Goal: Information Seeking & Learning: Learn about a topic

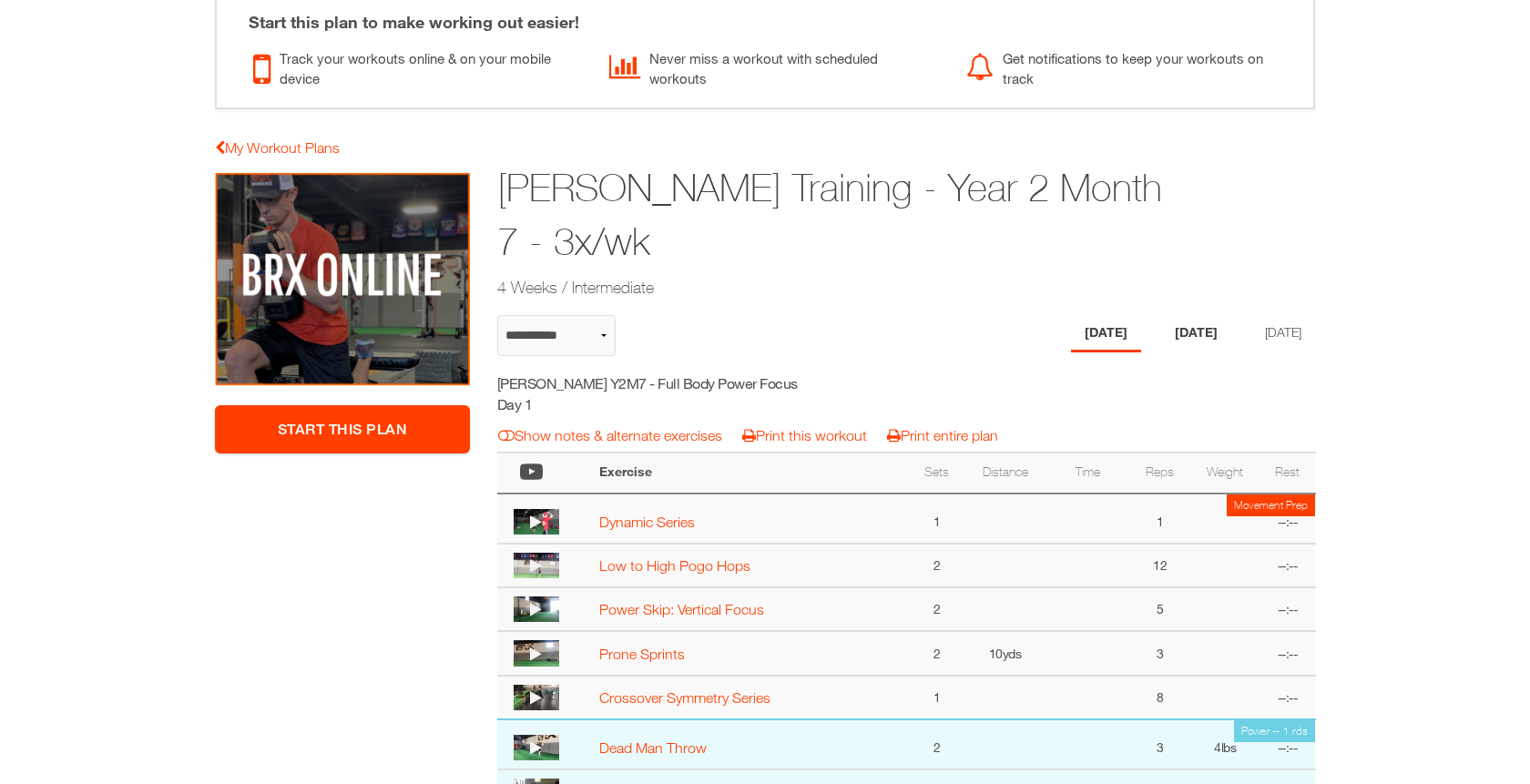
click at [1170, 315] on li "Wednesday" at bounding box center [1195, 334] width 70 height 37
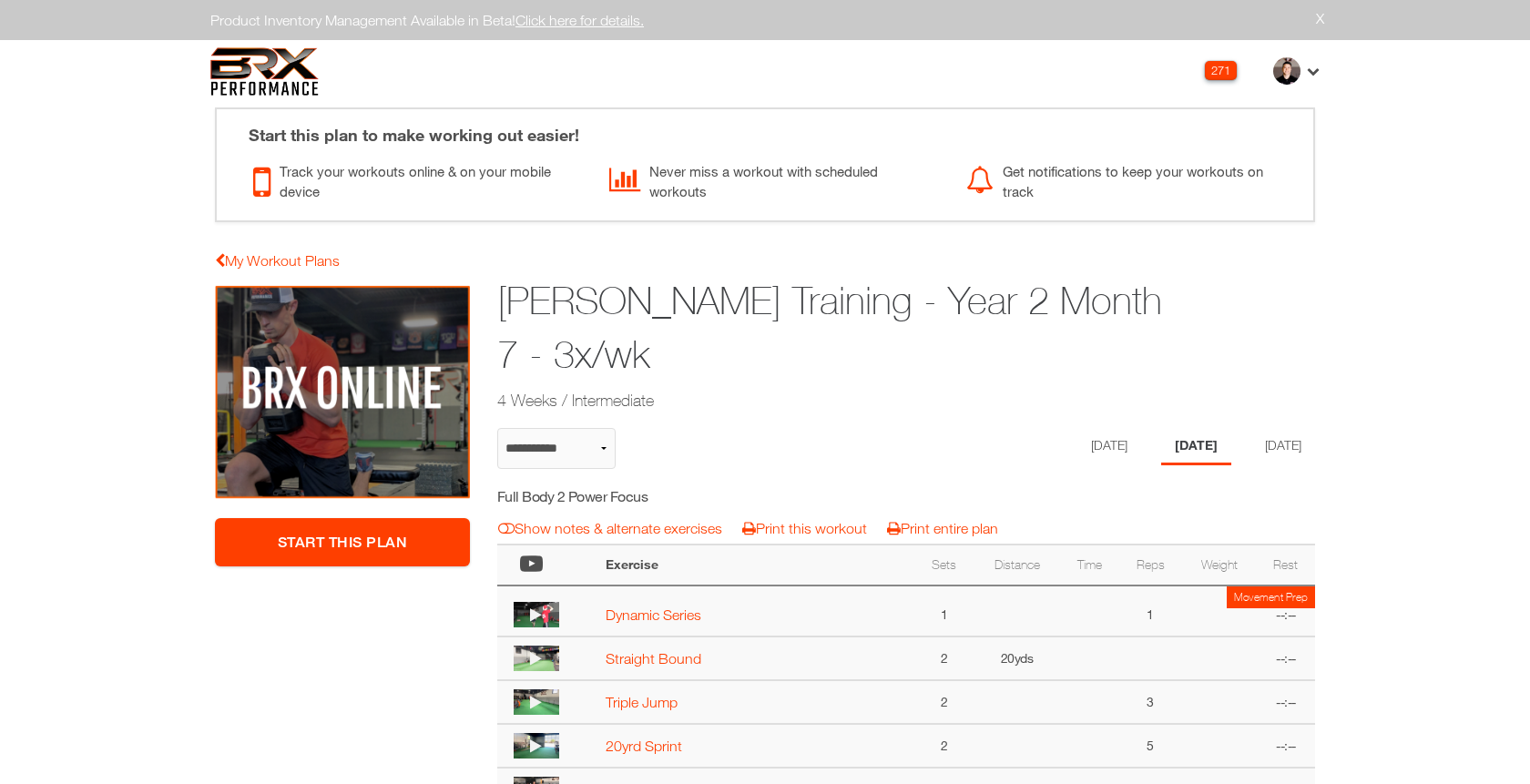
click at [1290, 418] on div "**********" at bounding box center [906, 793] width 846 height 1018
click at [1290, 444] on li "[DATE]" at bounding box center [1280, 447] width 70 height 37
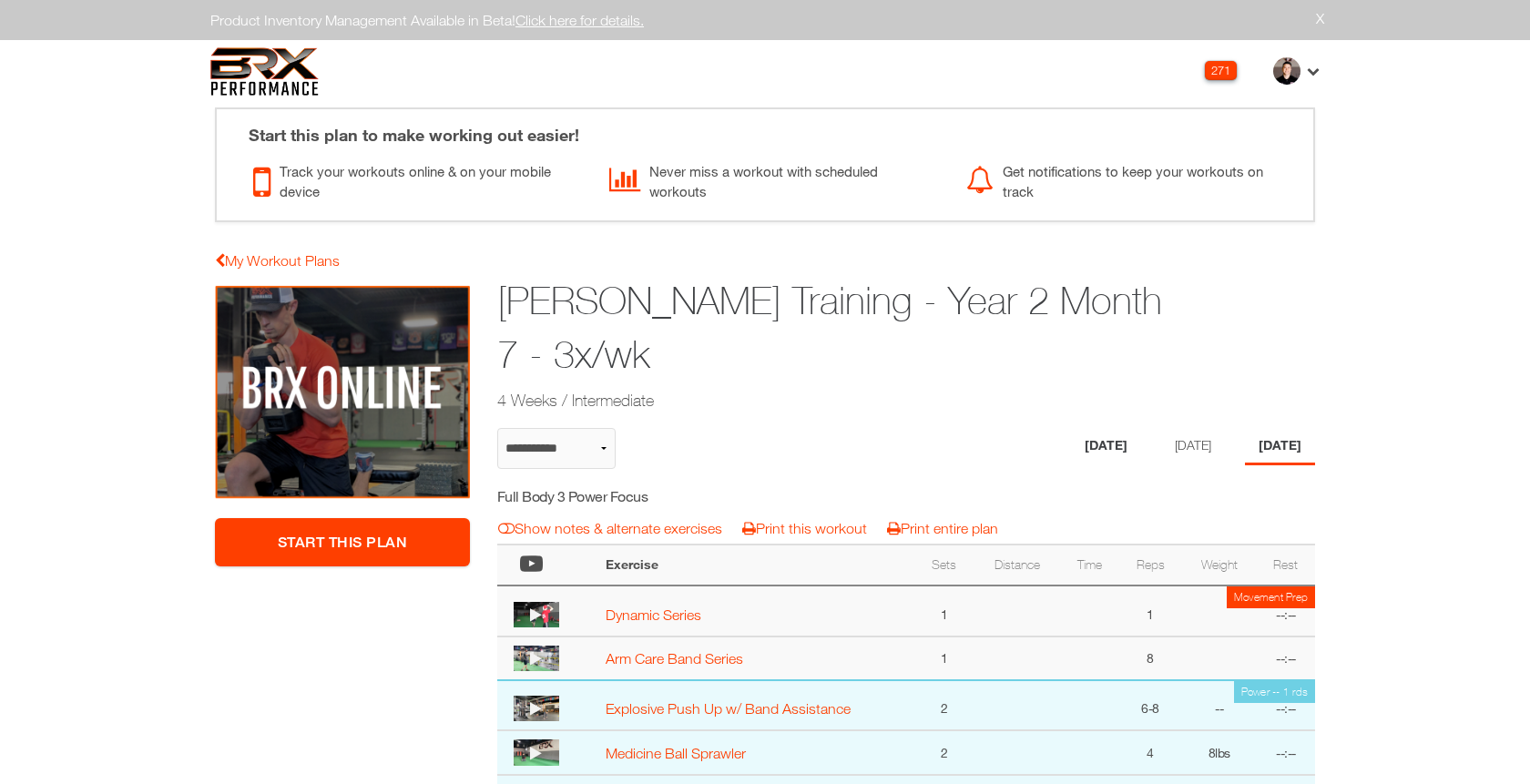
click at [1095, 434] on li "[DATE]" at bounding box center [1106, 447] width 70 height 37
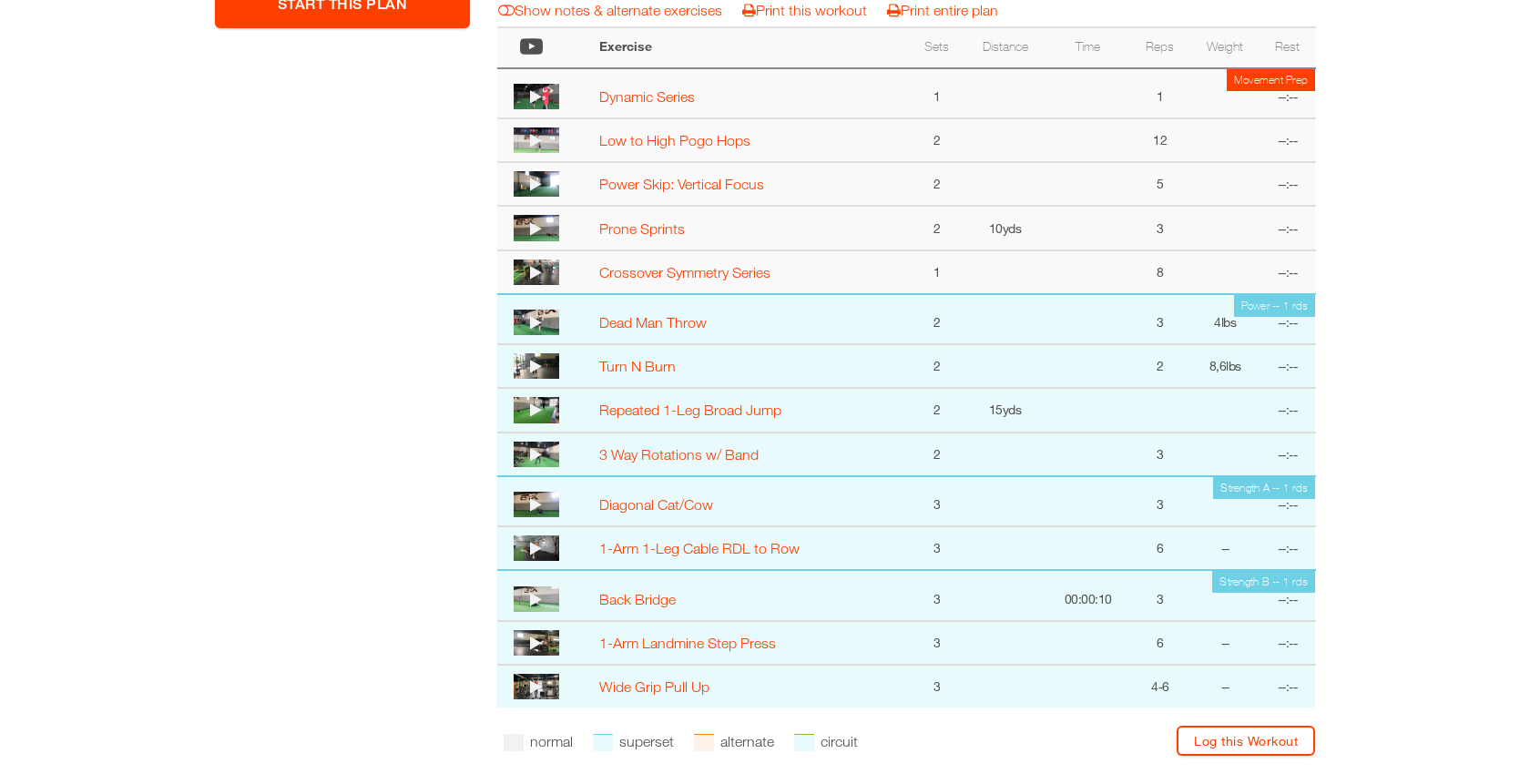
scroll to position [372, 0]
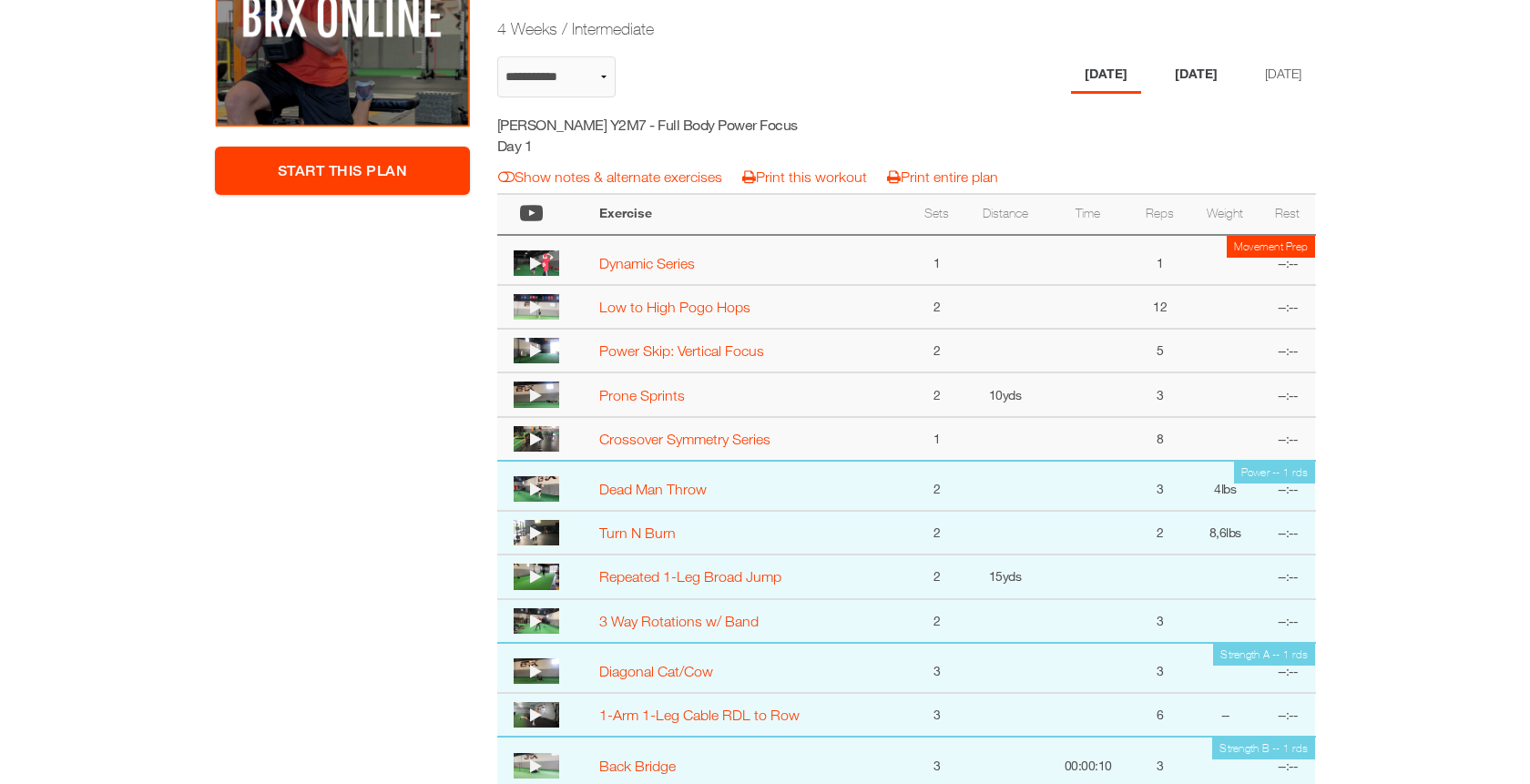
click at [1208, 60] on li "Wednesday" at bounding box center [1195, 75] width 70 height 37
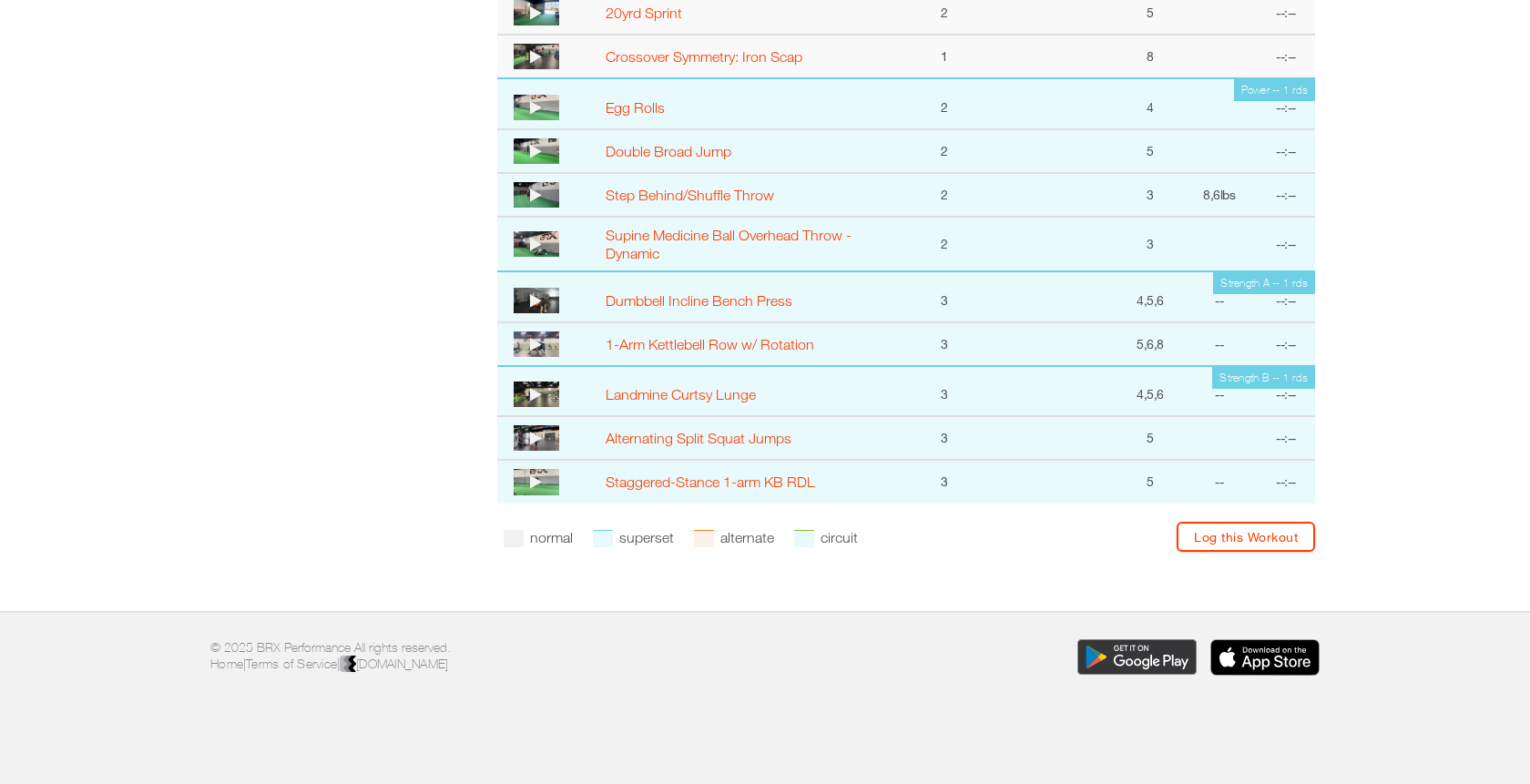
scroll to position [96, 0]
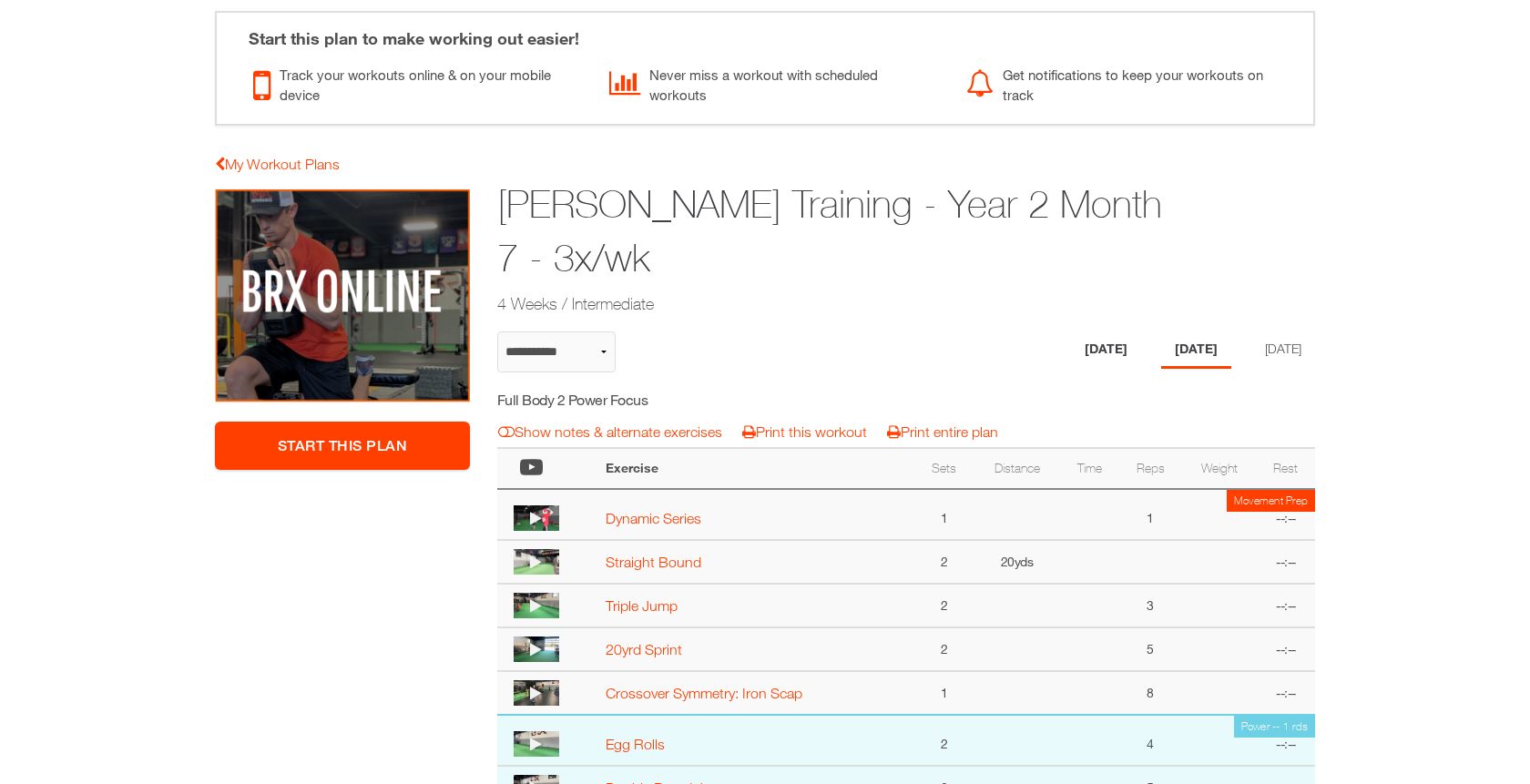
click at [1089, 346] on li "[DATE]" at bounding box center [1106, 350] width 70 height 37
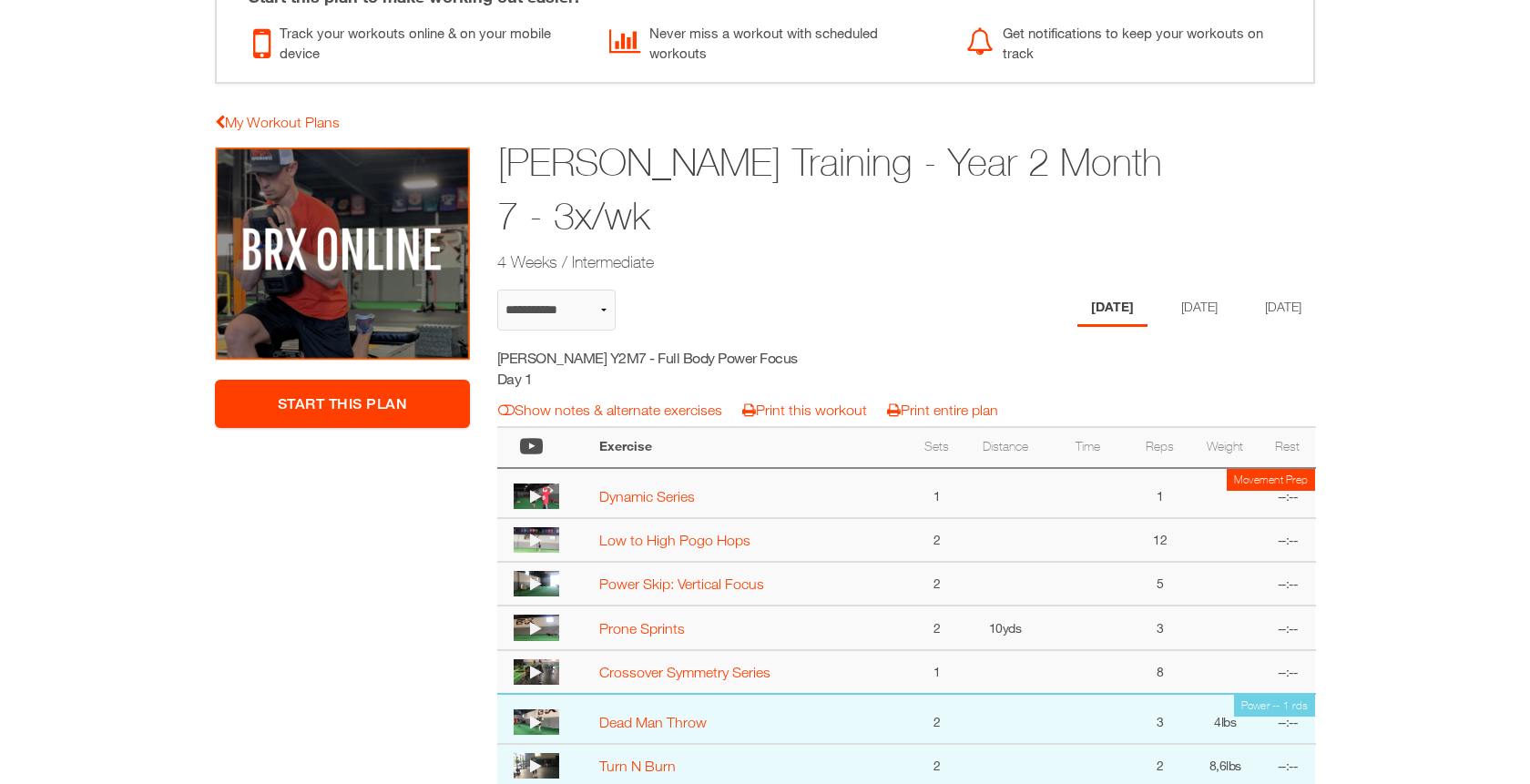
scroll to position [32, 0]
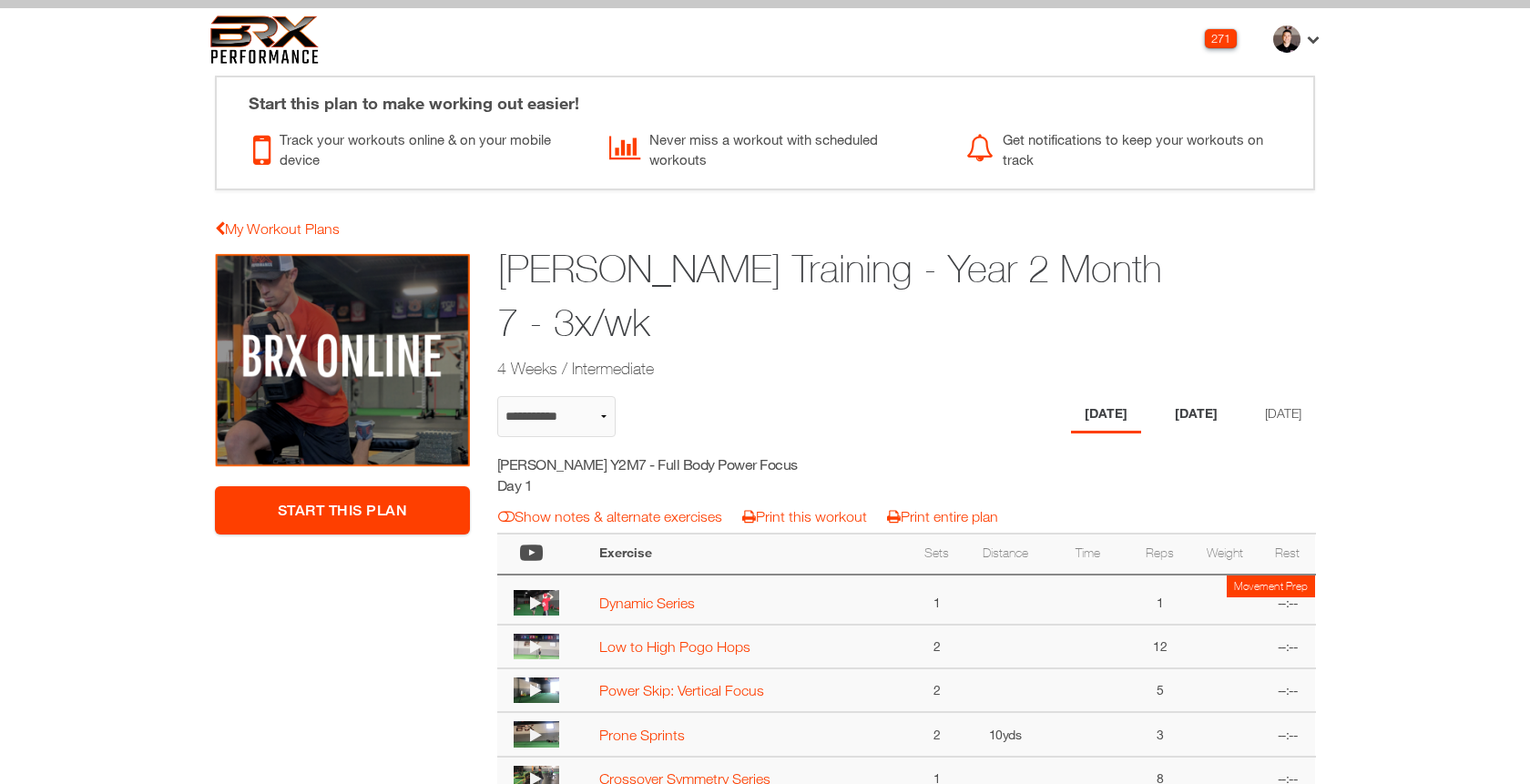
click at [1209, 420] on li "Wednesday" at bounding box center [1195, 415] width 70 height 37
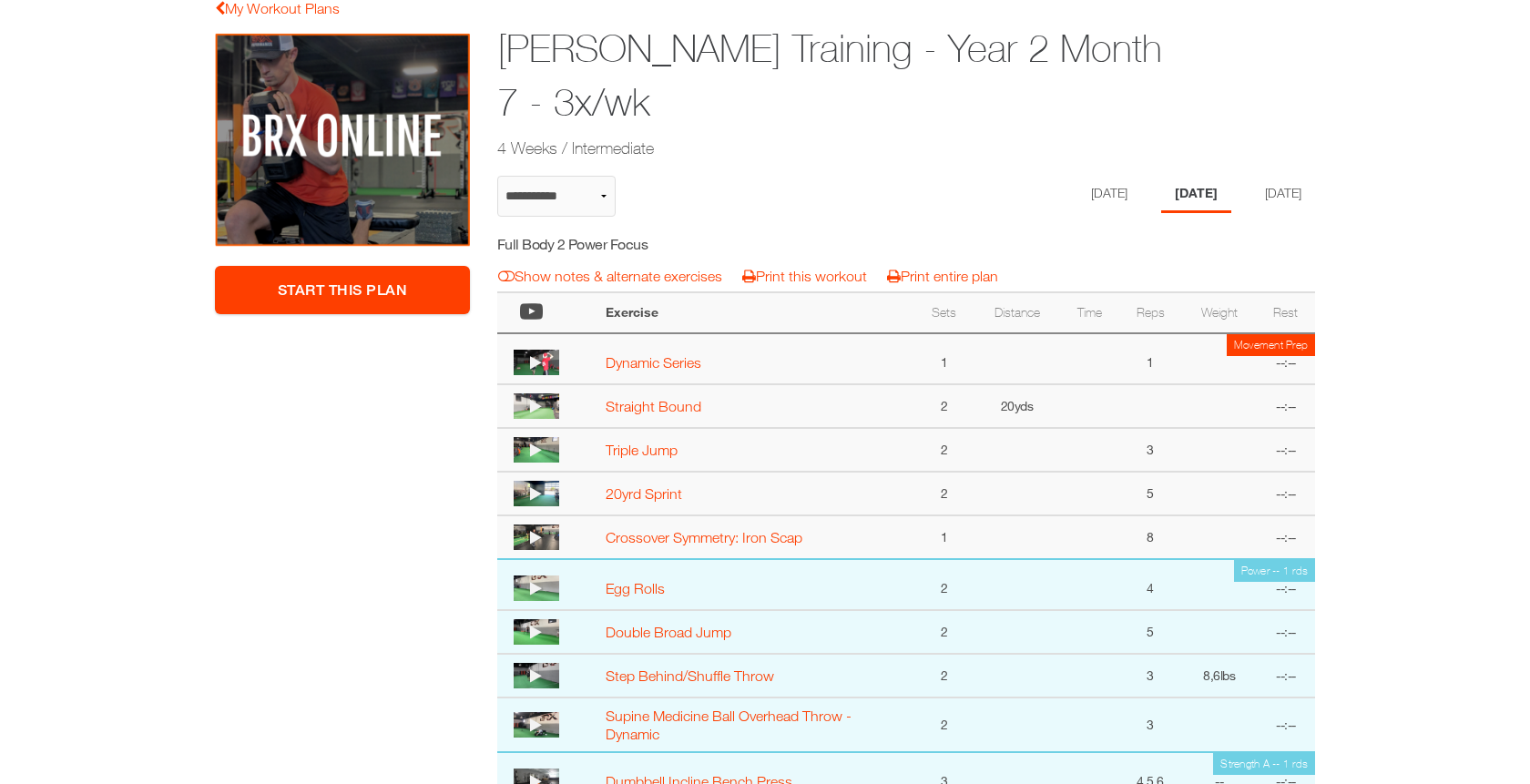
scroll to position [106, 0]
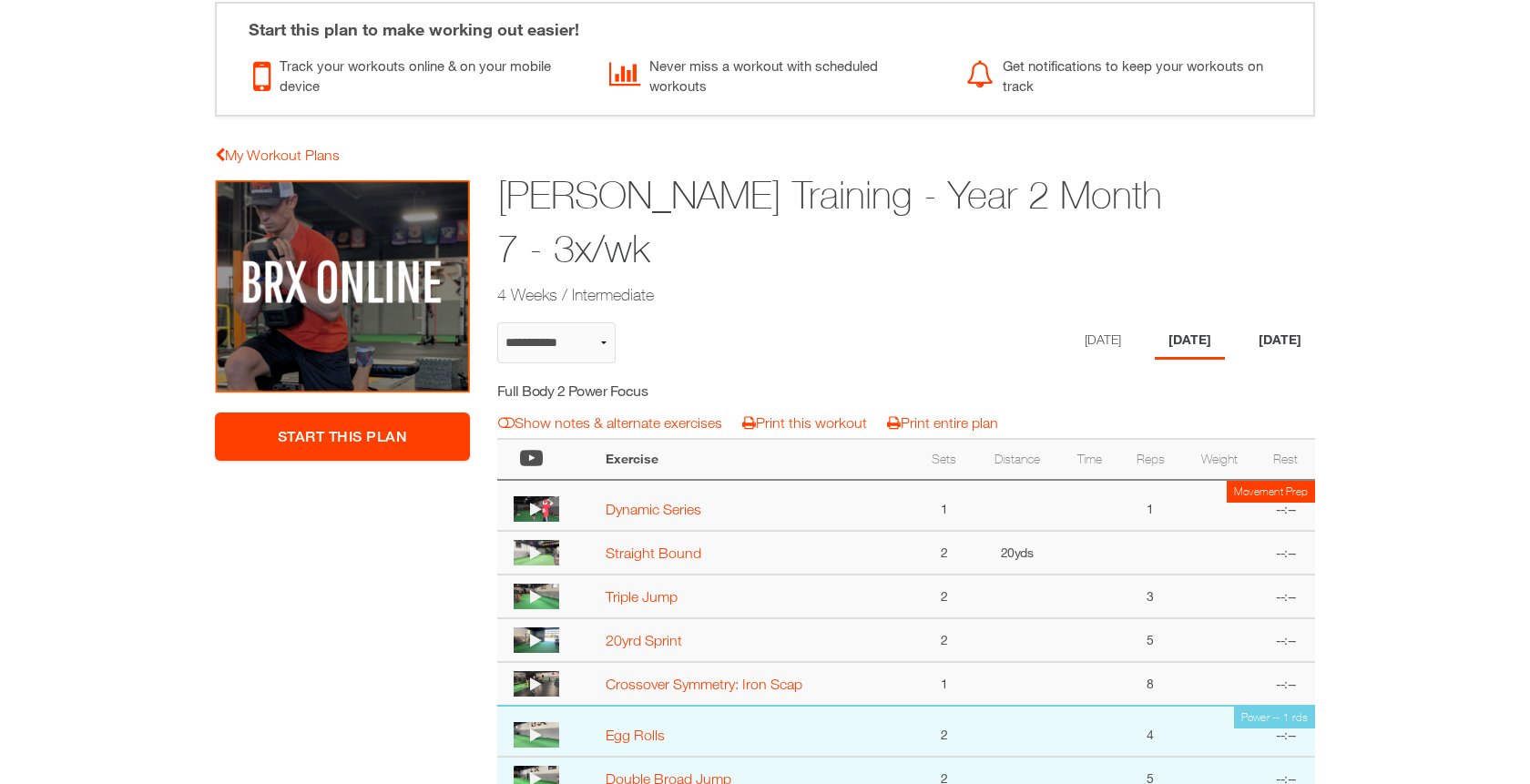
click at [1269, 333] on li "[DATE]" at bounding box center [1280, 341] width 70 height 37
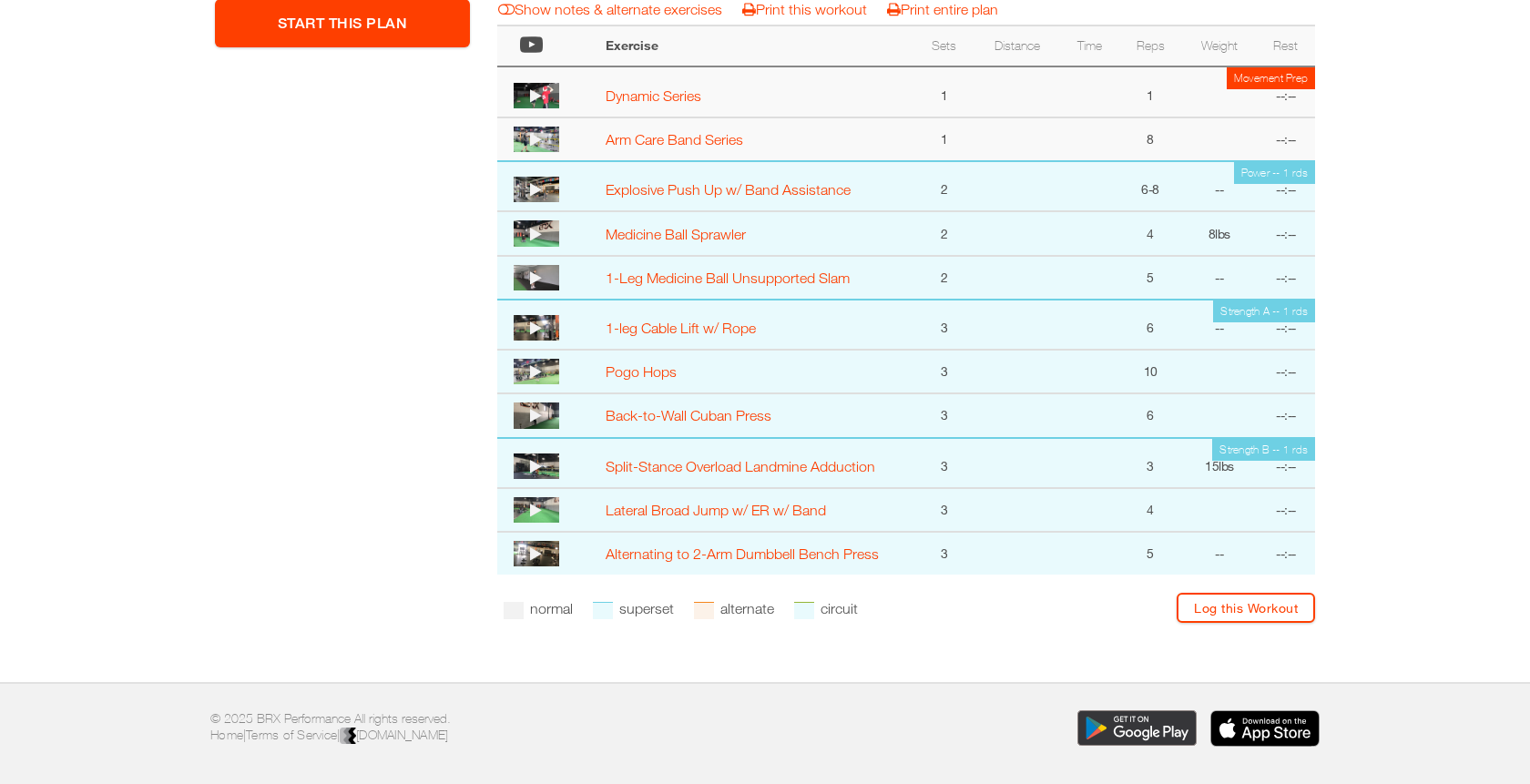
scroll to position [25, 0]
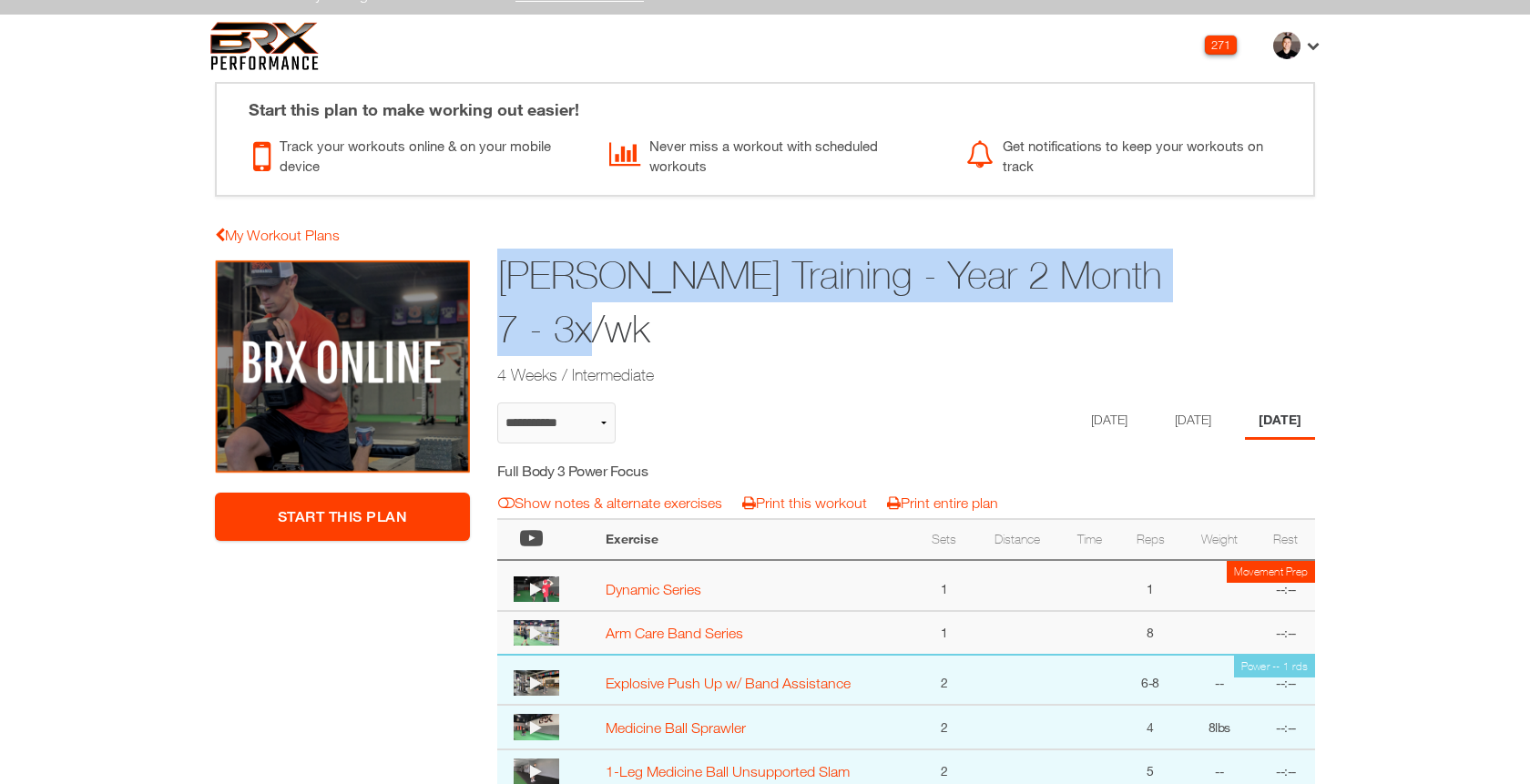
drag, startPoint x: 622, startPoint y: 338, endPoint x: 499, endPoint y: 281, distance: 135.6
click at [499, 281] on h1 "Aaron Katz Training - Year 2 Month 7 - 3x/wk" at bounding box center [836, 302] width 678 height 107
copy h1 "Aaron Katz Training - Year 2 Month 7 - 3x/wk"
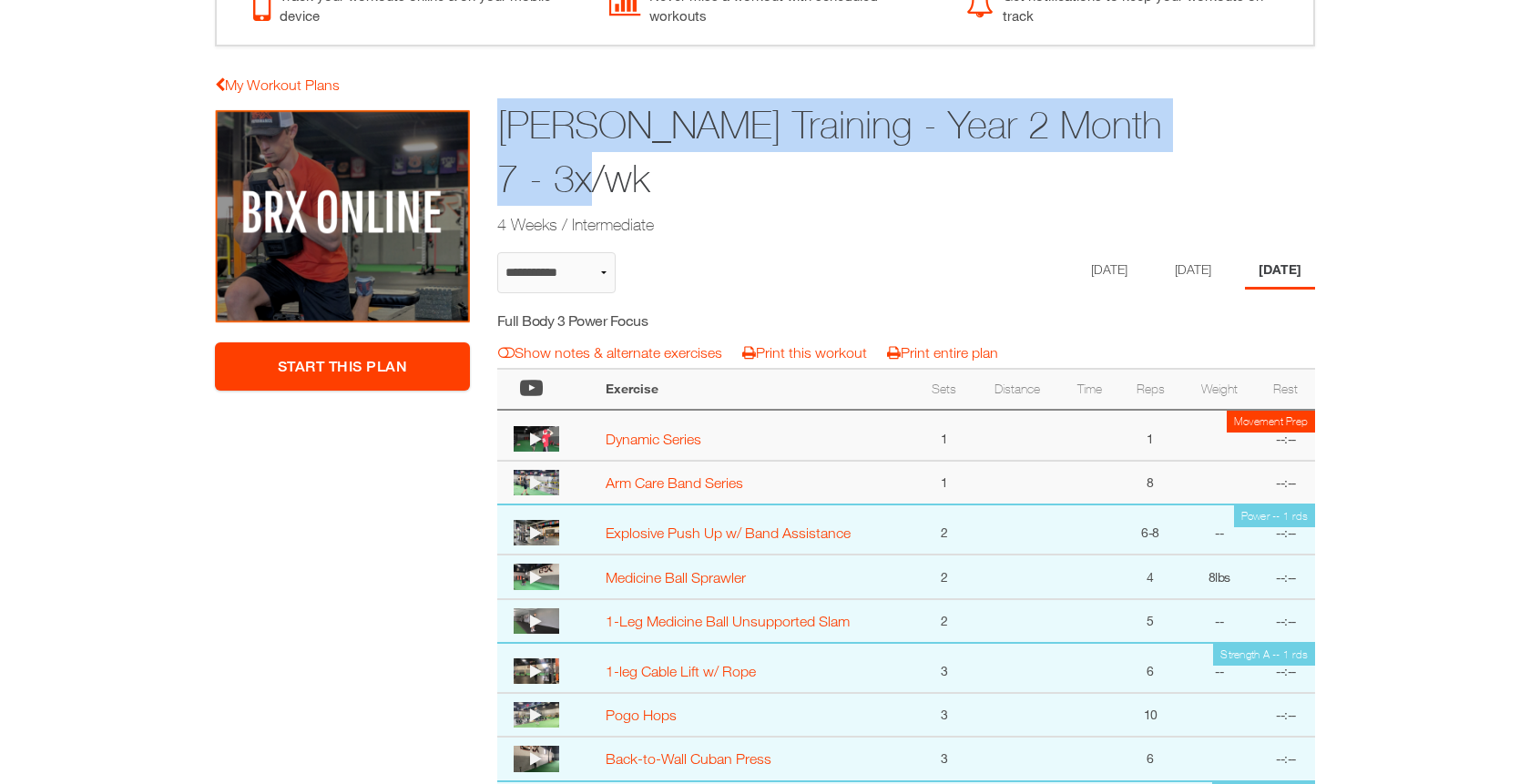
scroll to position [141, 0]
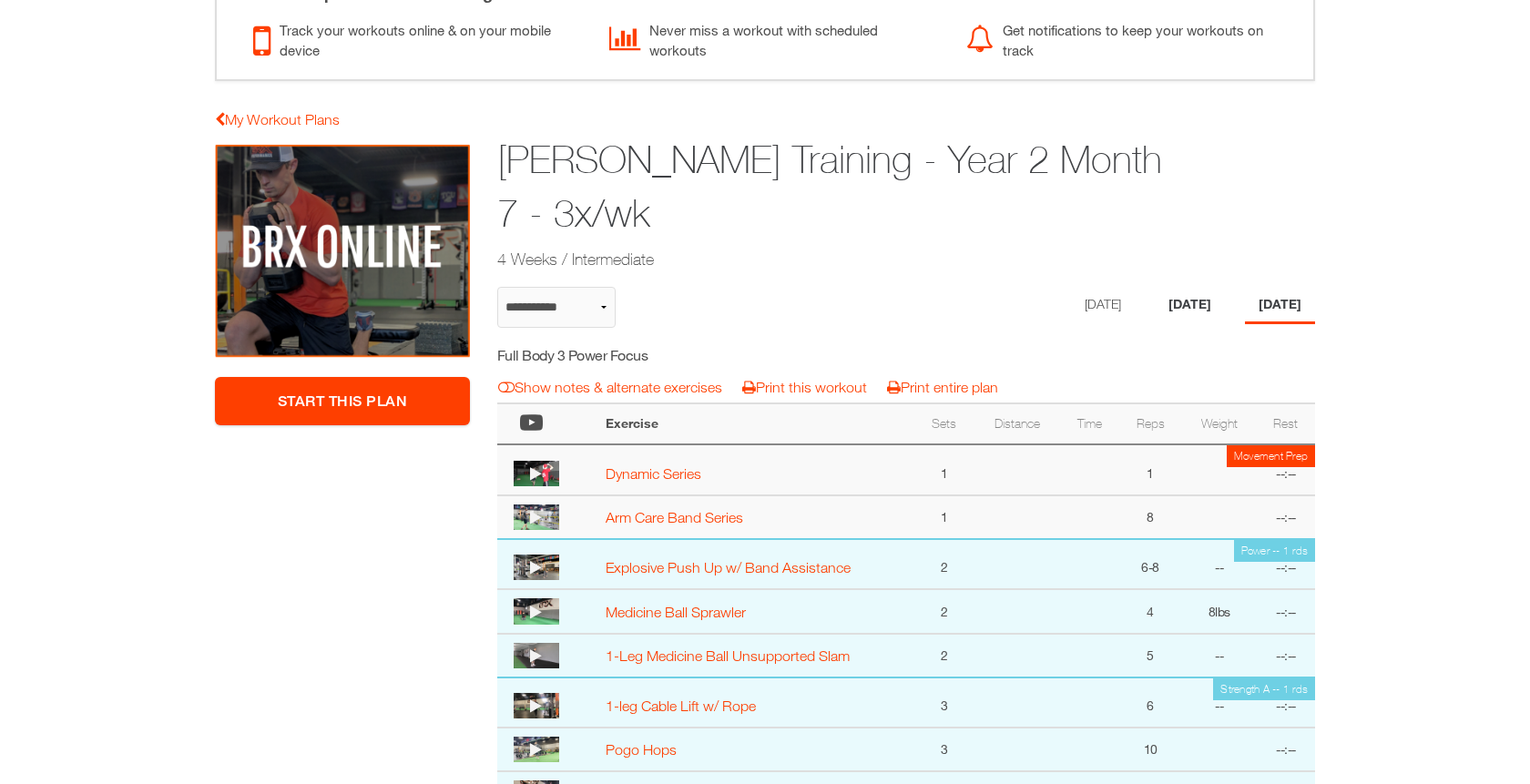
click at [1192, 302] on li "Wednesday" at bounding box center [1190, 306] width 70 height 37
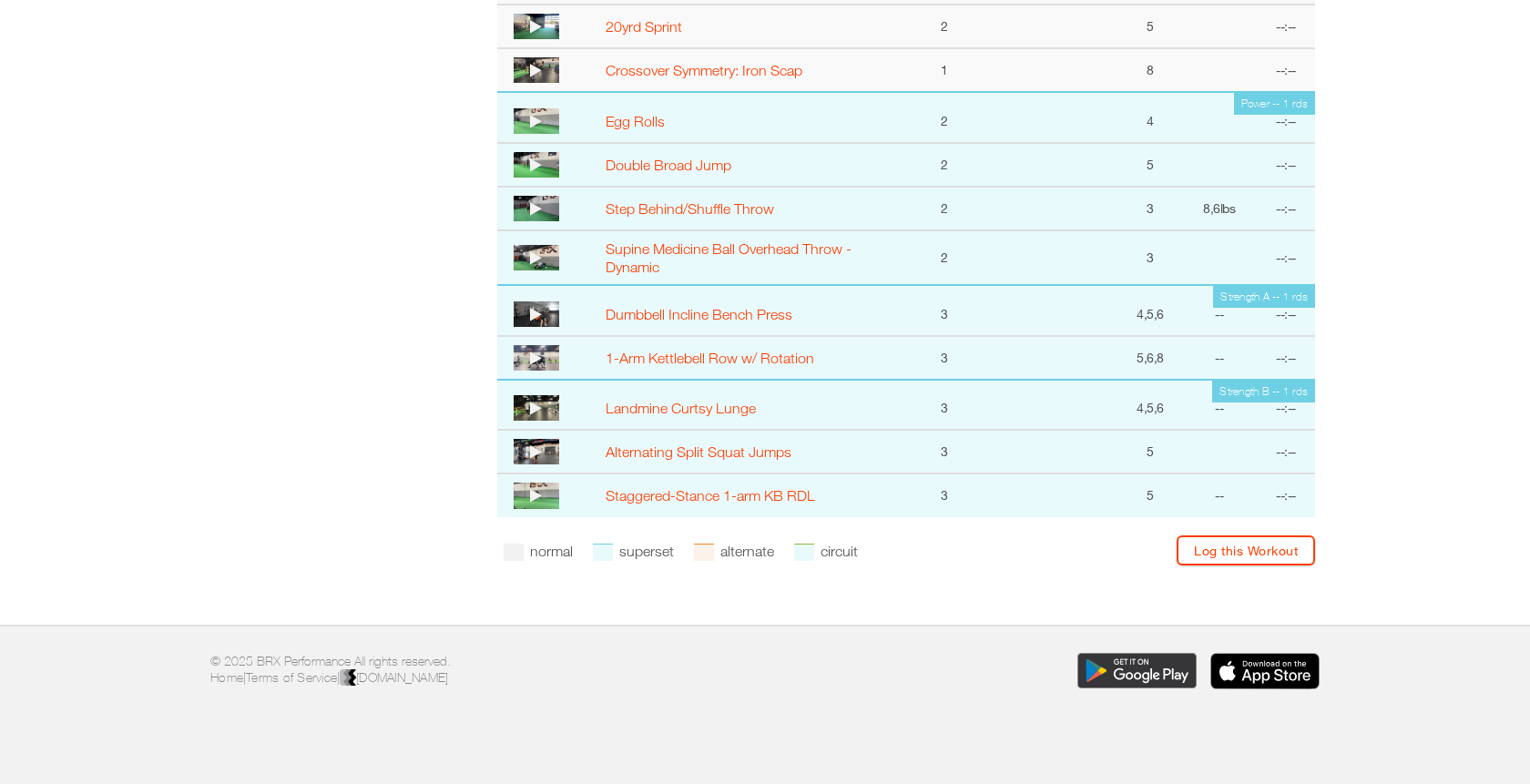
scroll to position [0, 0]
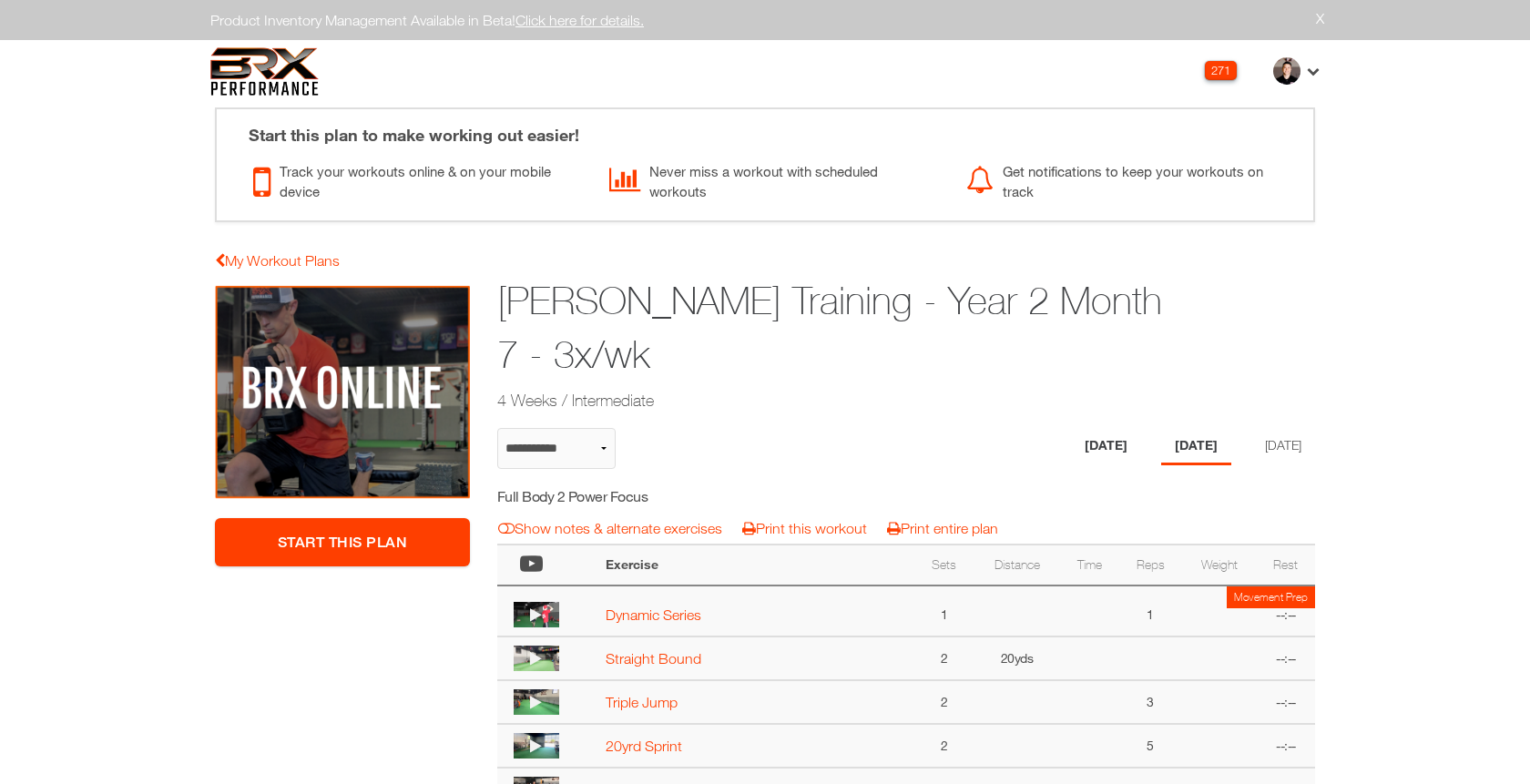
click at [1073, 452] on li "[DATE]" at bounding box center [1106, 447] width 70 height 37
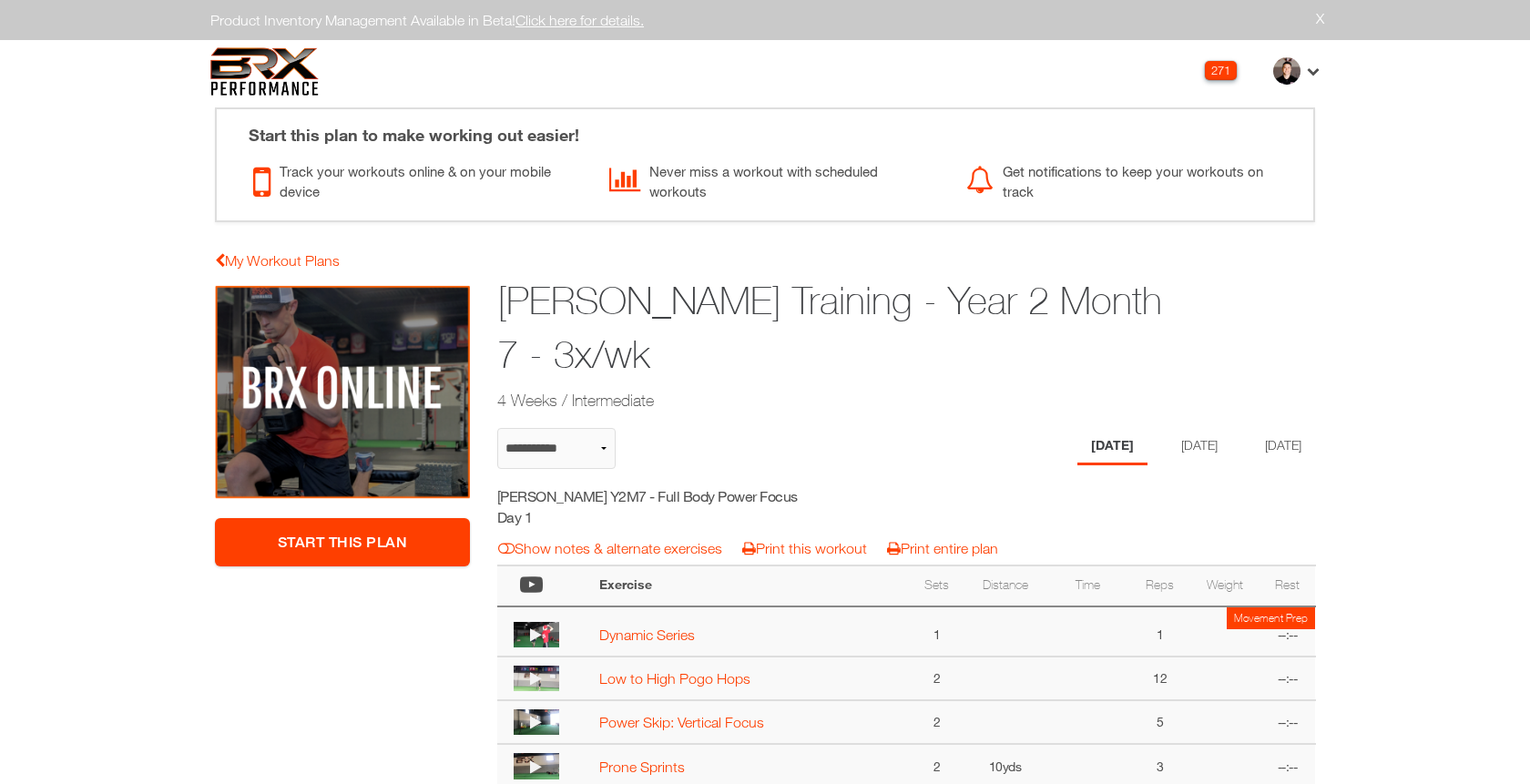
select select "**********"
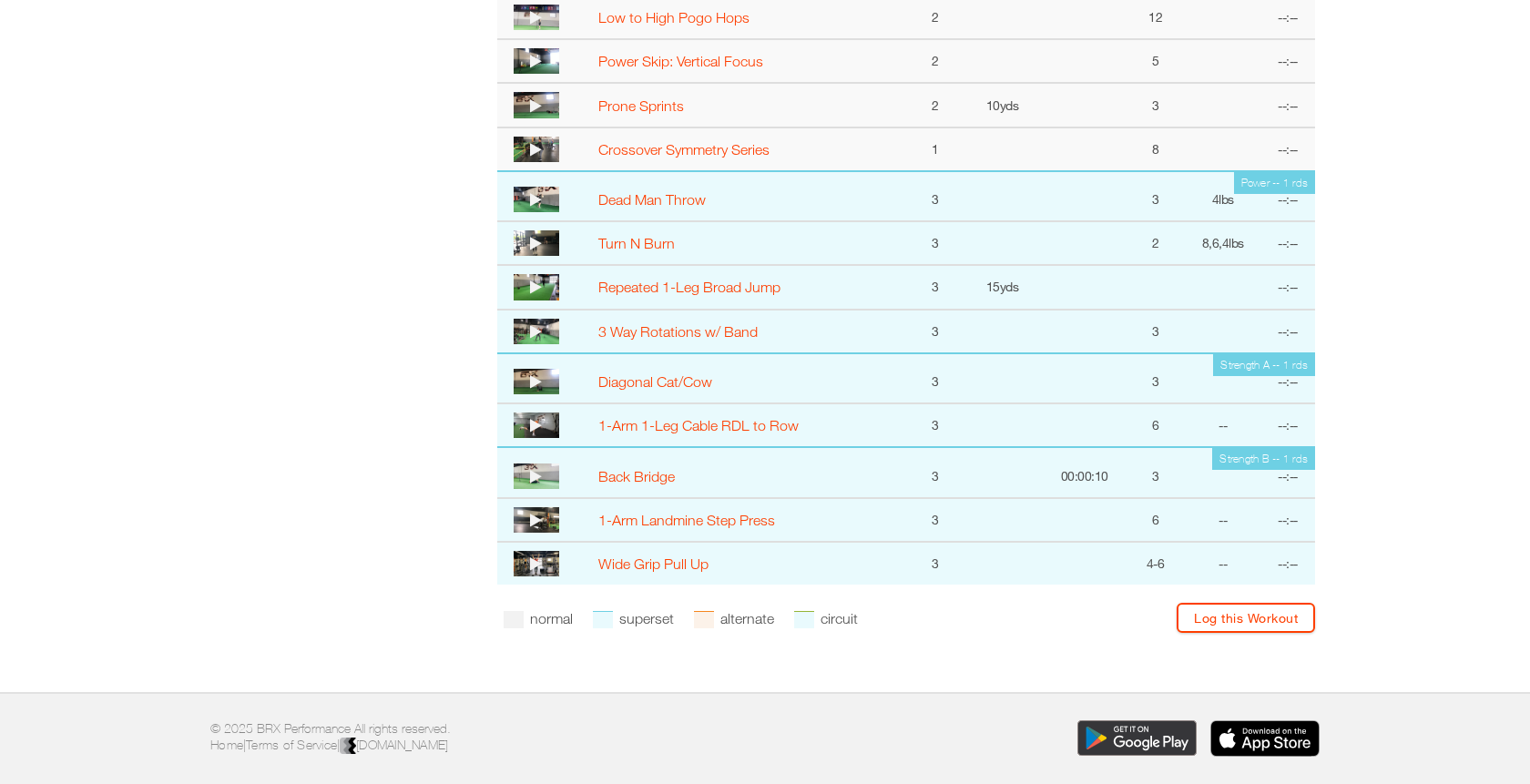
scroll to position [665, 0]
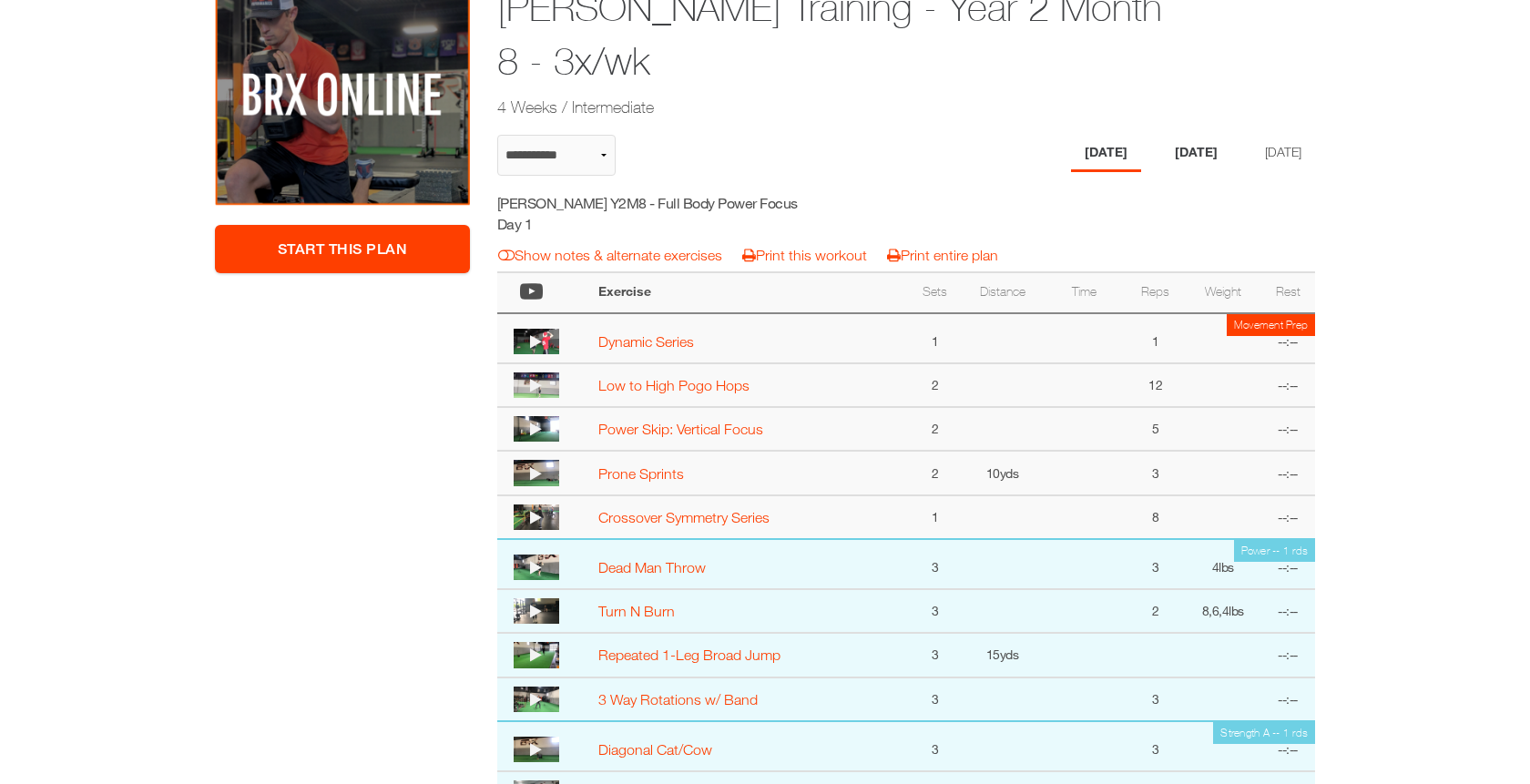
click at [1187, 162] on li "Wednesday" at bounding box center [1195, 153] width 70 height 37
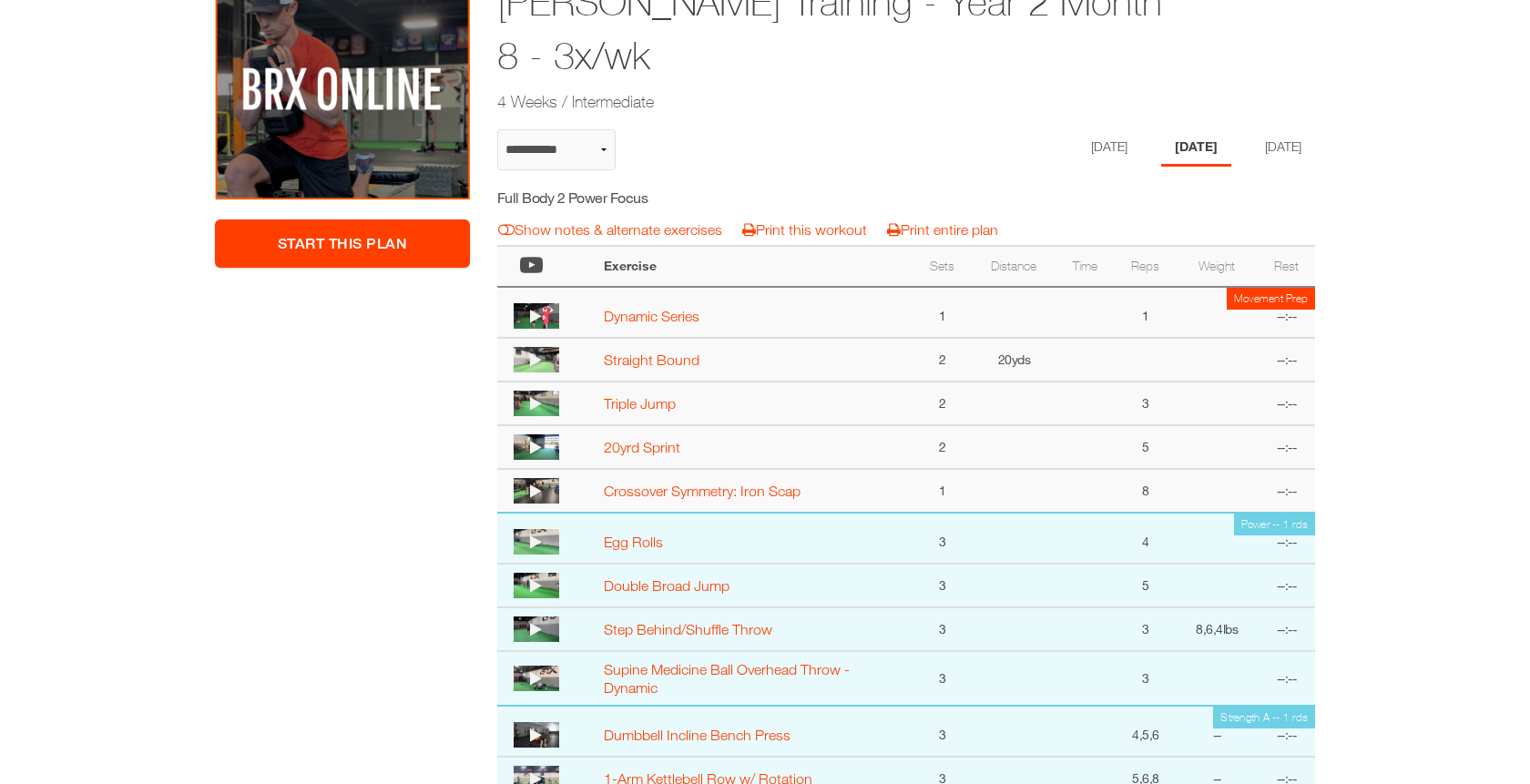
scroll to position [0, 0]
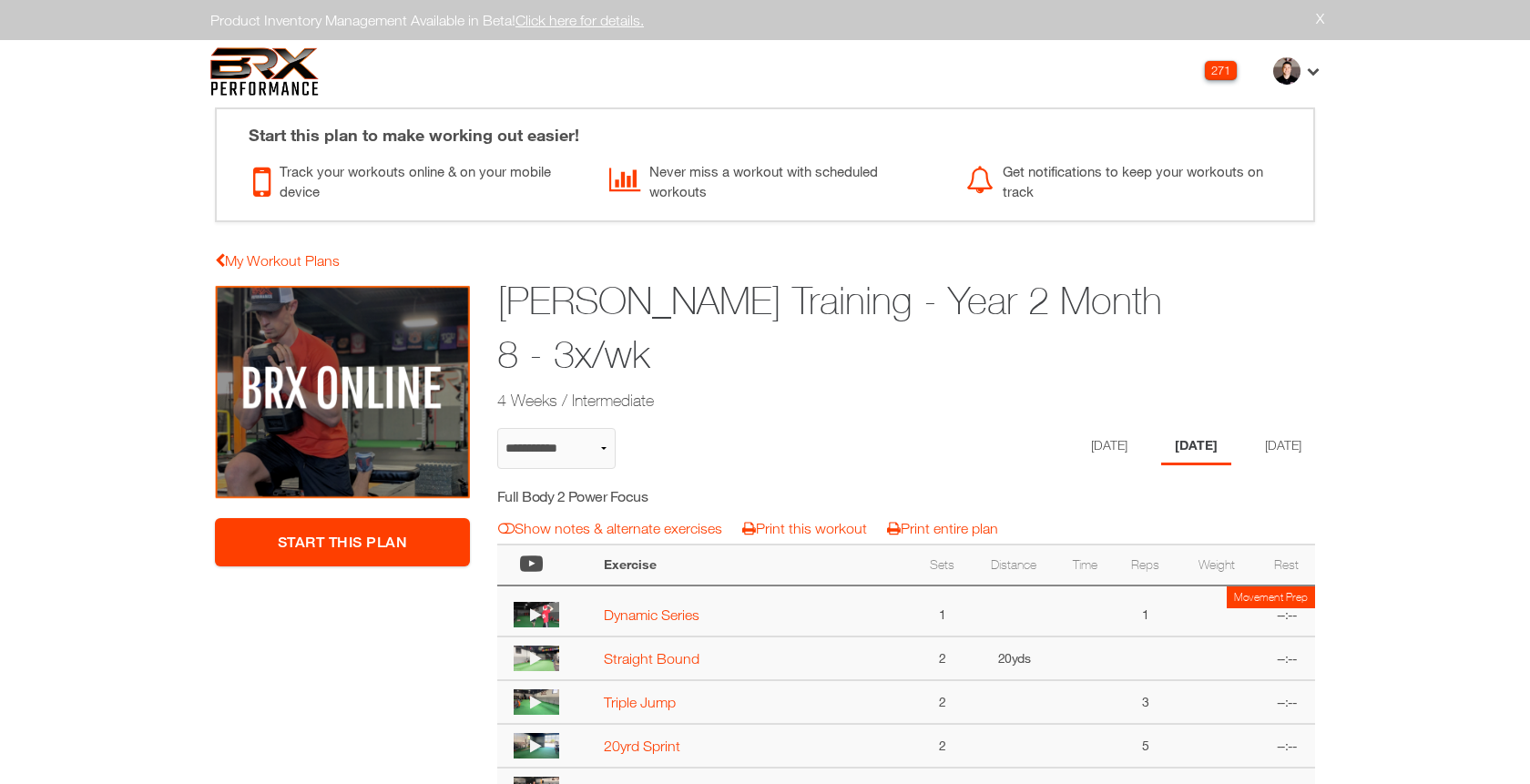
select select "**********"
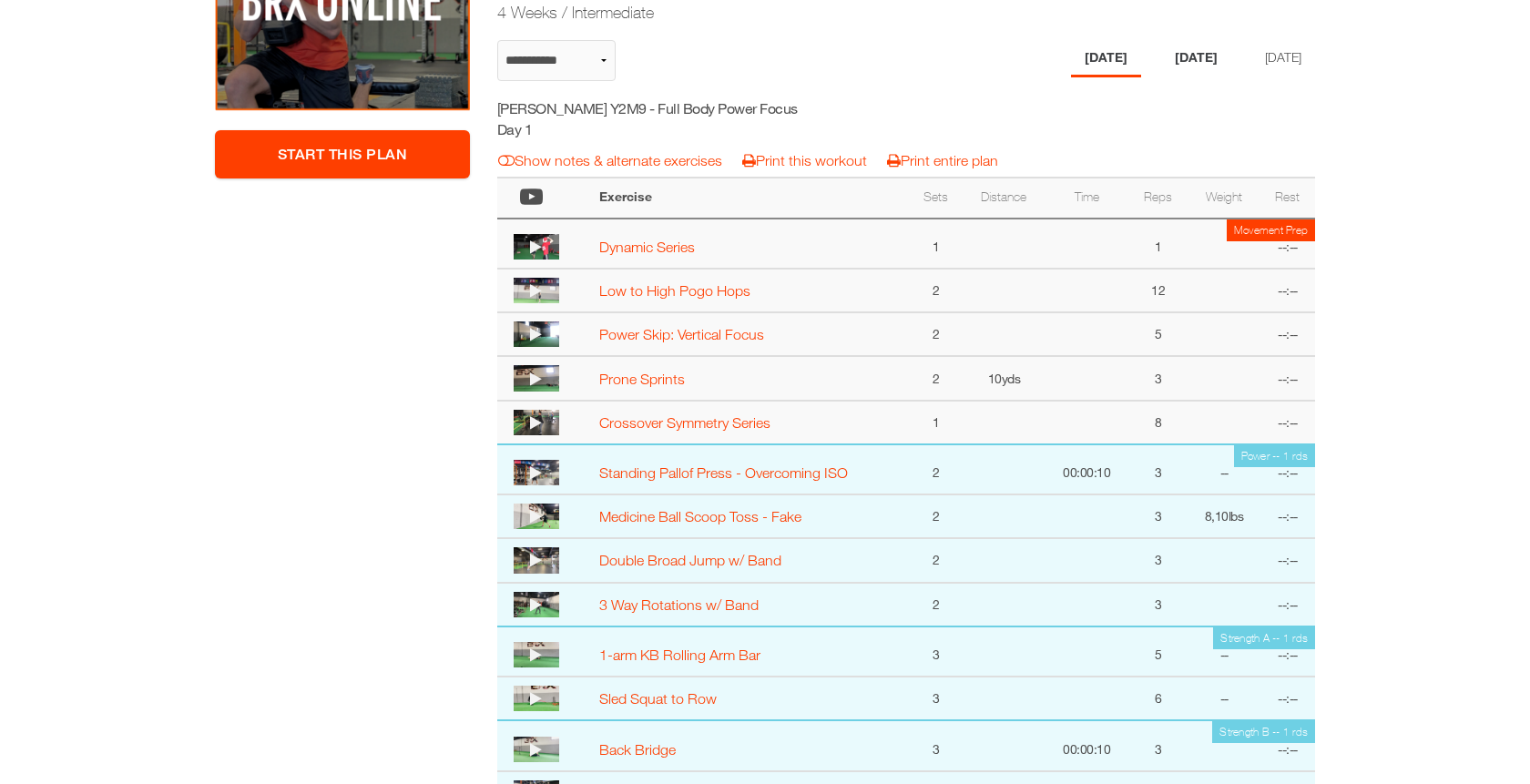
scroll to position [359, 0]
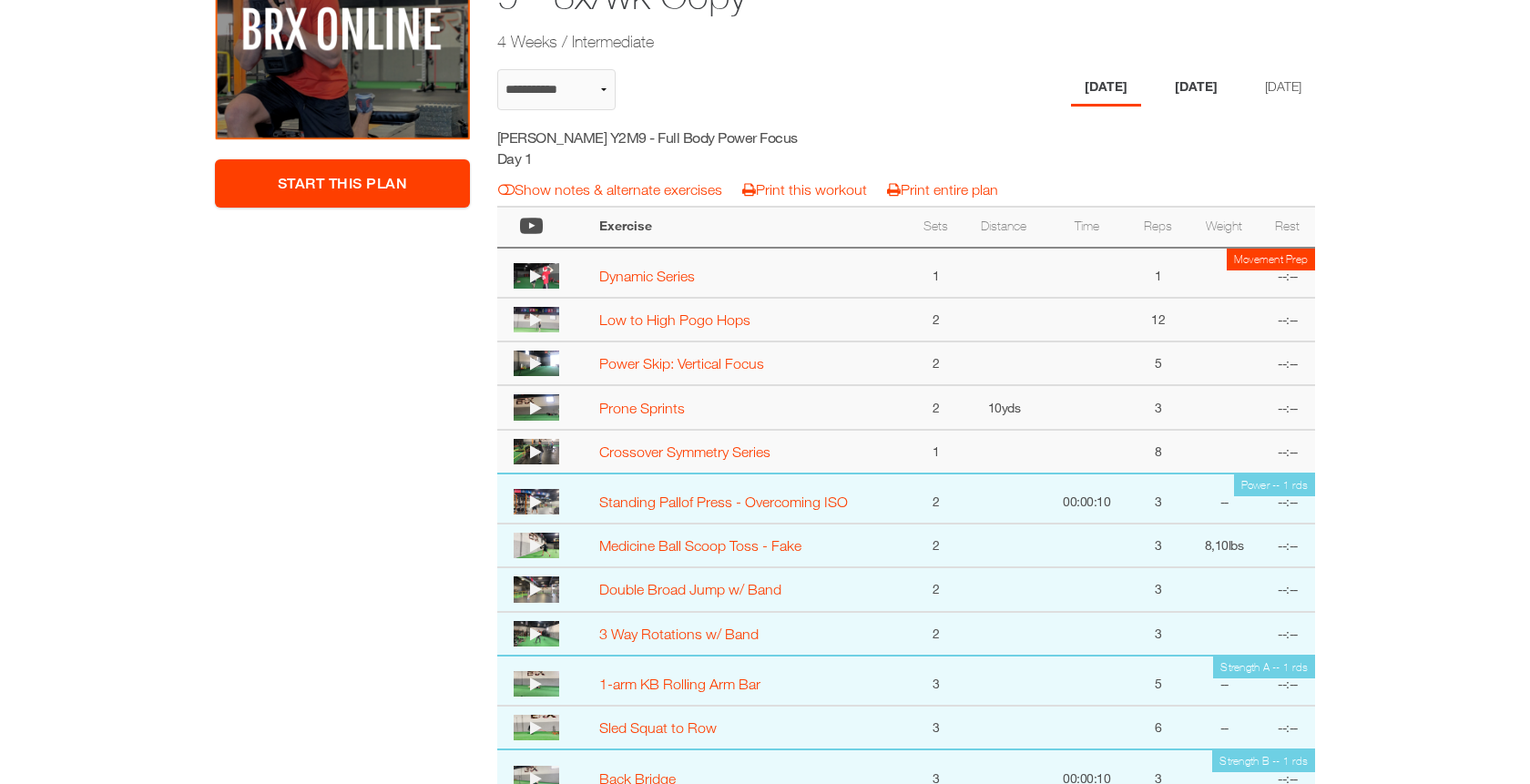
click at [1182, 85] on li "Wednesday" at bounding box center [1195, 88] width 70 height 37
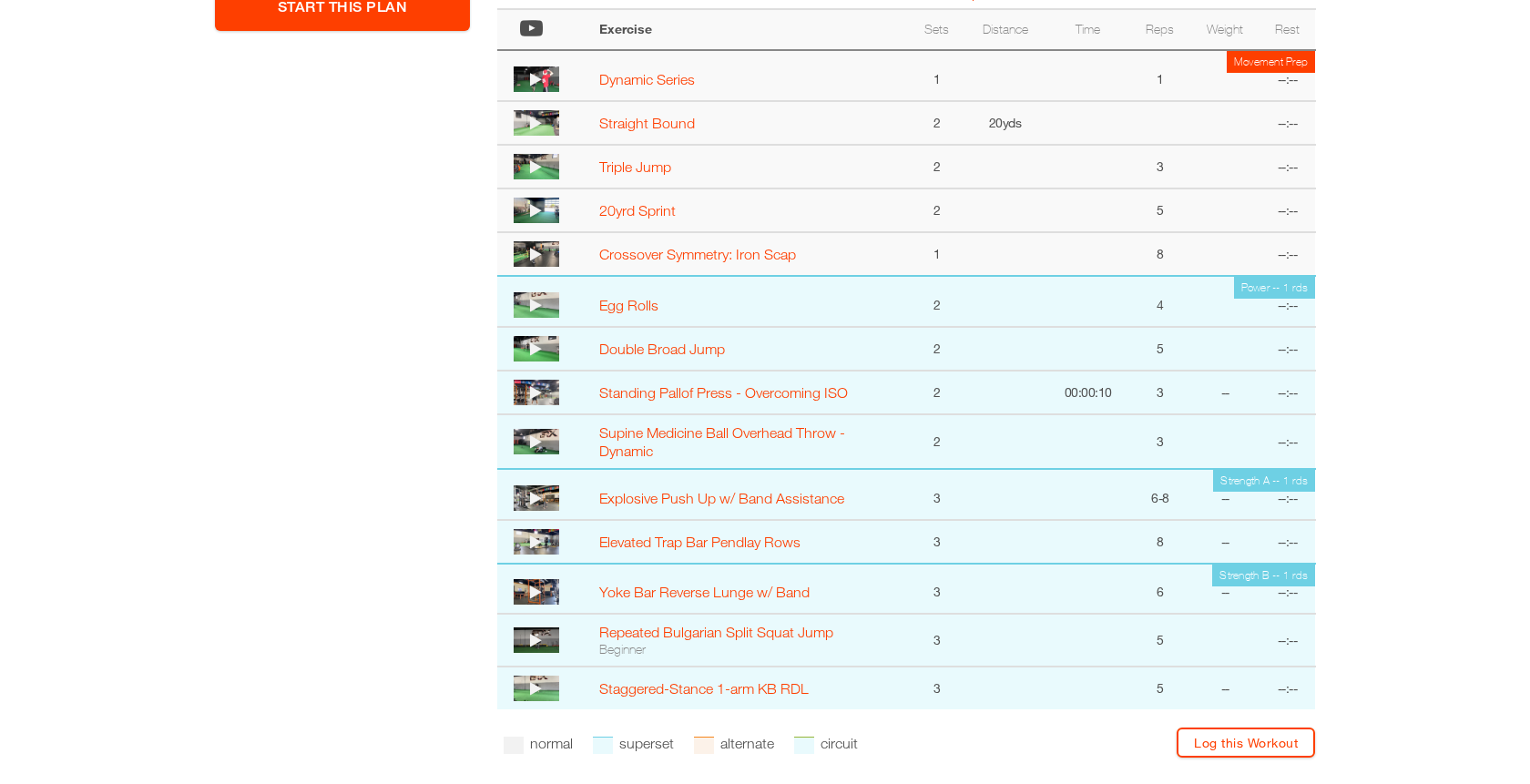
scroll to position [113, 0]
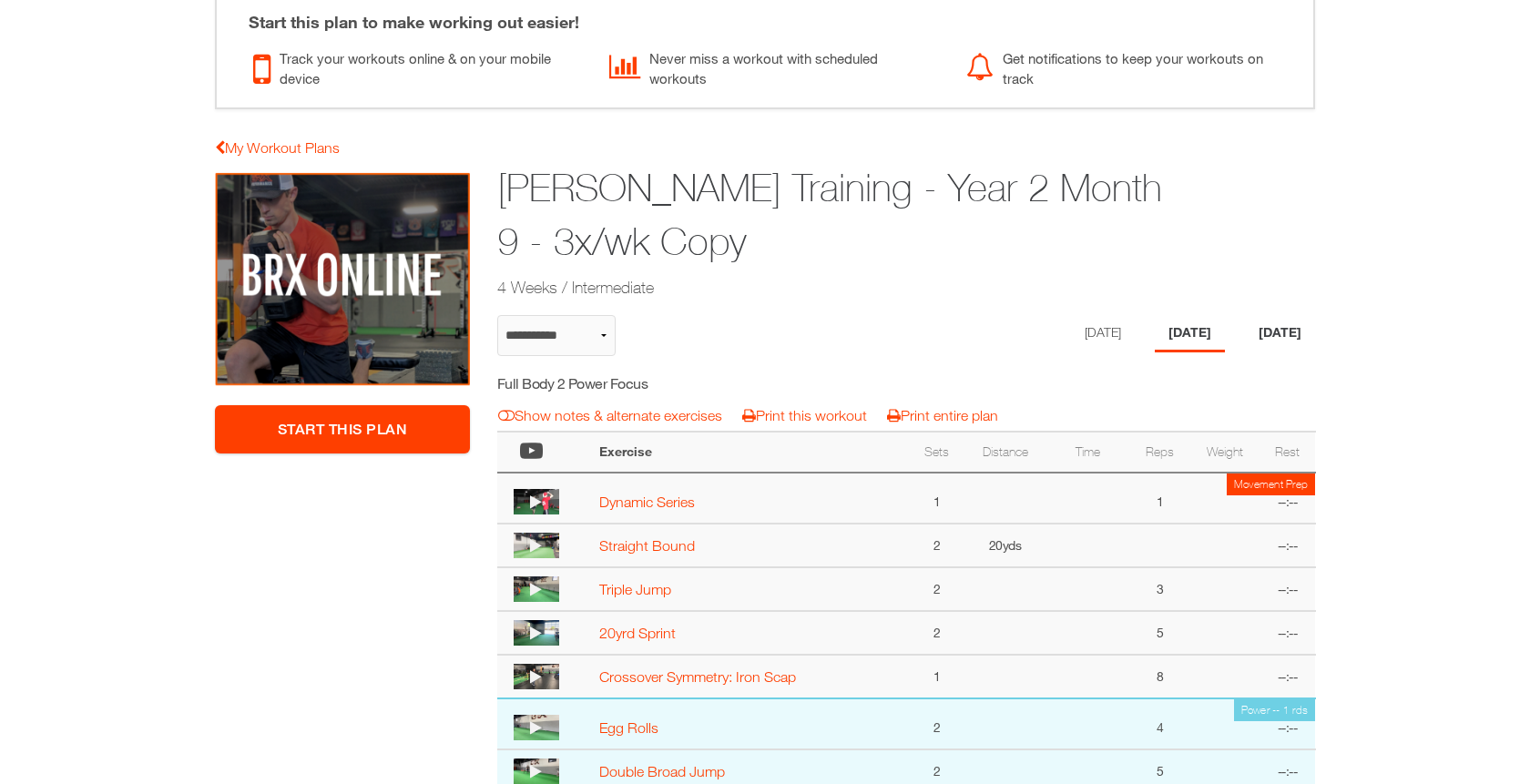
click at [1264, 344] on li "Saturday" at bounding box center [1280, 334] width 70 height 37
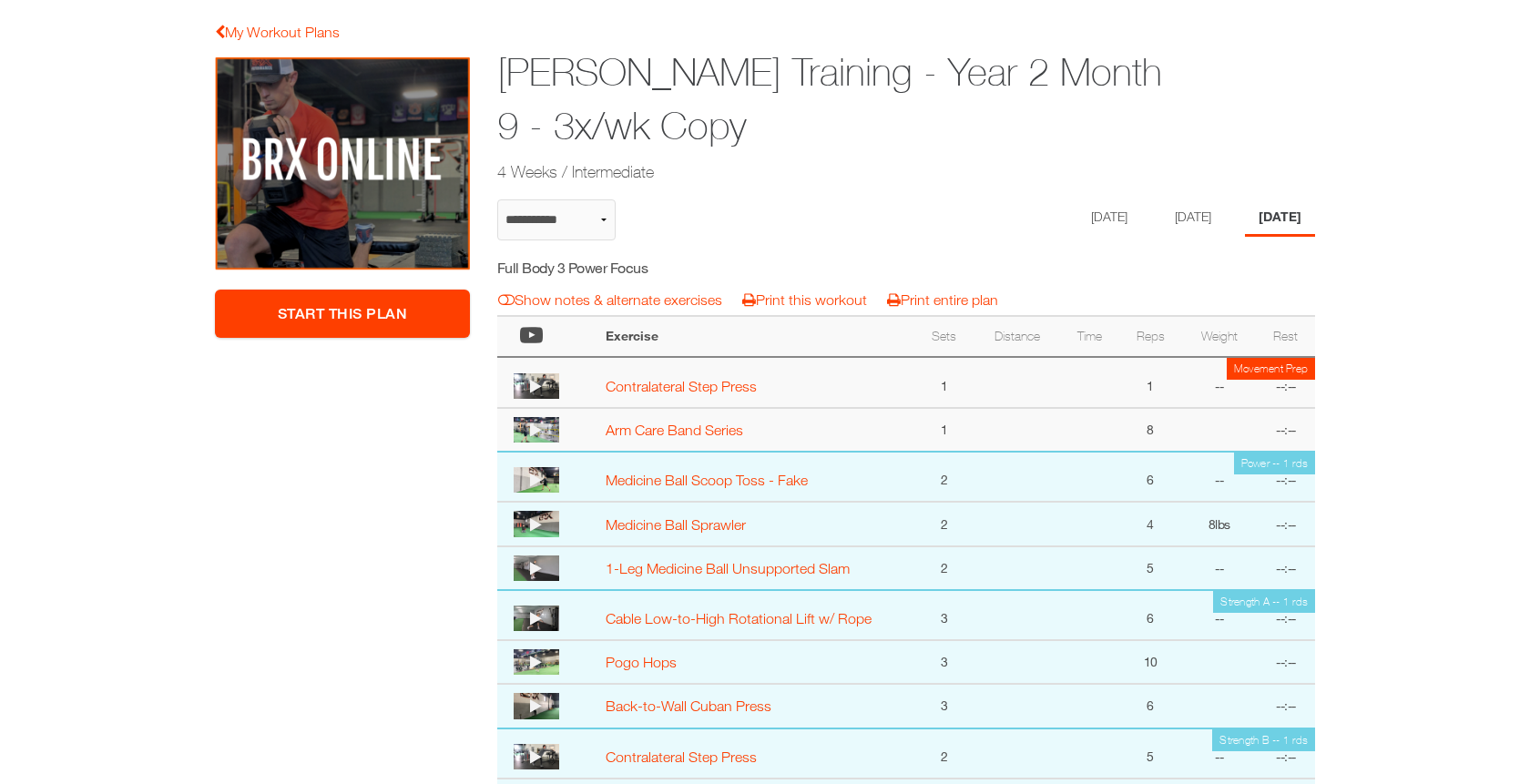
scroll to position [182, 0]
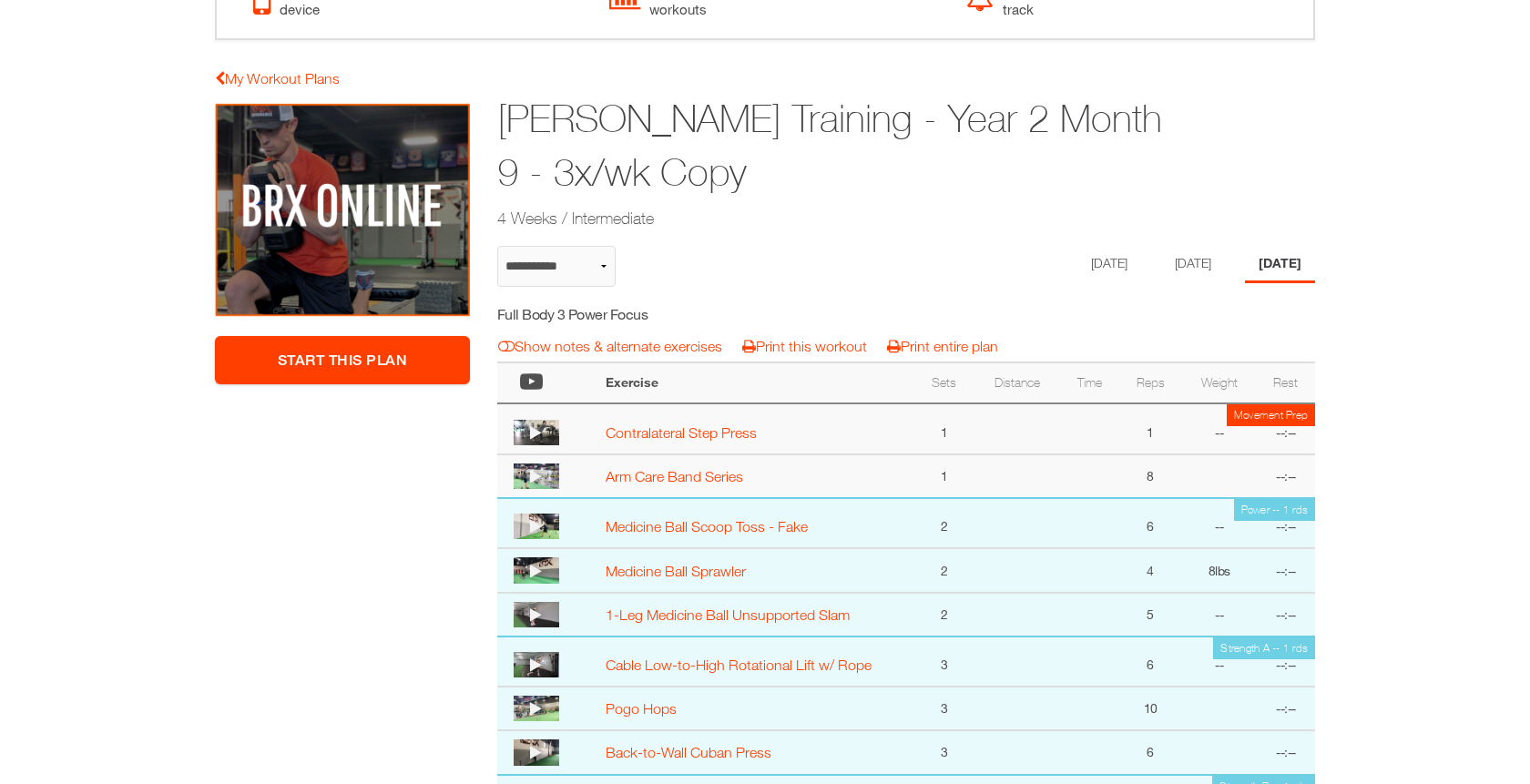
select select "**********"
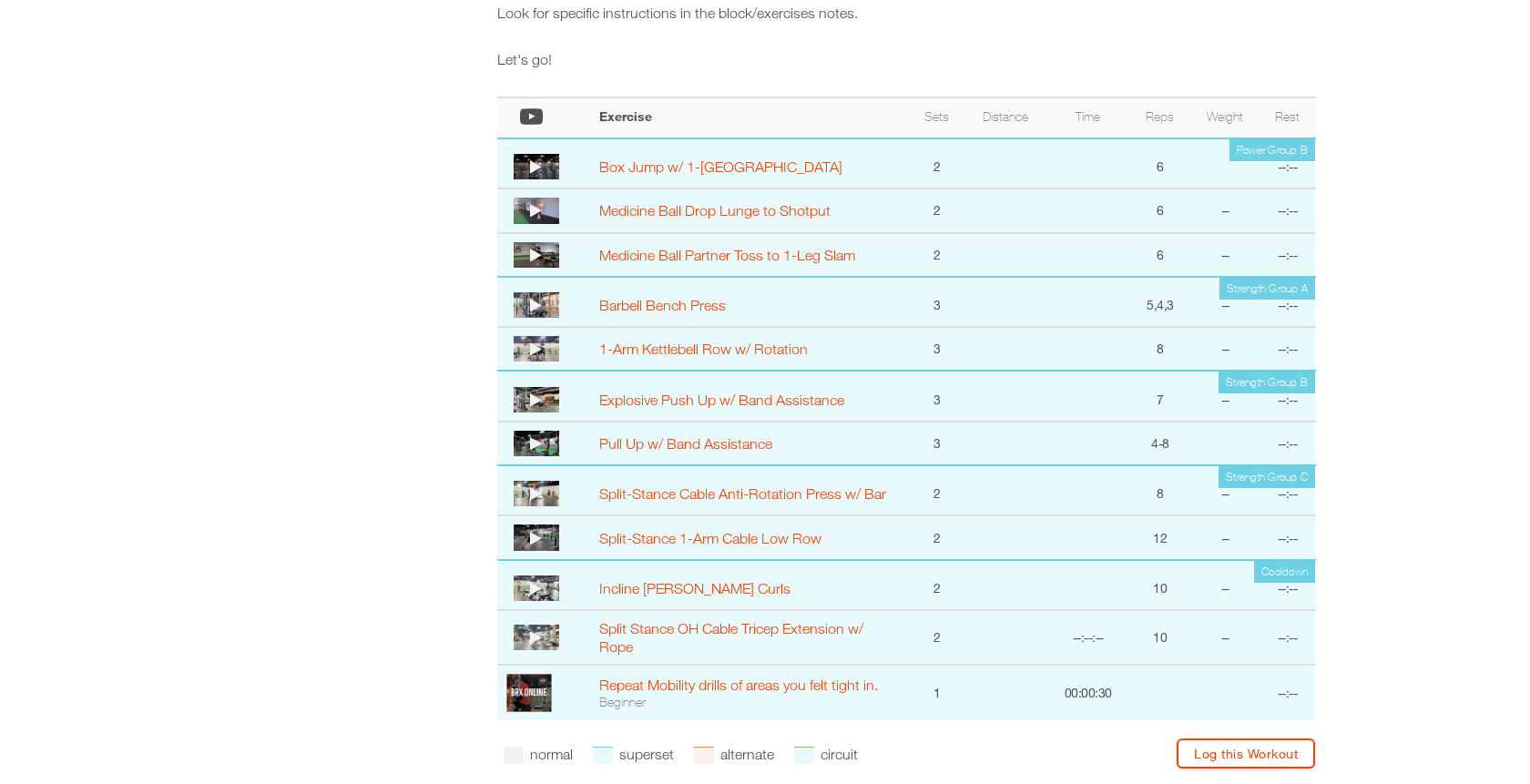
scroll to position [303, 0]
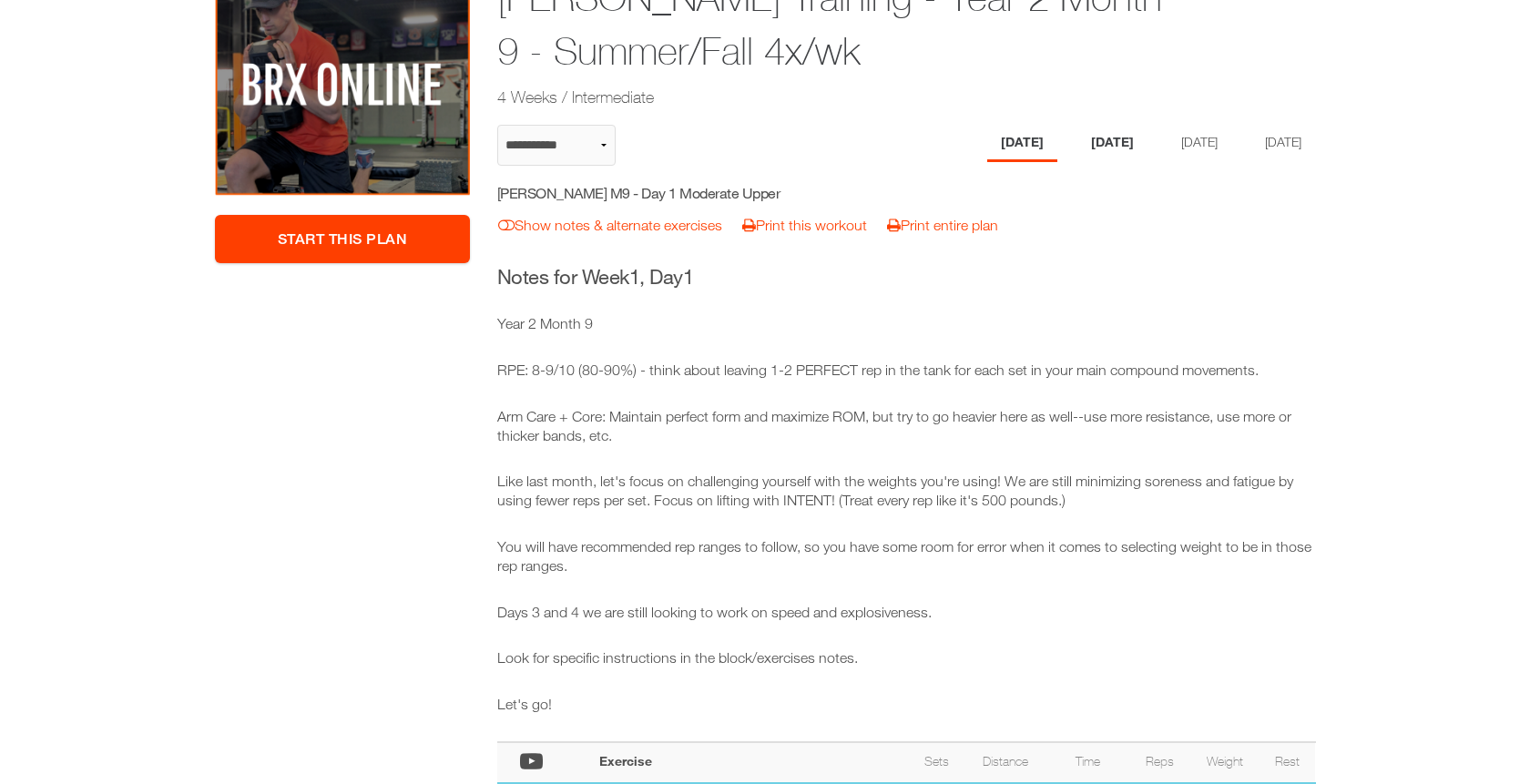
click at [1100, 149] on li "[DATE]" at bounding box center [1112, 144] width 70 height 37
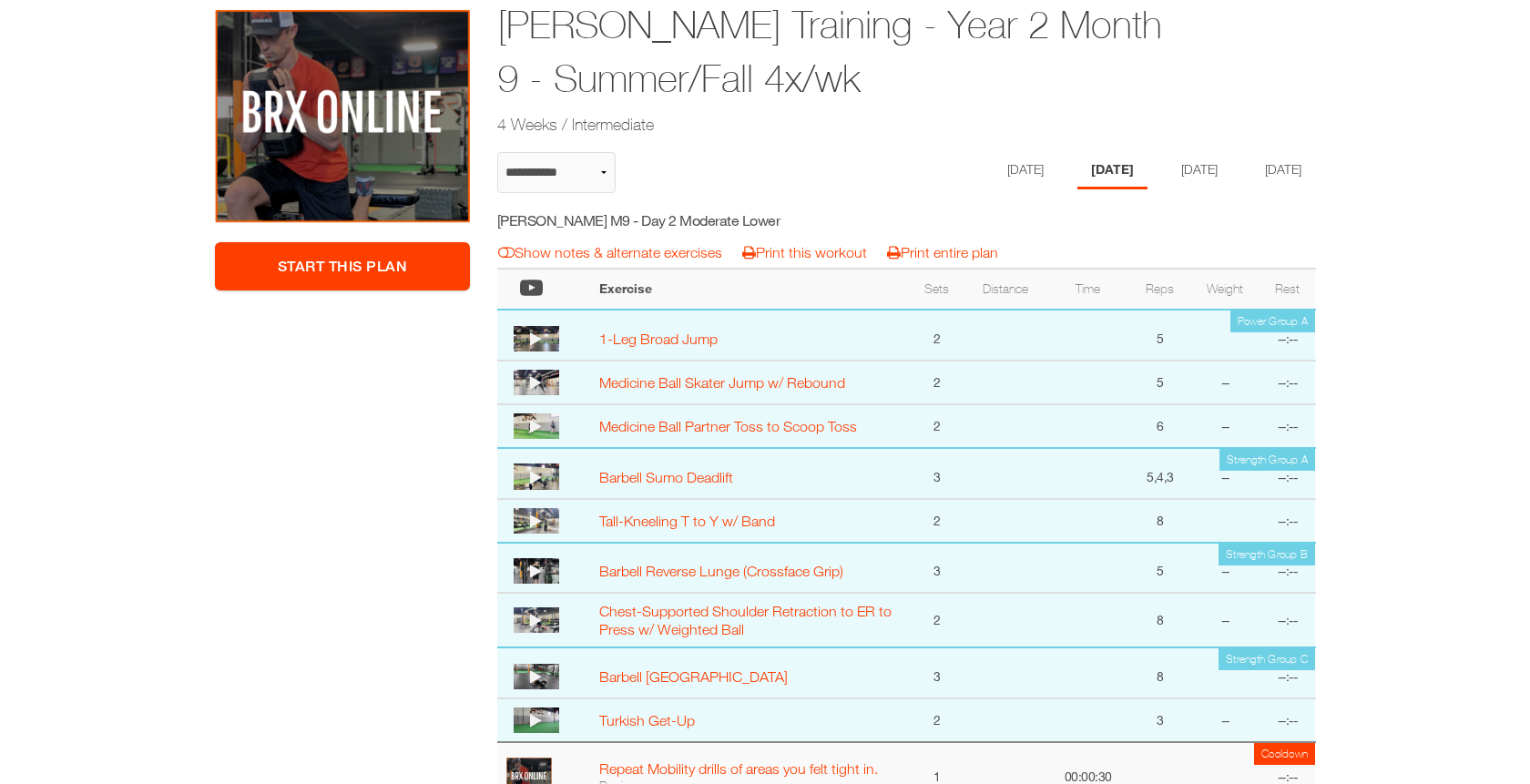
scroll to position [231, 0]
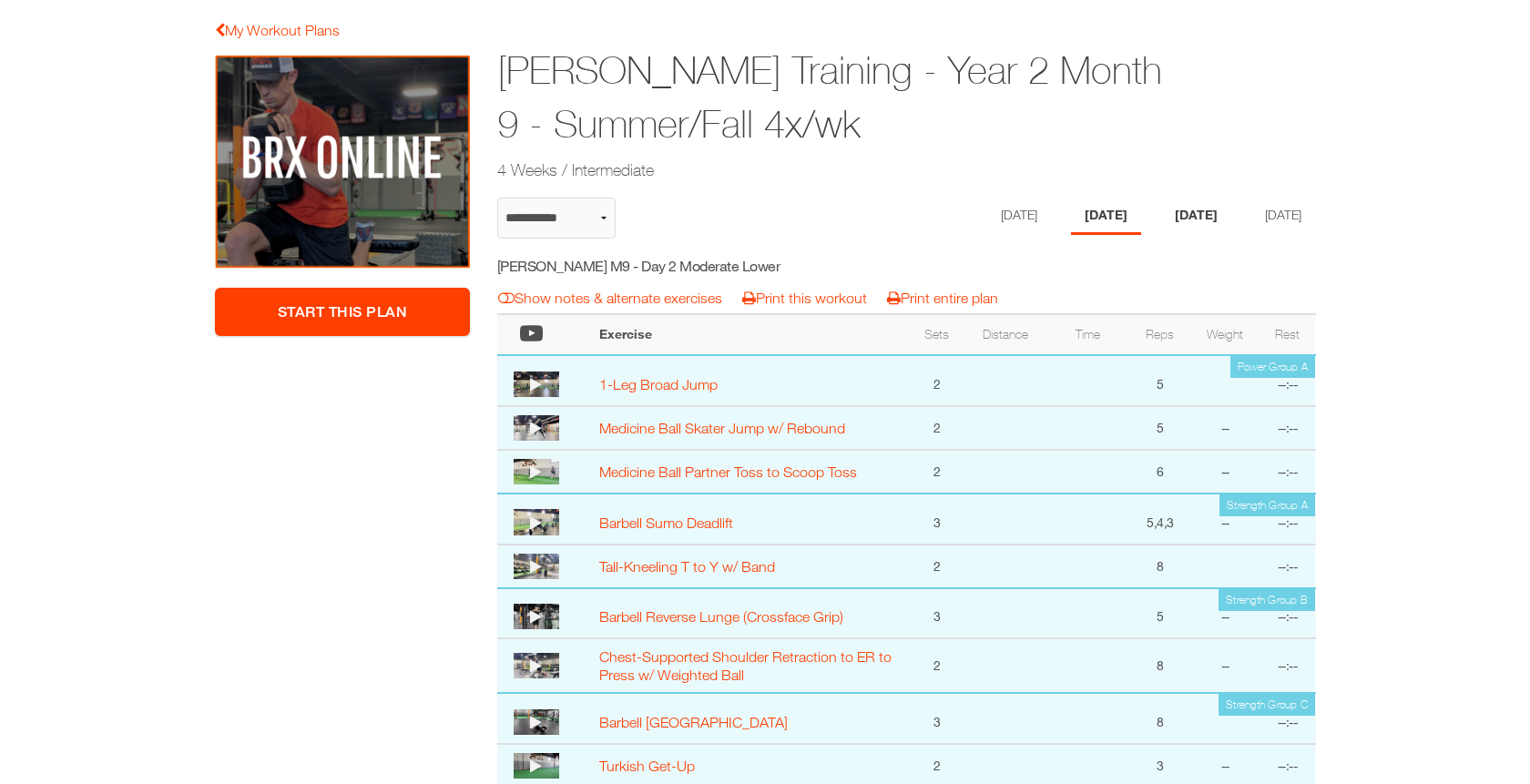
click at [1216, 229] on li "[DATE]" at bounding box center [1195, 216] width 70 height 37
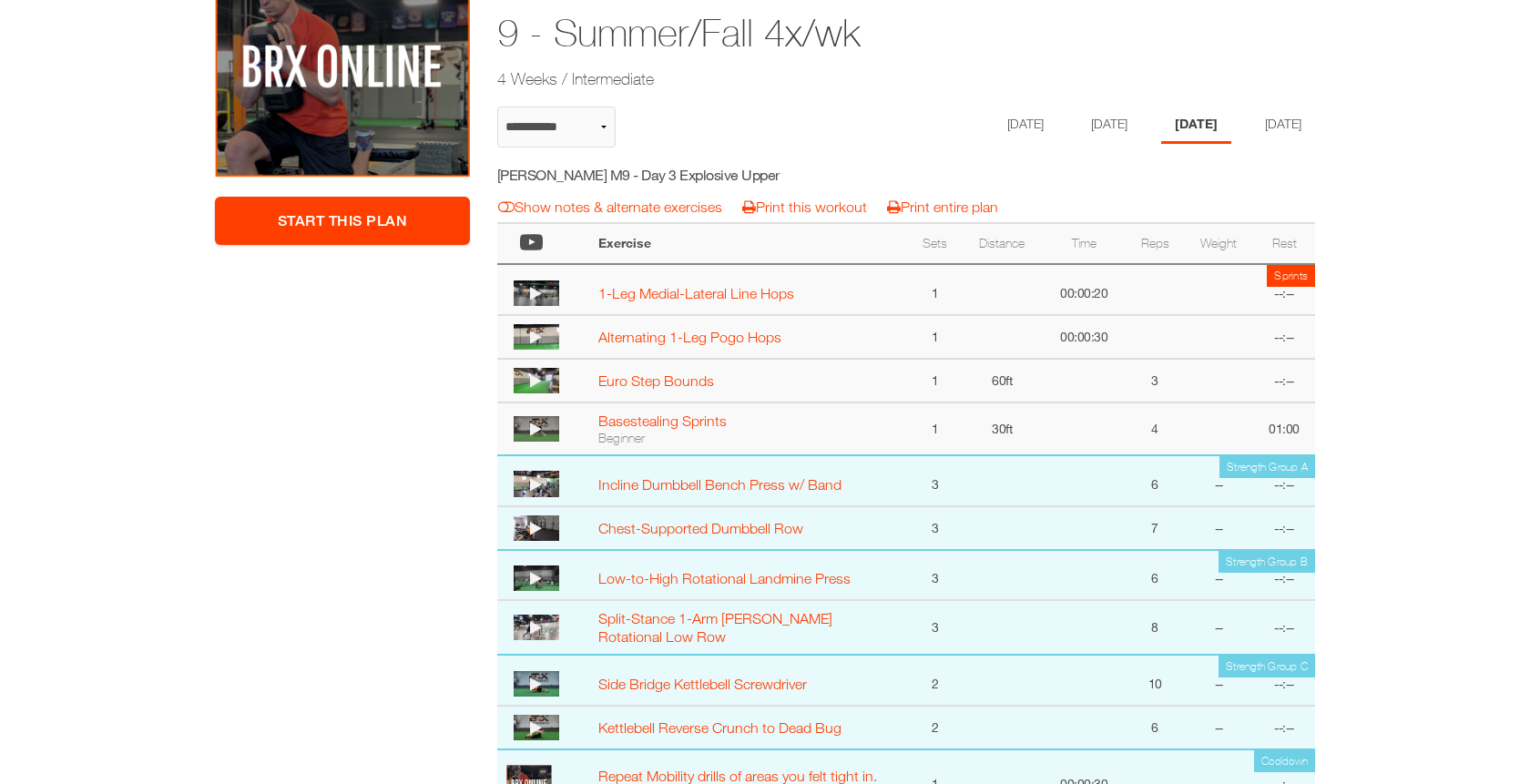
scroll to position [294, 0]
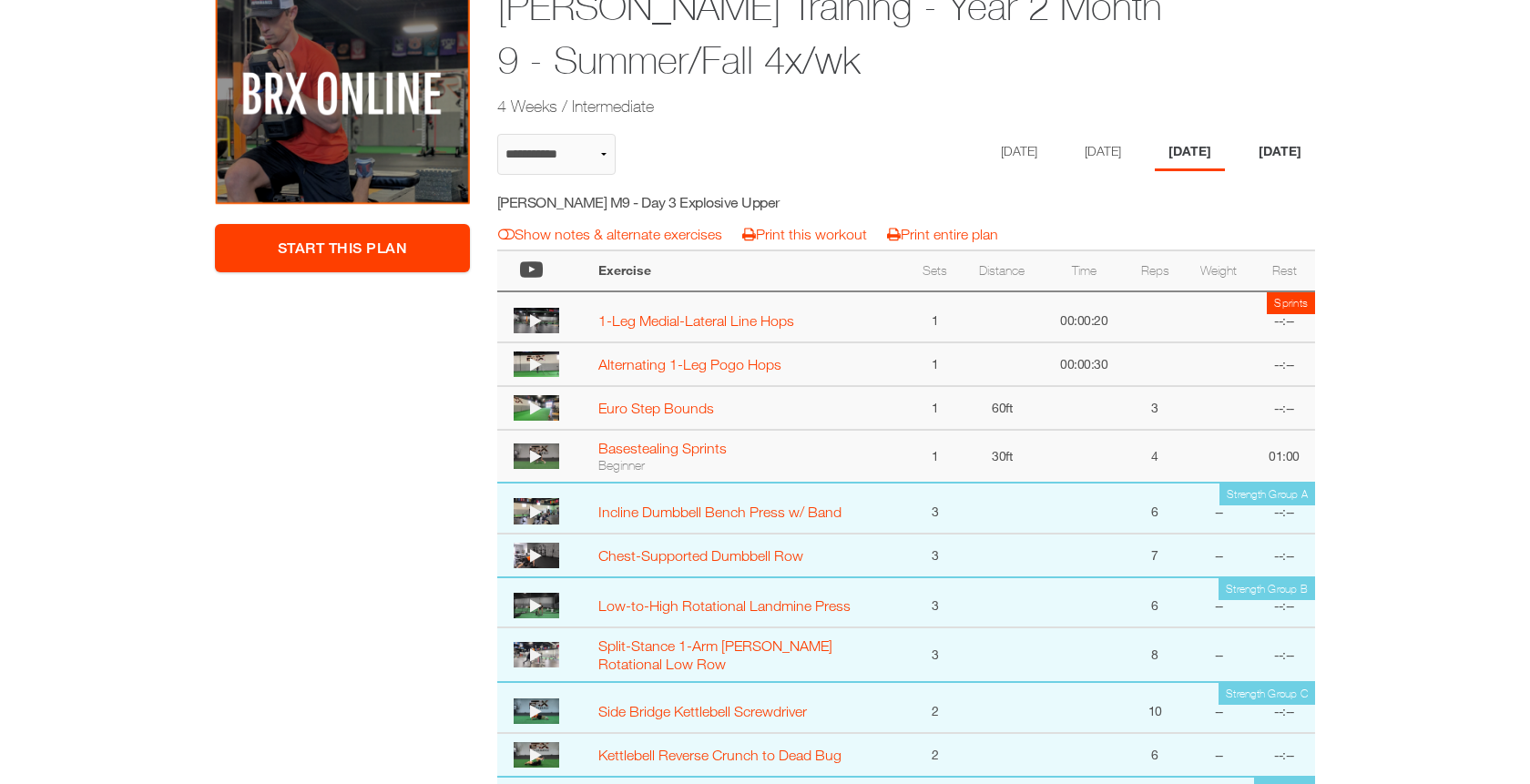
click at [1290, 153] on li "Friday" at bounding box center [1280, 152] width 70 height 37
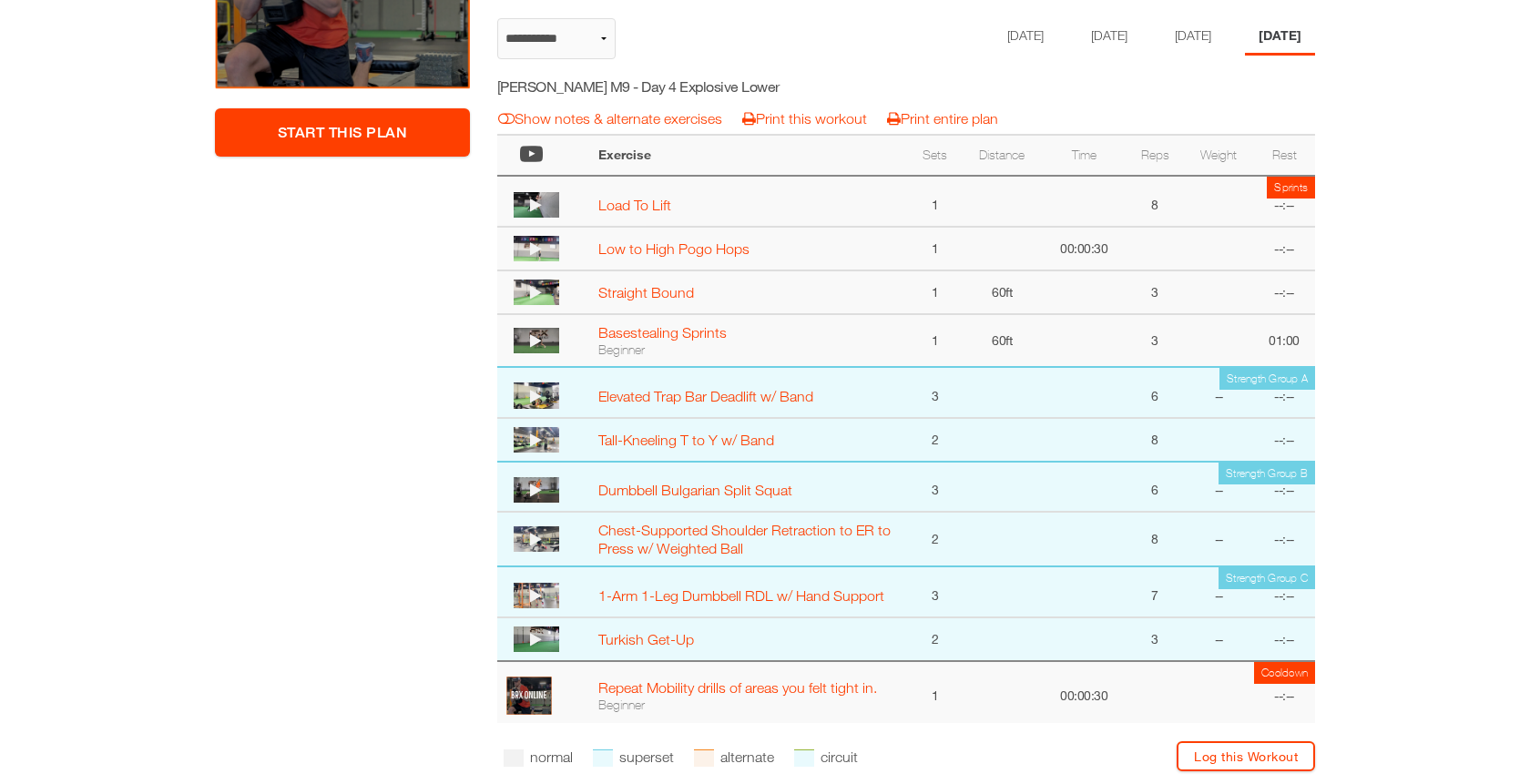
scroll to position [425, 0]
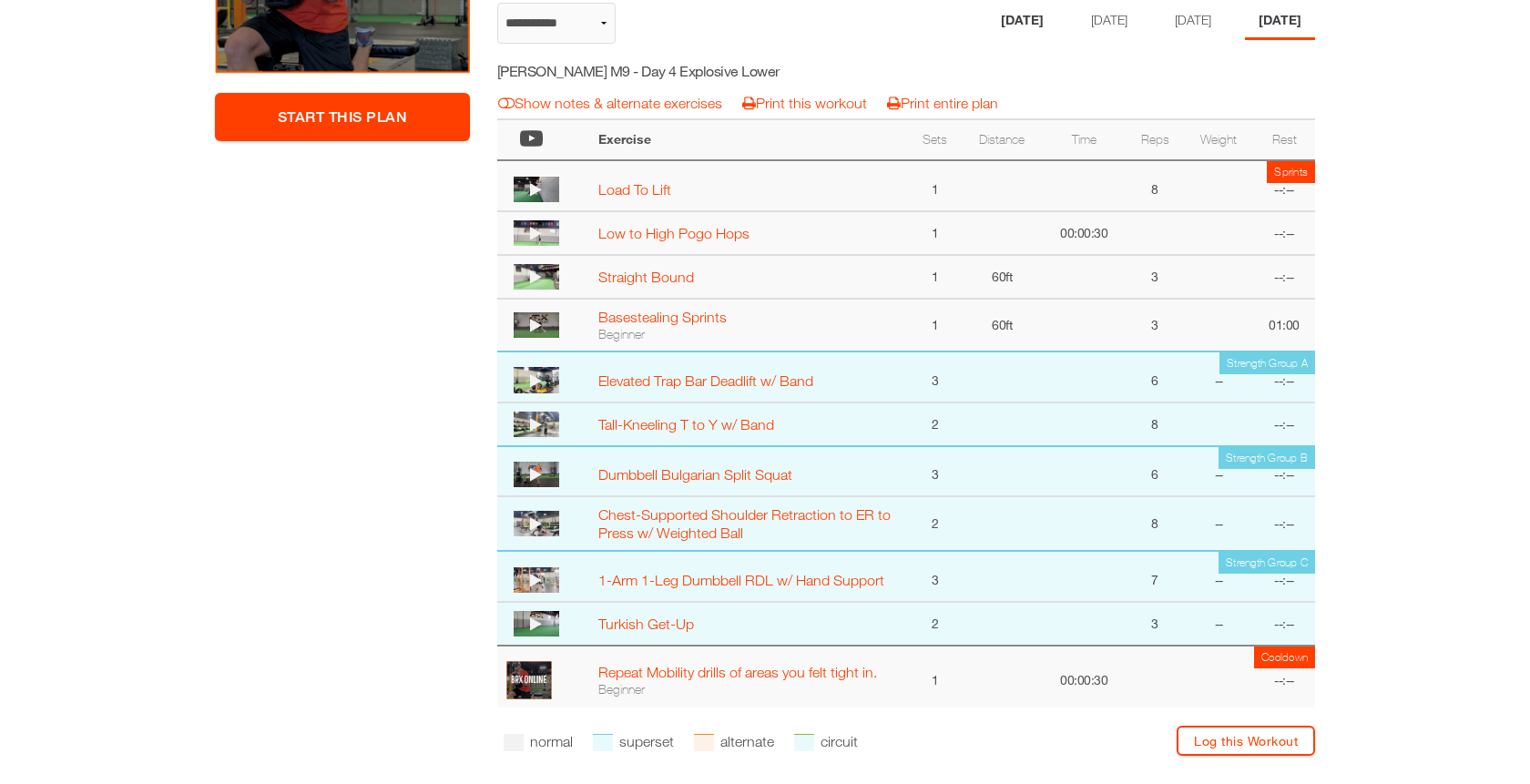
click at [1003, 26] on li "[DATE]" at bounding box center [1022, 21] width 70 height 37
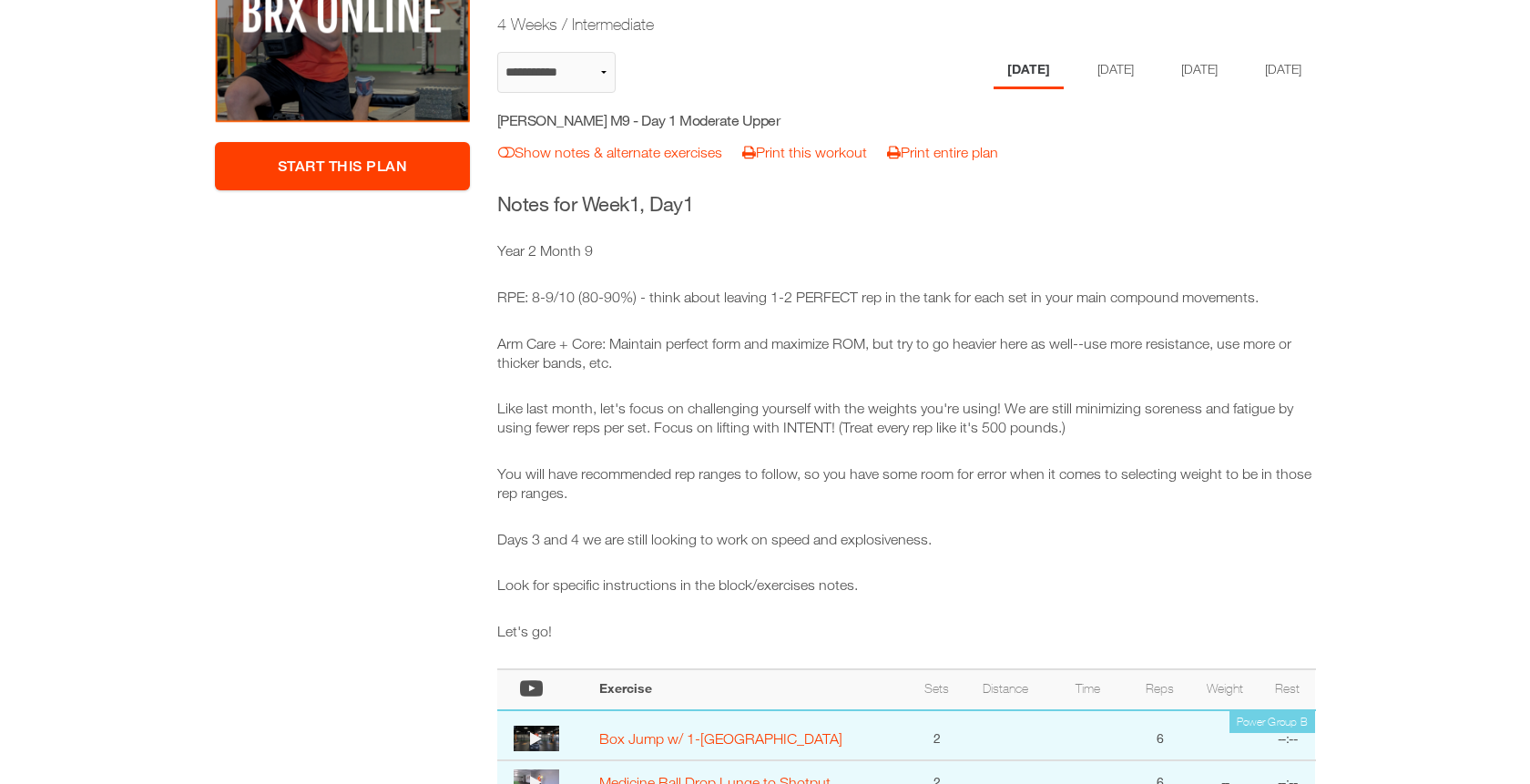
scroll to position [360, 0]
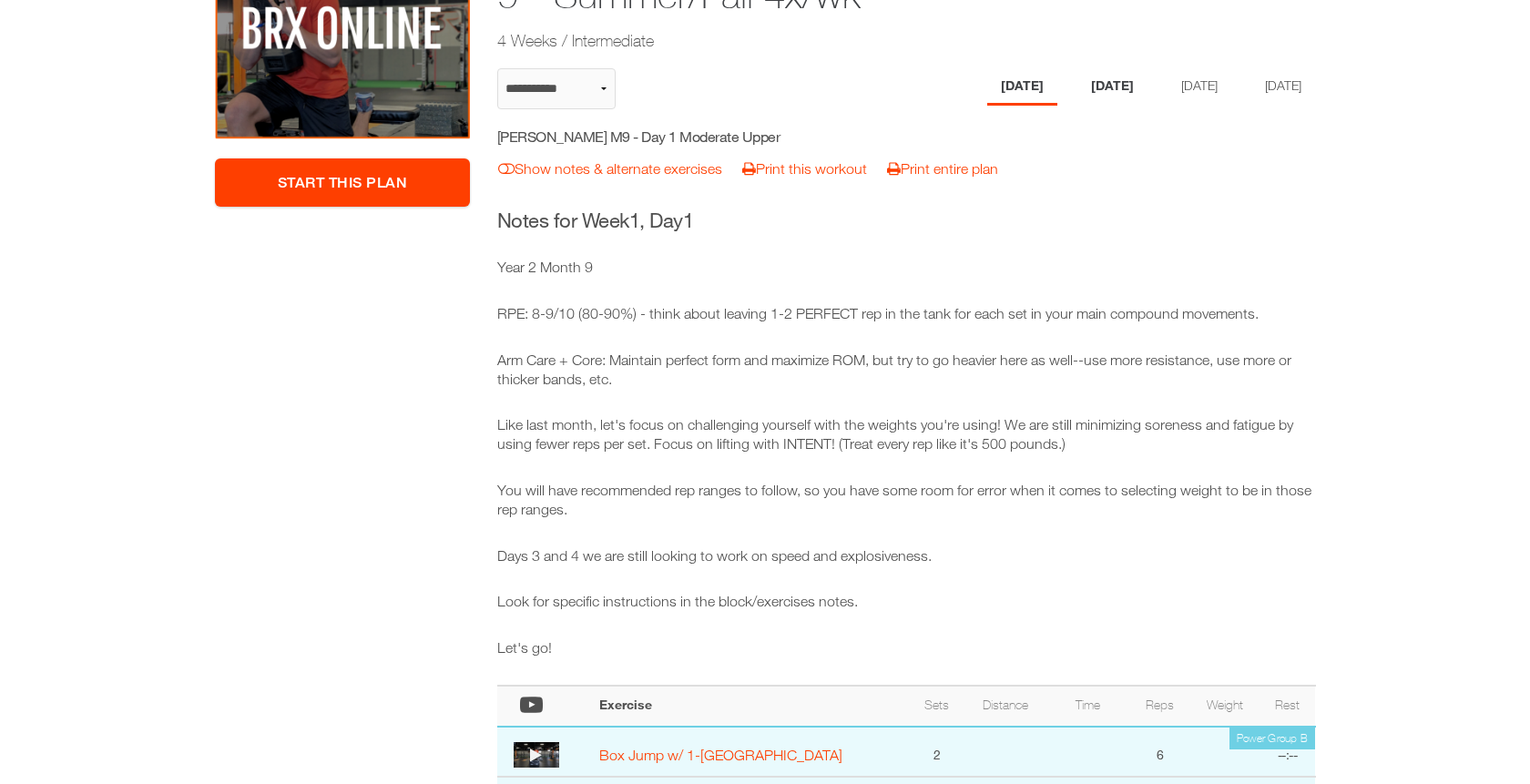
click at [1117, 84] on li "Tuesday" at bounding box center [1112, 87] width 70 height 37
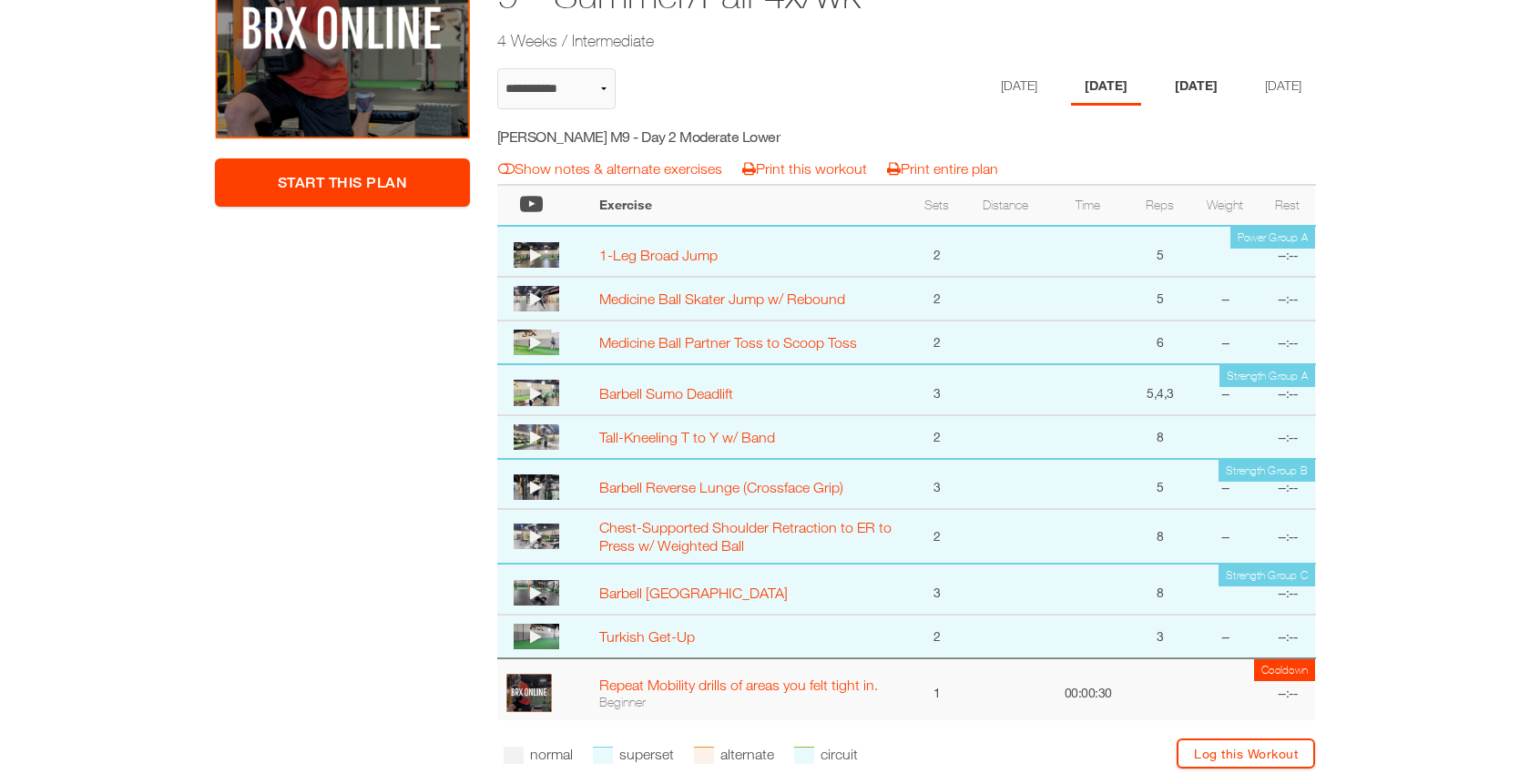
click at [1216, 102] on li "[DATE]" at bounding box center [1195, 87] width 70 height 37
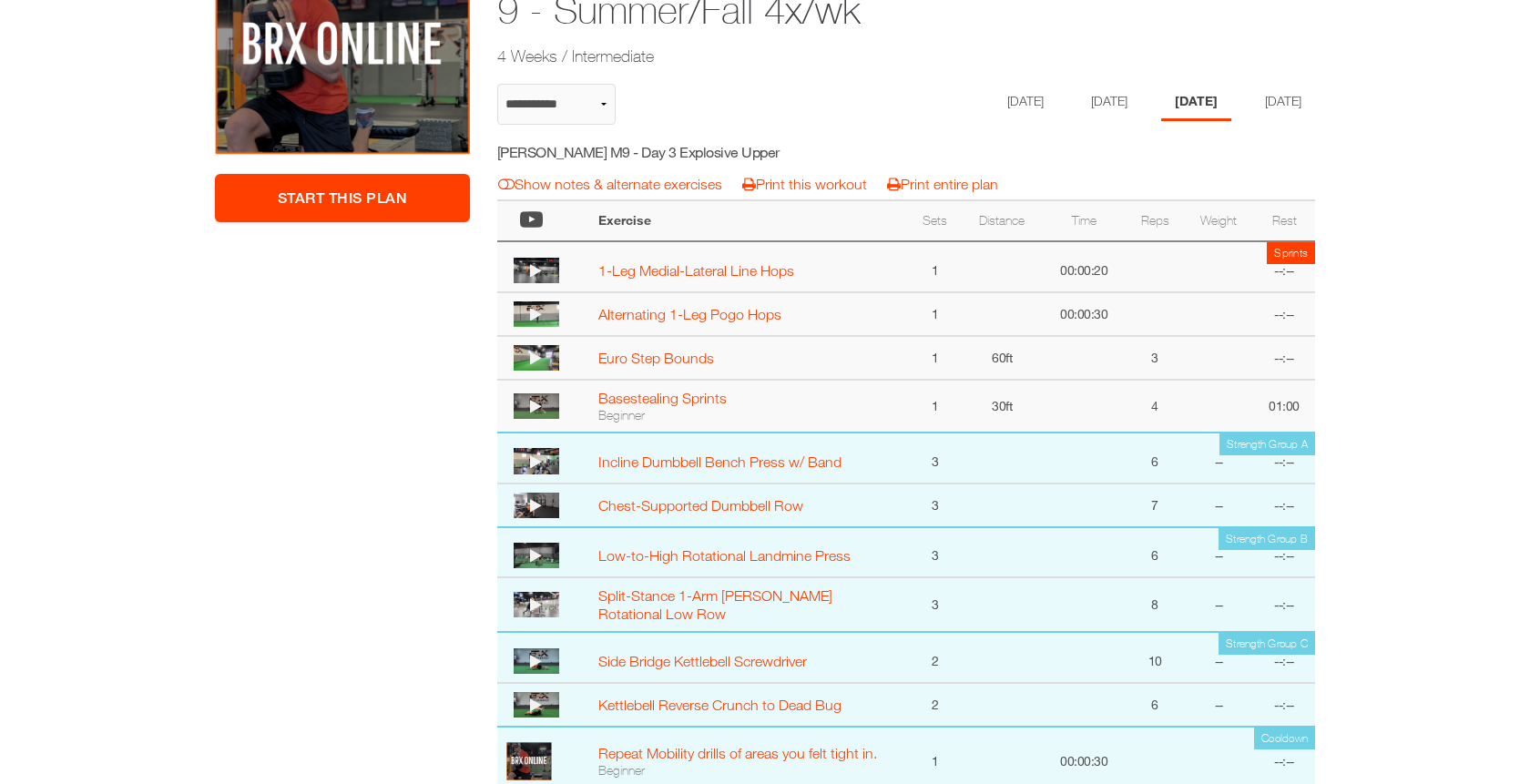
scroll to position [335, 0]
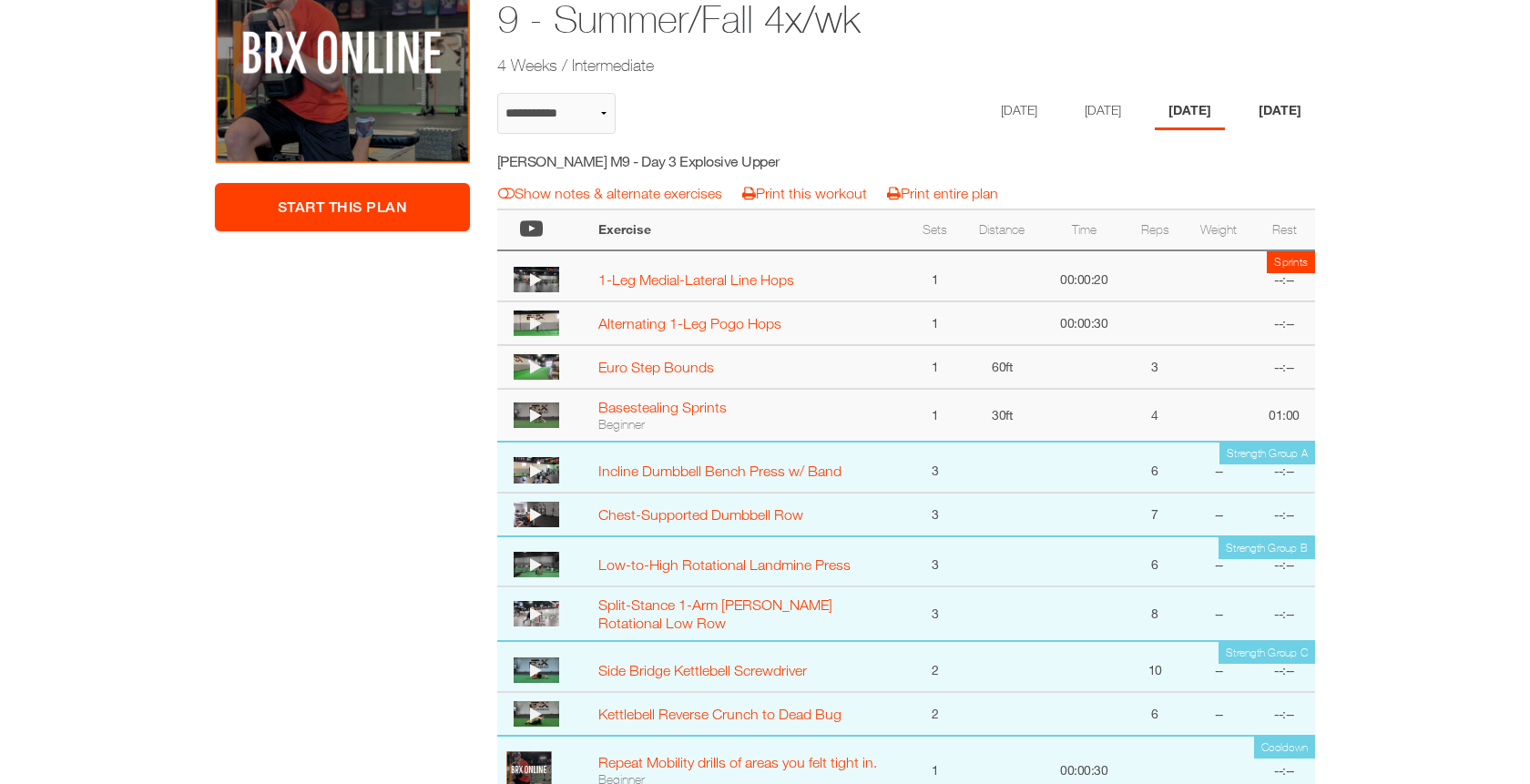
click at [1279, 107] on li "Friday" at bounding box center [1280, 111] width 70 height 37
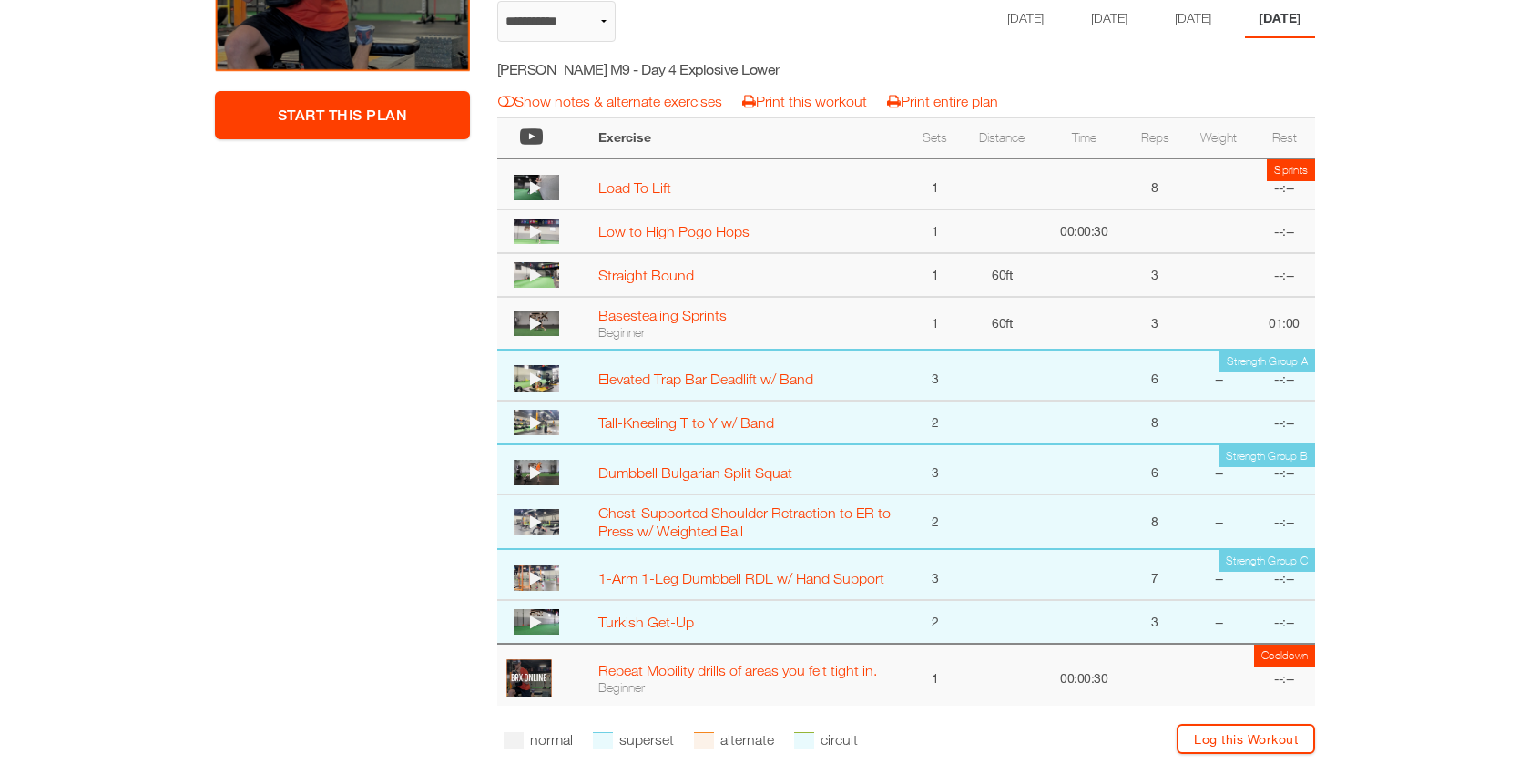
scroll to position [0, 0]
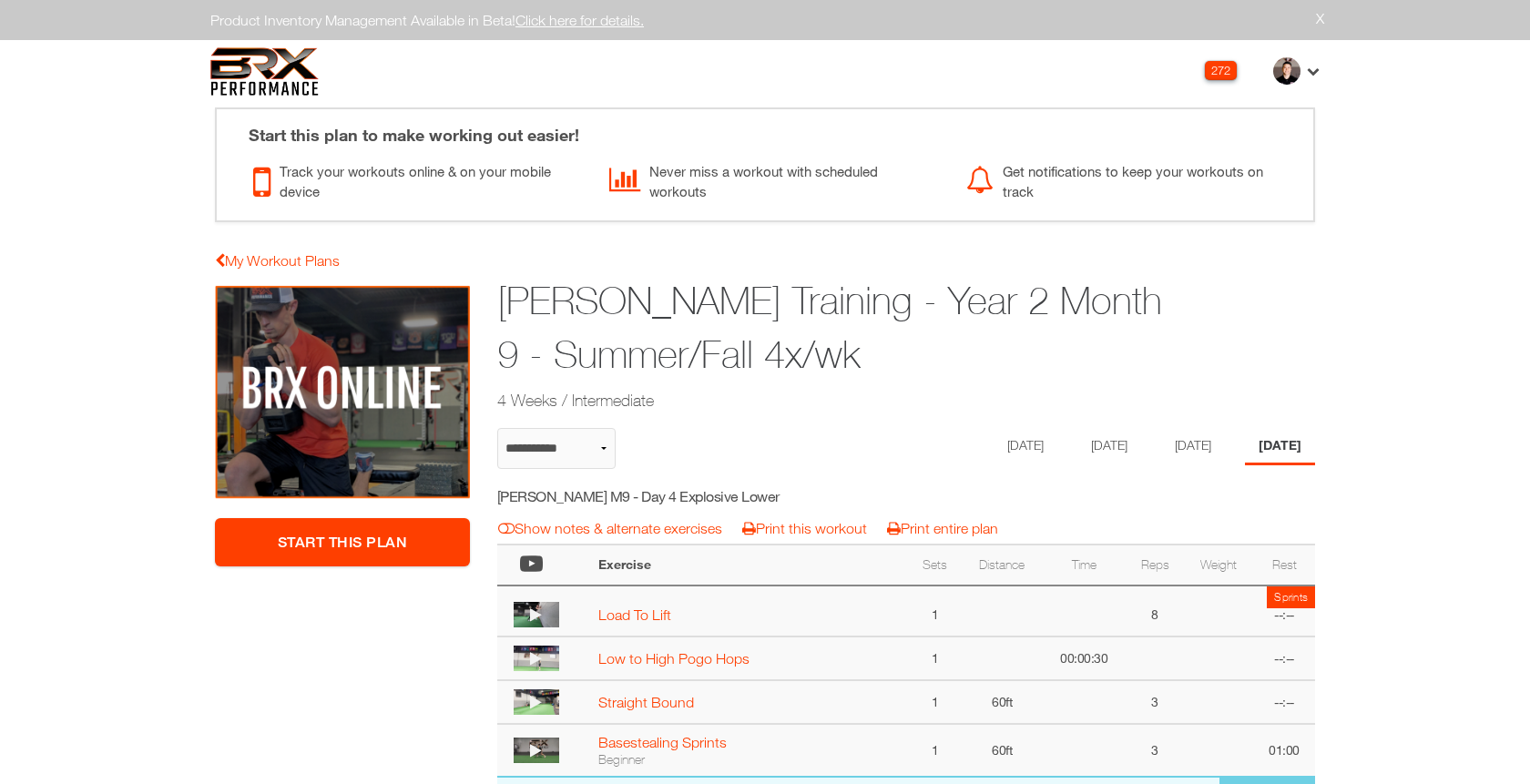
drag, startPoint x: 839, startPoint y: 360, endPoint x: 533, endPoint y: 272, distance: 318.4
click at [533, 272] on div "Jacob Pardalis Training - Year 2 Month 9 - Summer/Fall 4x/wk 4 Weeks / Intermed…" at bounding box center [836, 345] width 705 height 148
copy h1 "Jacob Pardalis Training - Year 2 Month 9 - Summer/Fall 4x/wk"
click at [1007, 449] on li "[DATE]" at bounding box center [1022, 447] width 70 height 37
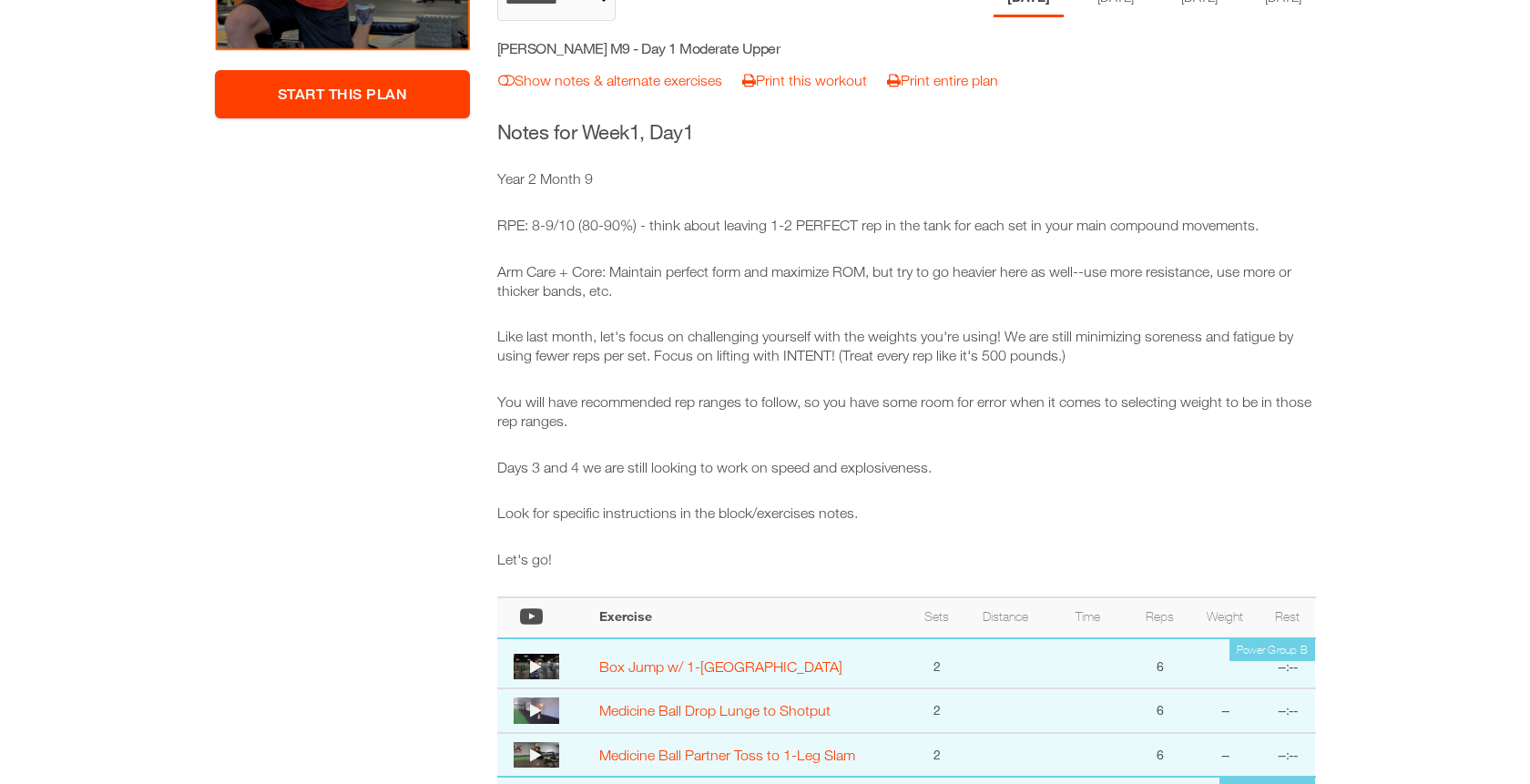
scroll to position [472, 0]
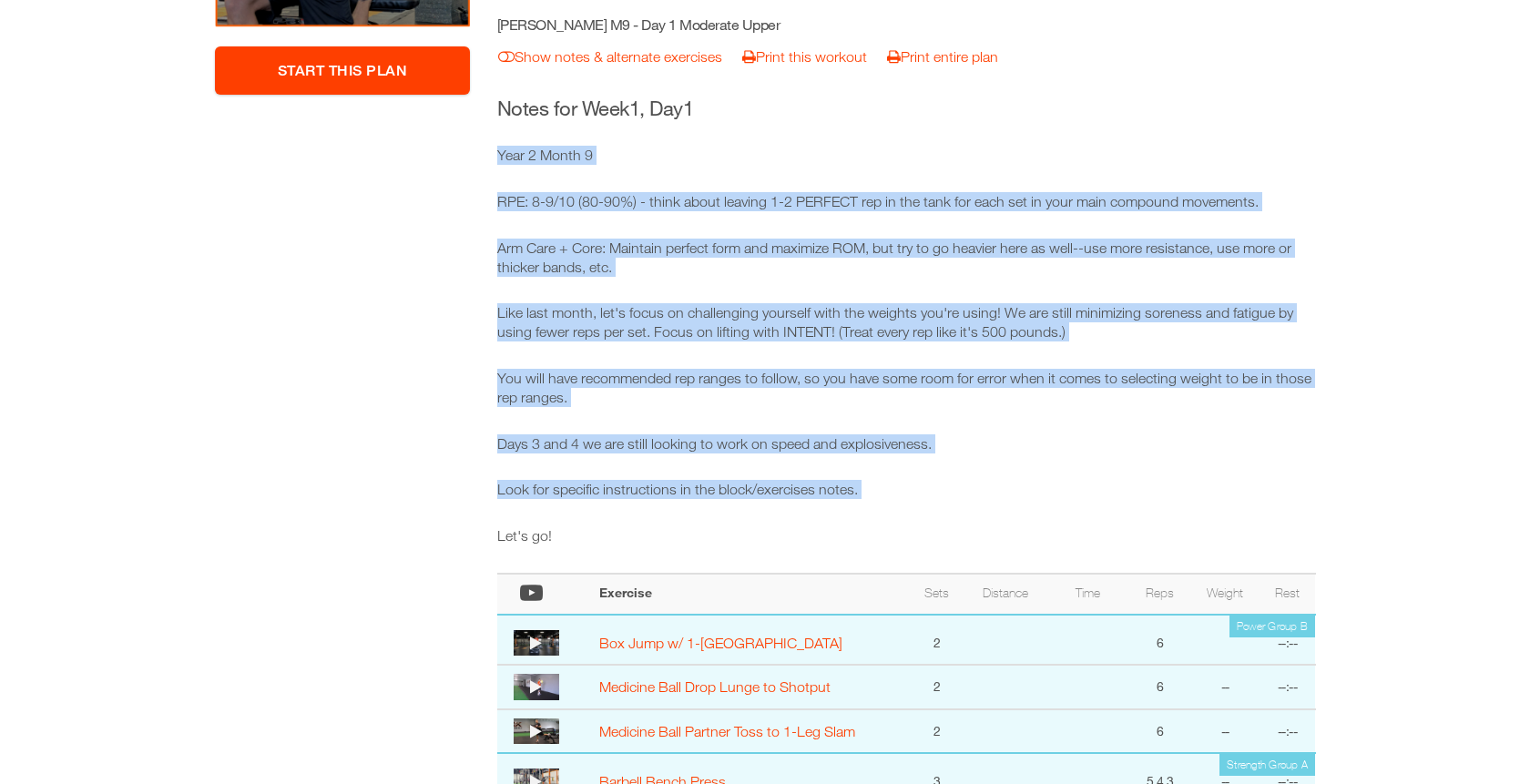
drag, startPoint x: 628, startPoint y: 521, endPoint x: 490, endPoint y: 151, distance: 394.9
click at [490, 151] on div "**********" at bounding box center [906, 537] width 846 height 1449
copy div "Year 2 Month 9 RPE: 8-9/10 (80-90%) - think about leaving 1-2 PERFECT rep in th…"
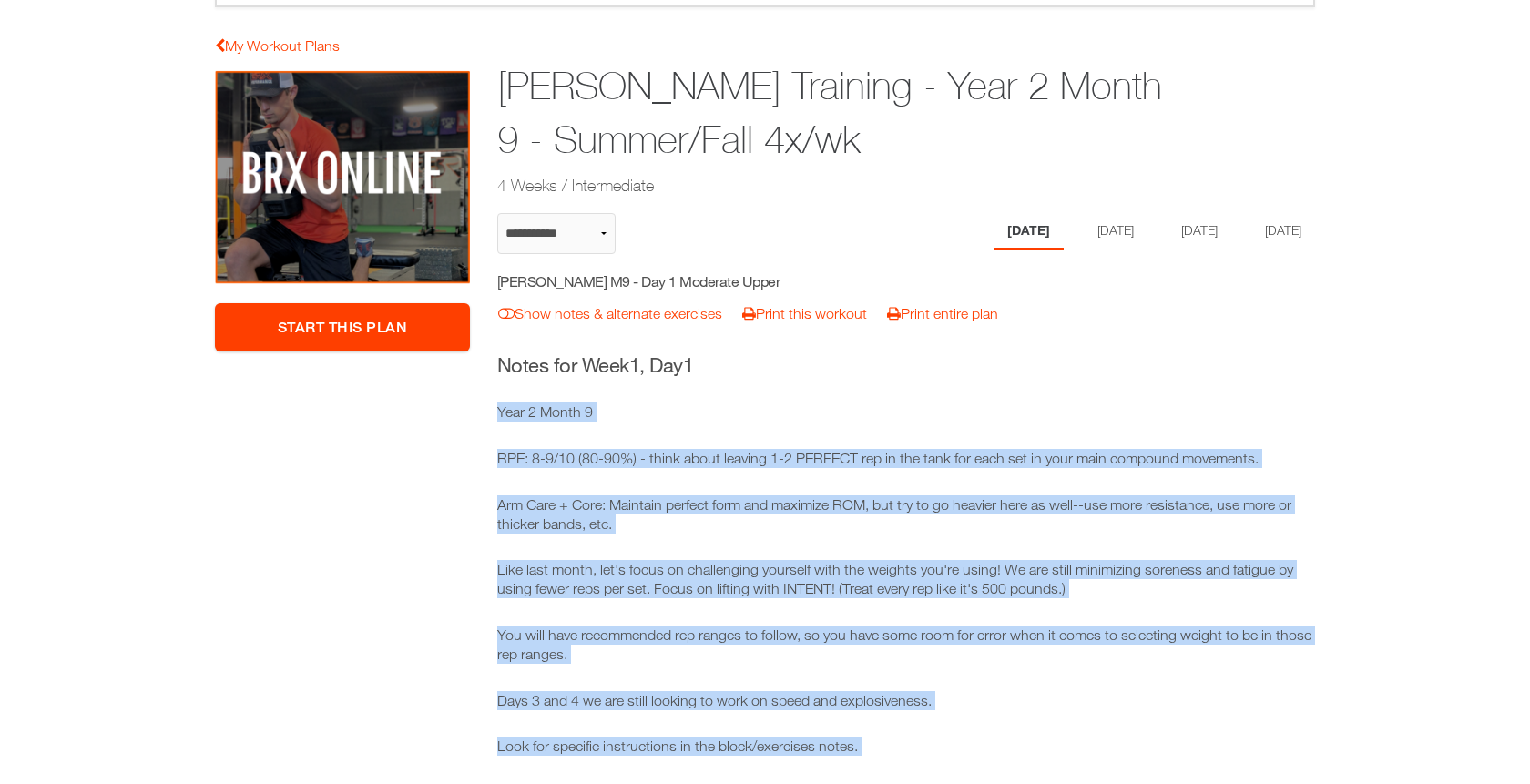
scroll to position [164, 0]
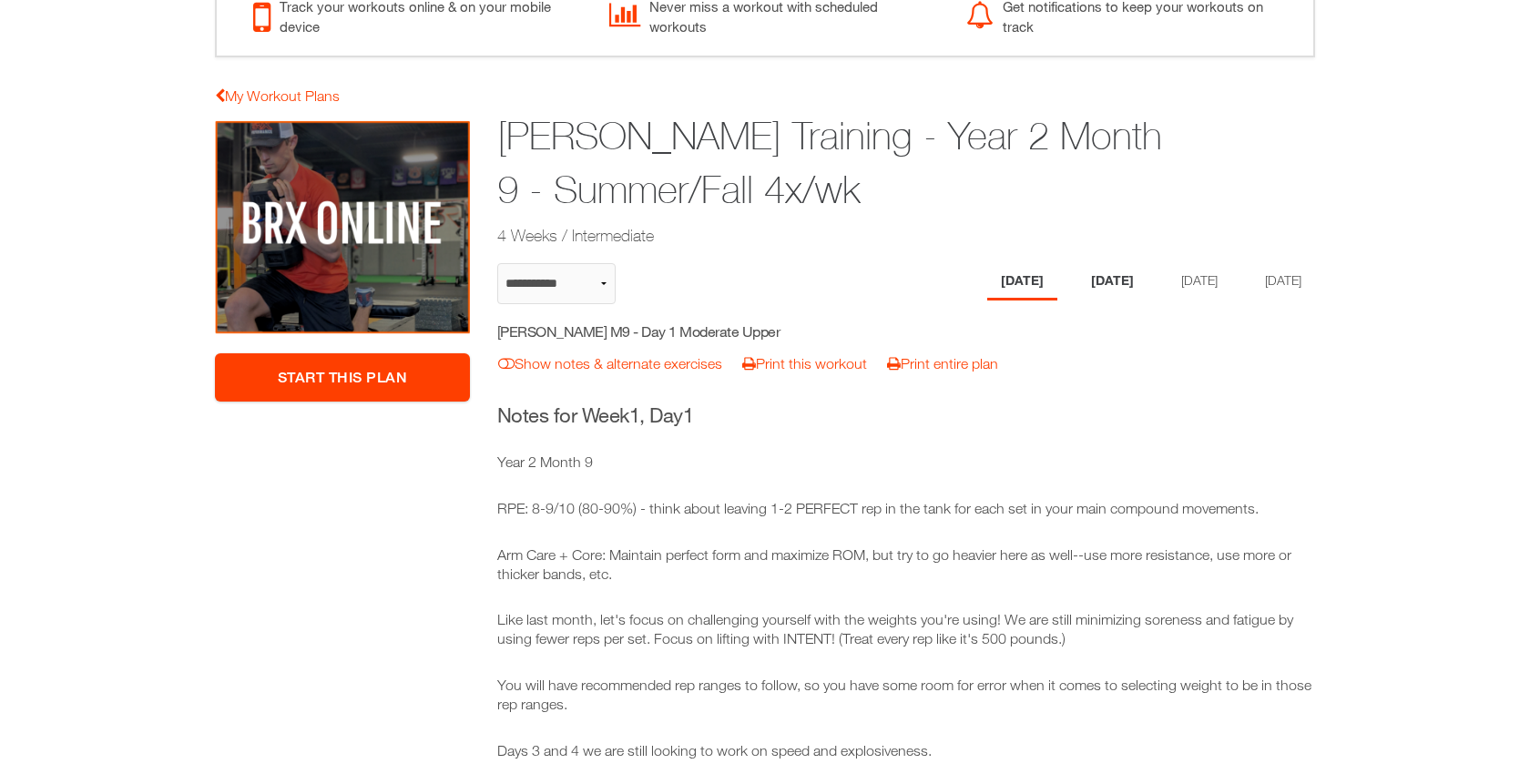
click at [1093, 275] on li "Tuesday" at bounding box center [1112, 282] width 70 height 37
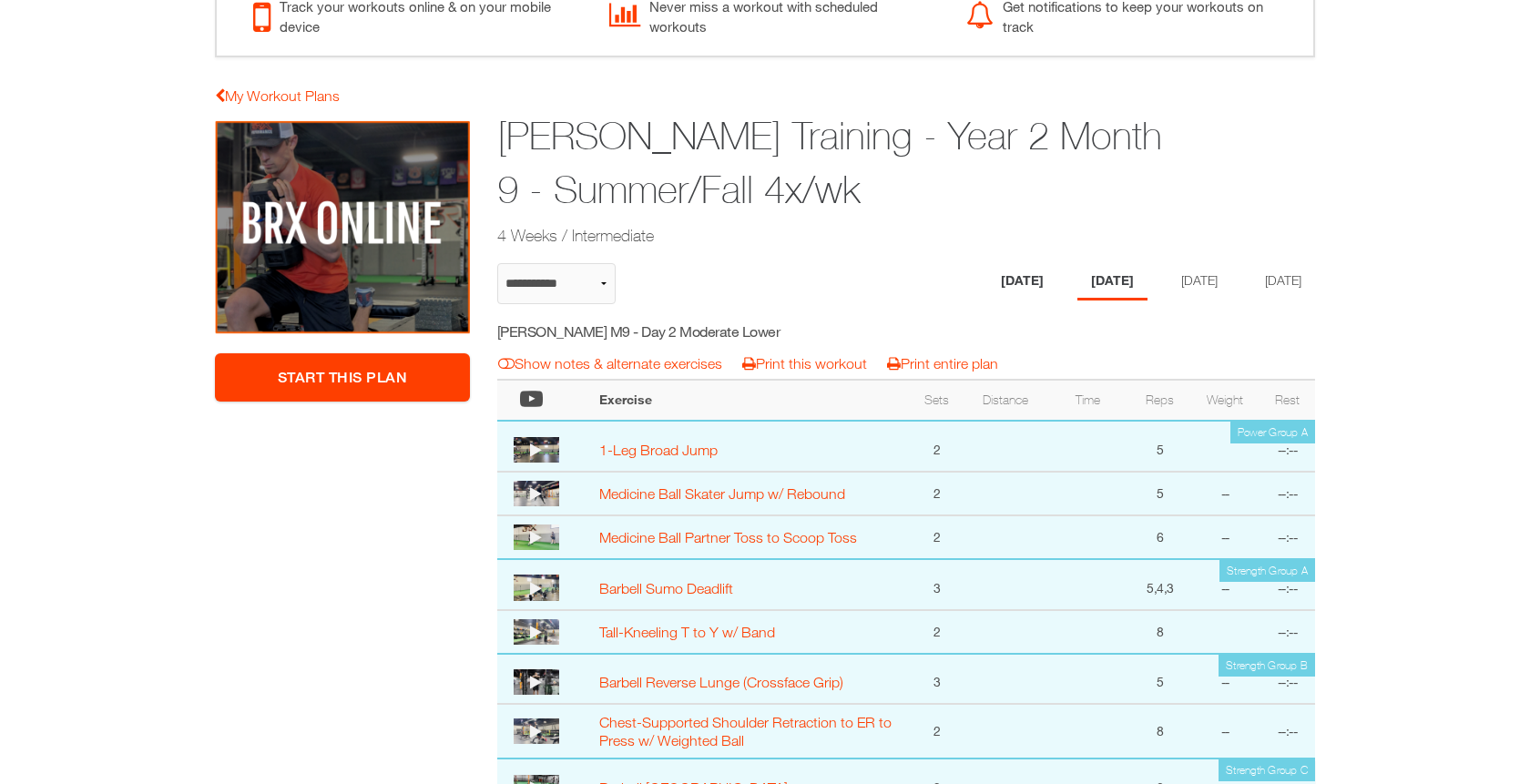
click at [987, 281] on li "[DATE]" at bounding box center [1022, 282] width 70 height 37
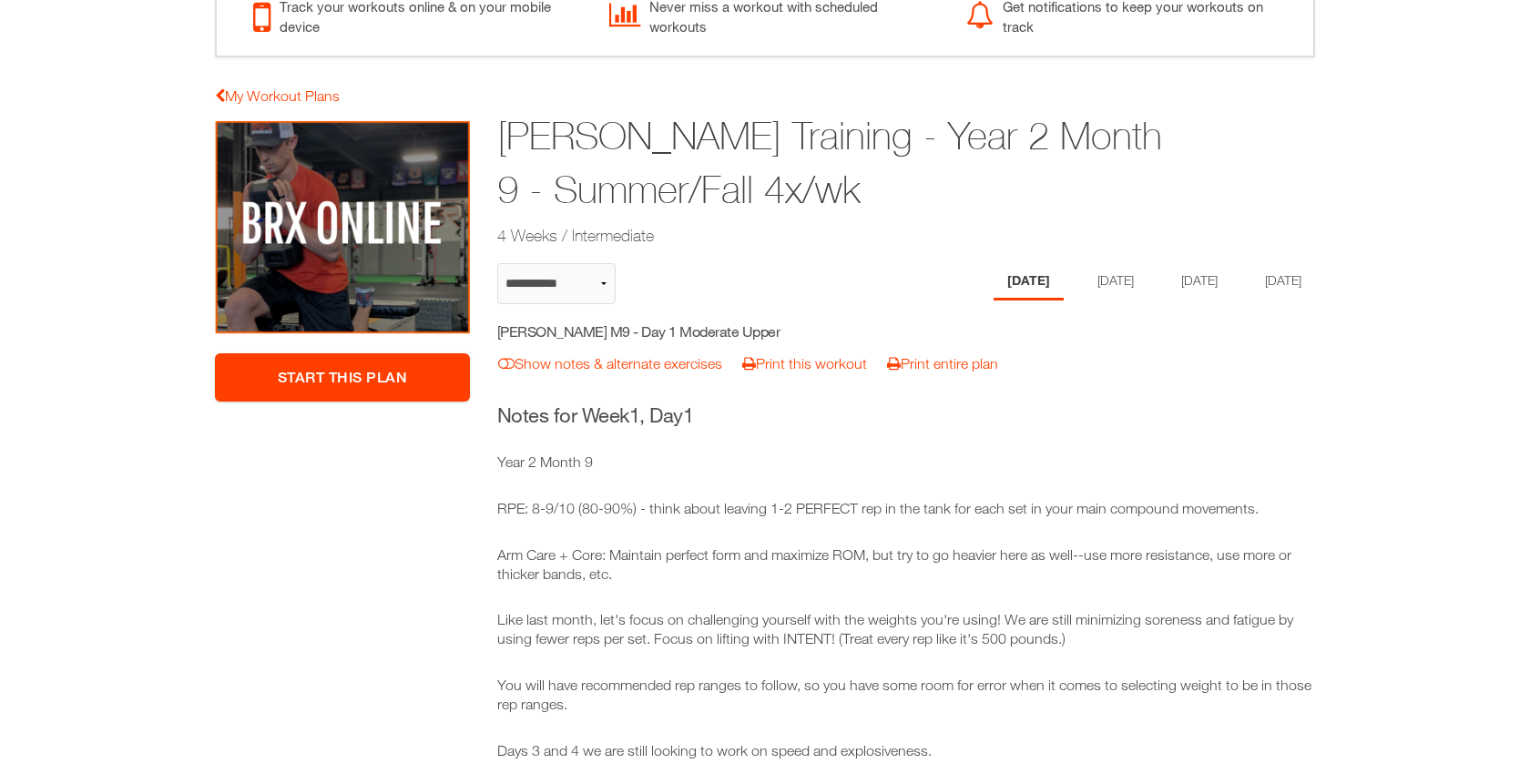
click at [714, 324] on h5 "Jacob Pardalis M9 - Day 1 Moderate Upper" at bounding box center [660, 331] width 325 height 20
copy div "Jacob Pardalis M9 - Day 1 Moderate Upper notes & alternates | Print Workout | P…"
click at [1101, 278] on li "[DATE]" at bounding box center [1112, 282] width 70 height 37
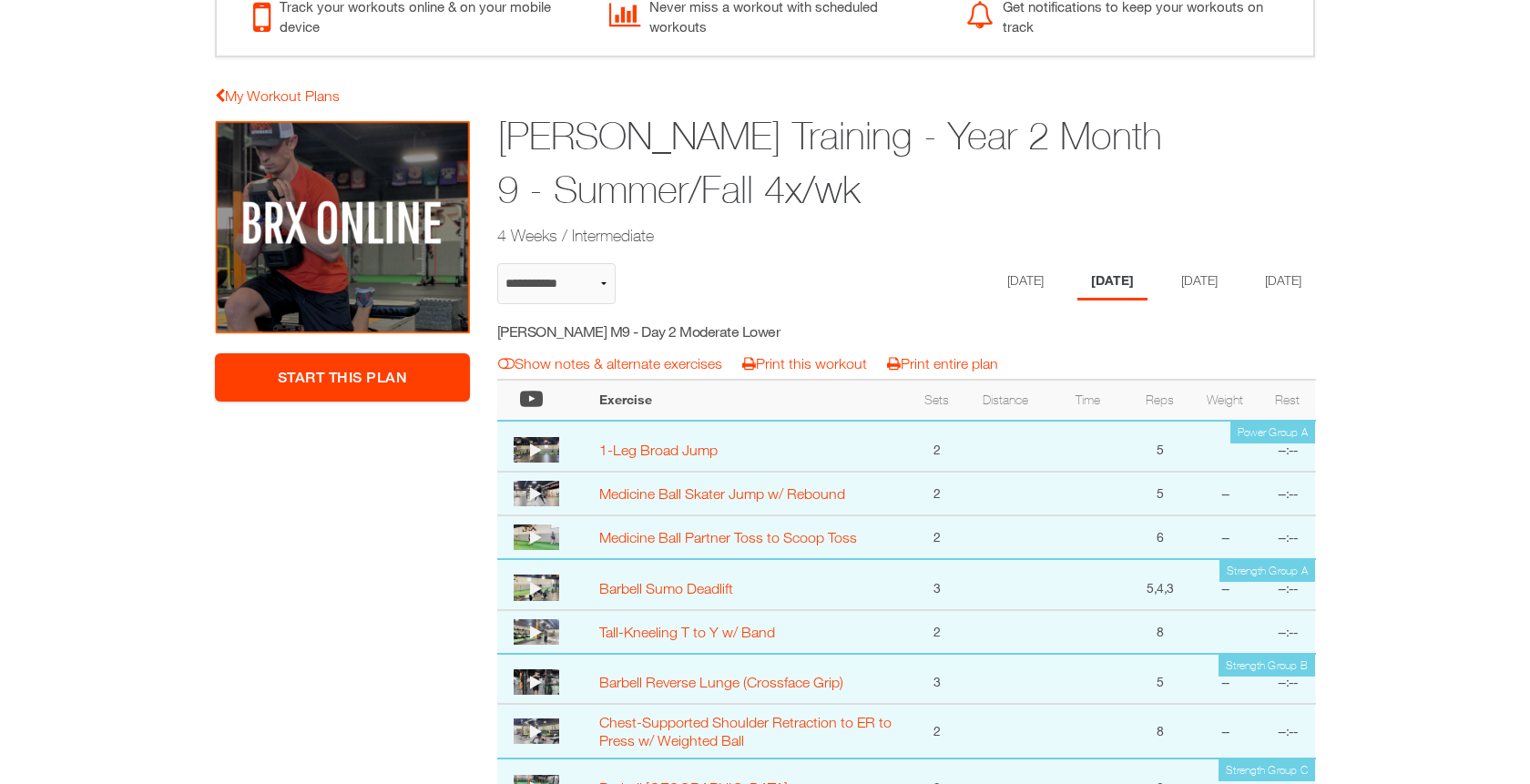
click at [740, 336] on h5 "Jacob Pardalis M9 - Day 2 Moderate Lower" at bounding box center [660, 331] width 325 height 20
copy div "Jacob Pardalis M9 - Day 2 Moderate Lower notes & alternates | Print Workout | P…"
click at [1192, 287] on li "[DATE]" at bounding box center [1195, 282] width 70 height 37
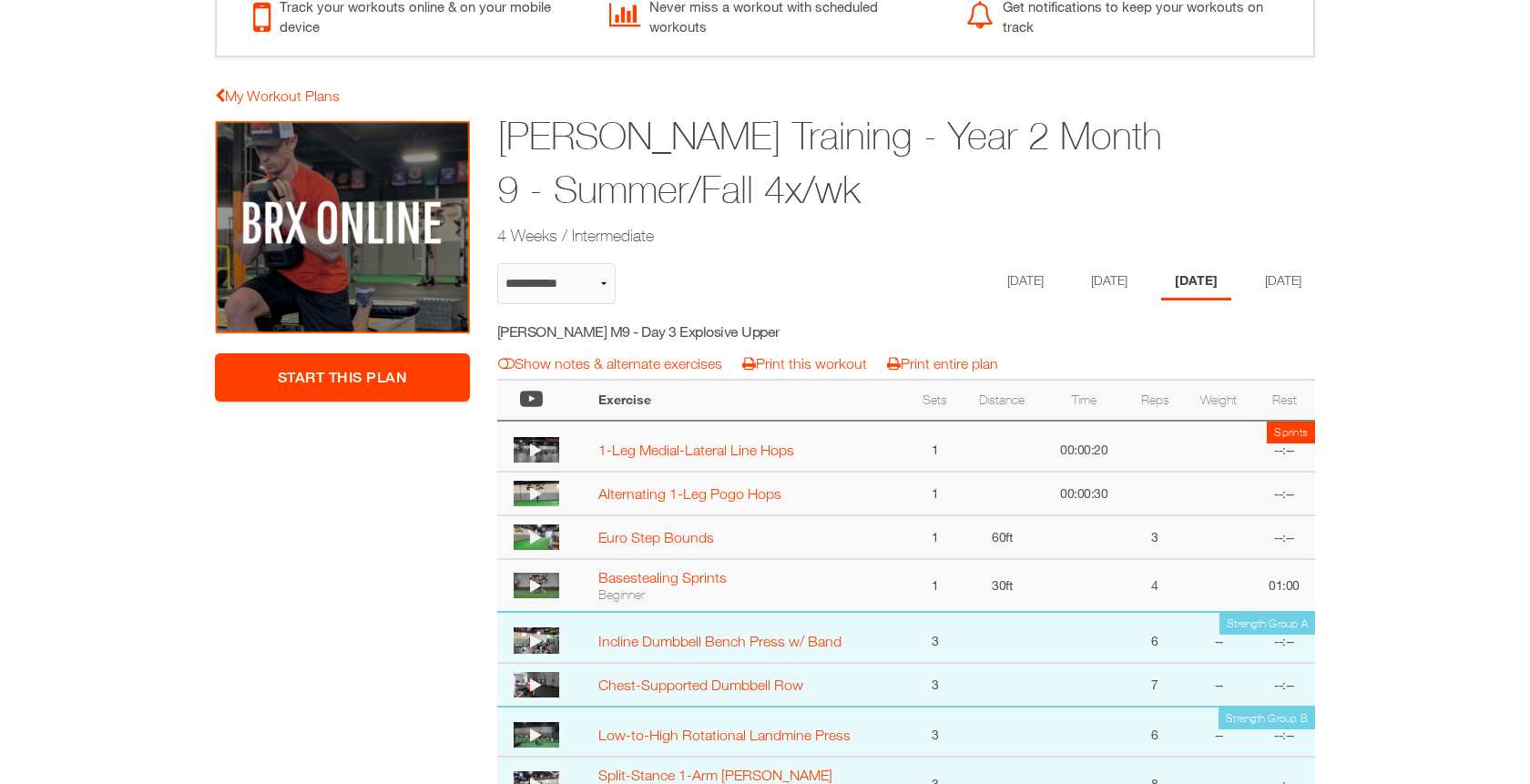
click at [722, 324] on h5 "Jacob Pardalis M9 - Day 3 Explosive Upper" at bounding box center [660, 331] width 325 height 20
copy div "Jacob Pardalis M9 - Day 3 Explosive Upper notes & alternates | Print Workout | …"
click at [1296, 286] on li "[DATE]" at bounding box center [1280, 282] width 70 height 37
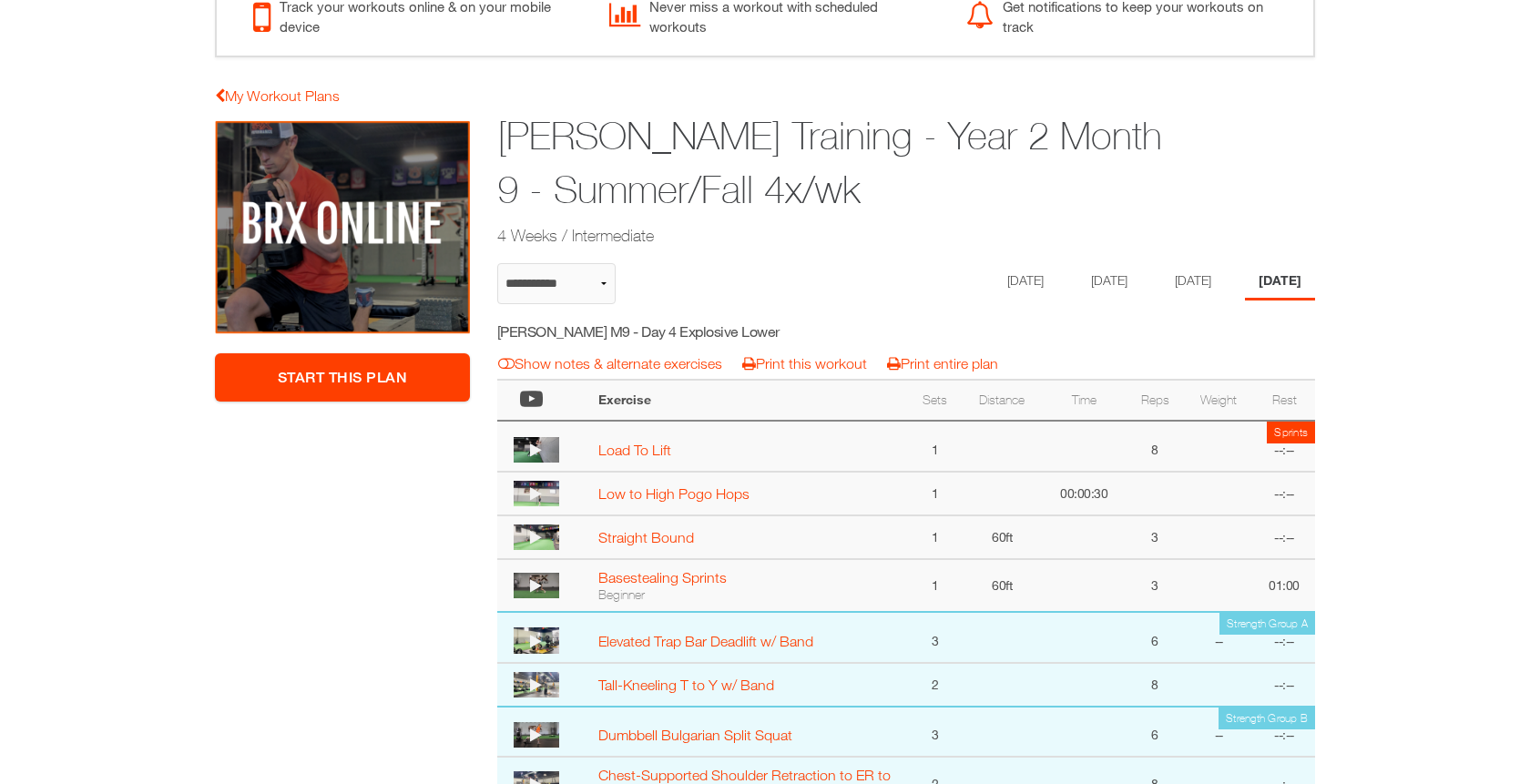
click at [694, 332] on h5 "Jacob Pardalis M9 - Day 4 Explosive Lower" at bounding box center [660, 331] width 325 height 20
copy div "Jacob Pardalis M9 - Day 4 Explosive Lower notes & alternates | Print Workout | …"
click at [1021, 267] on li "[DATE]" at bounding box center [1022, 282] width 70 height 37
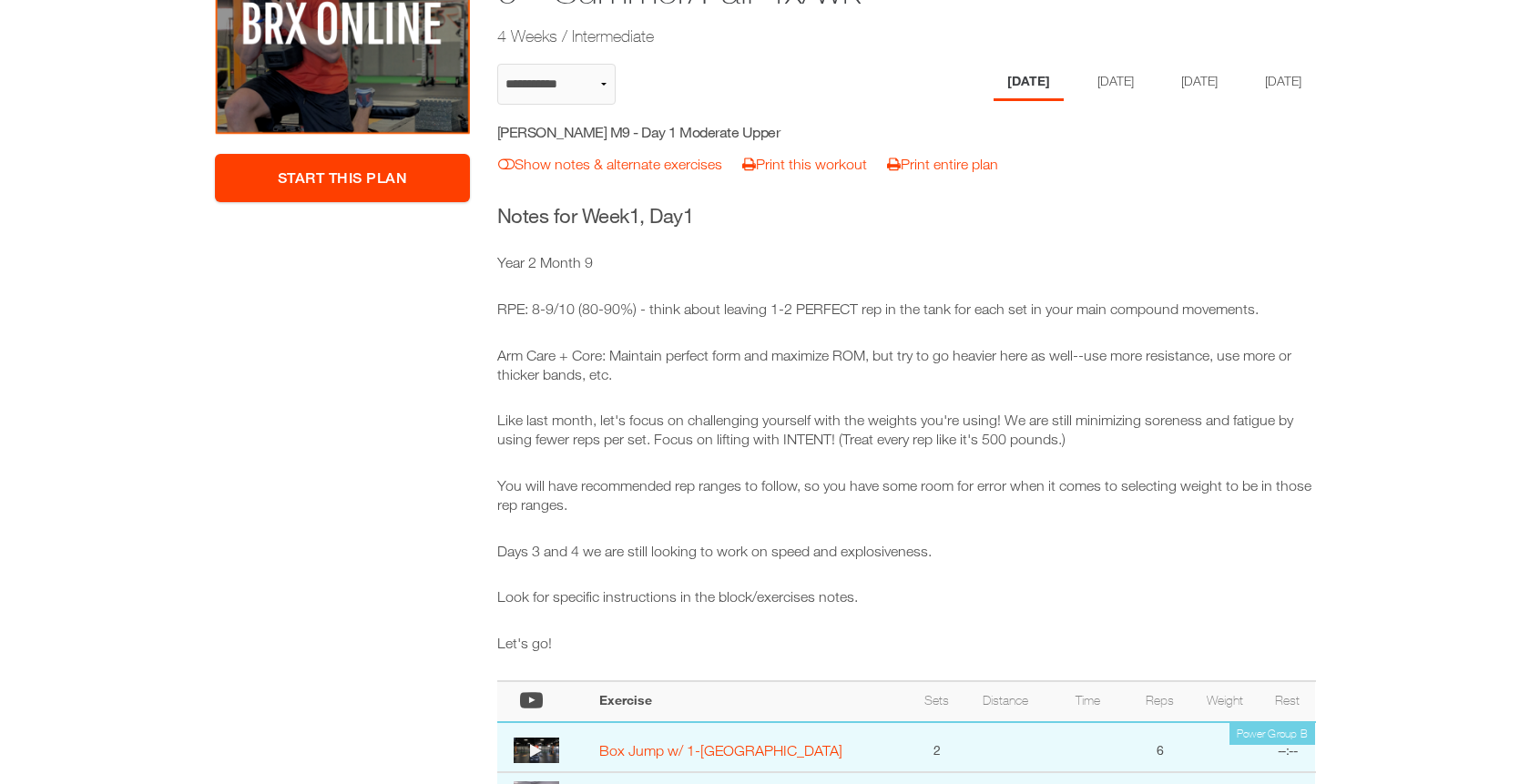
scroll to position [271, 0]
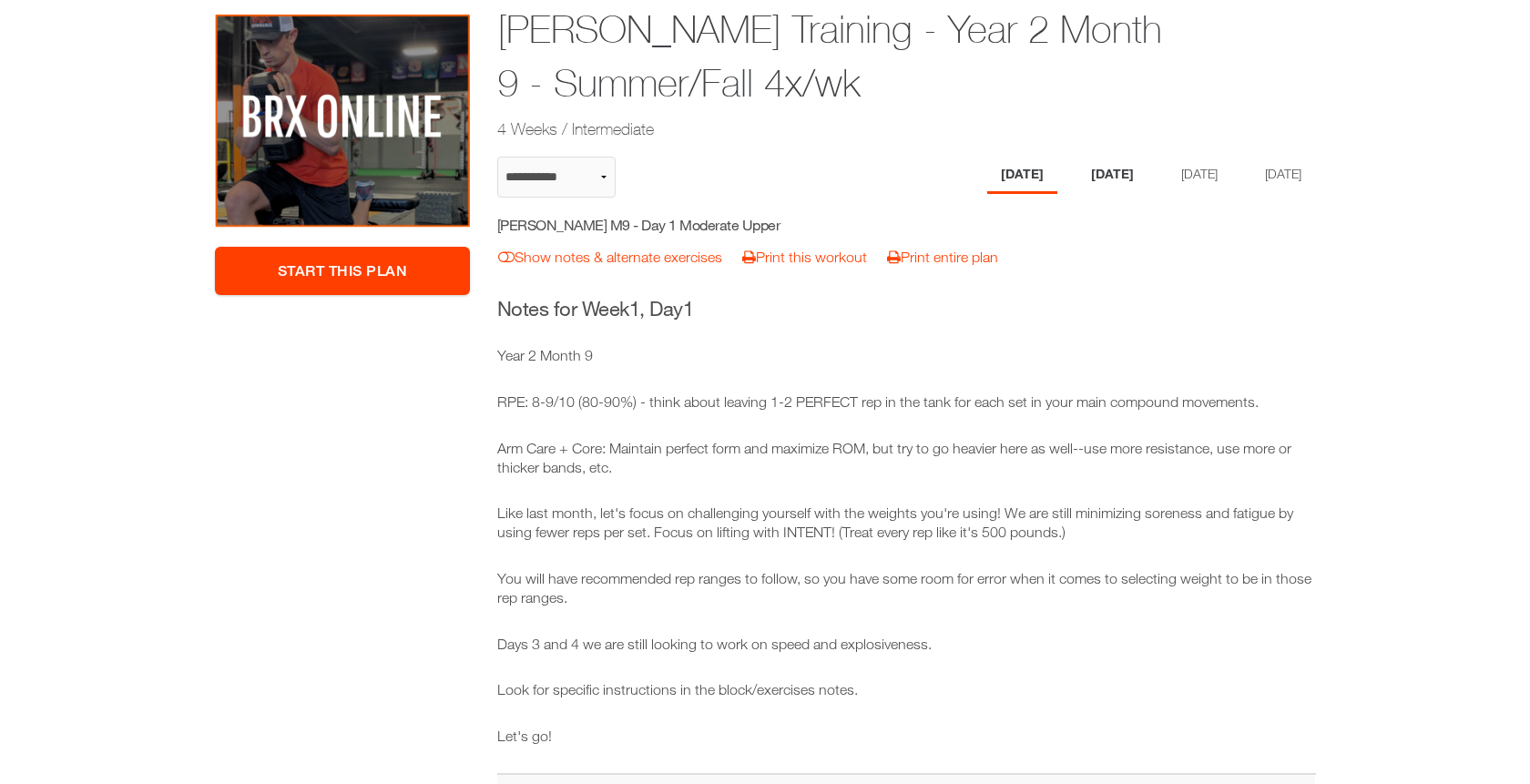
click at [1103, 178] on li "[DATE]" at bounding box center [1112, 176] width 70 height 37
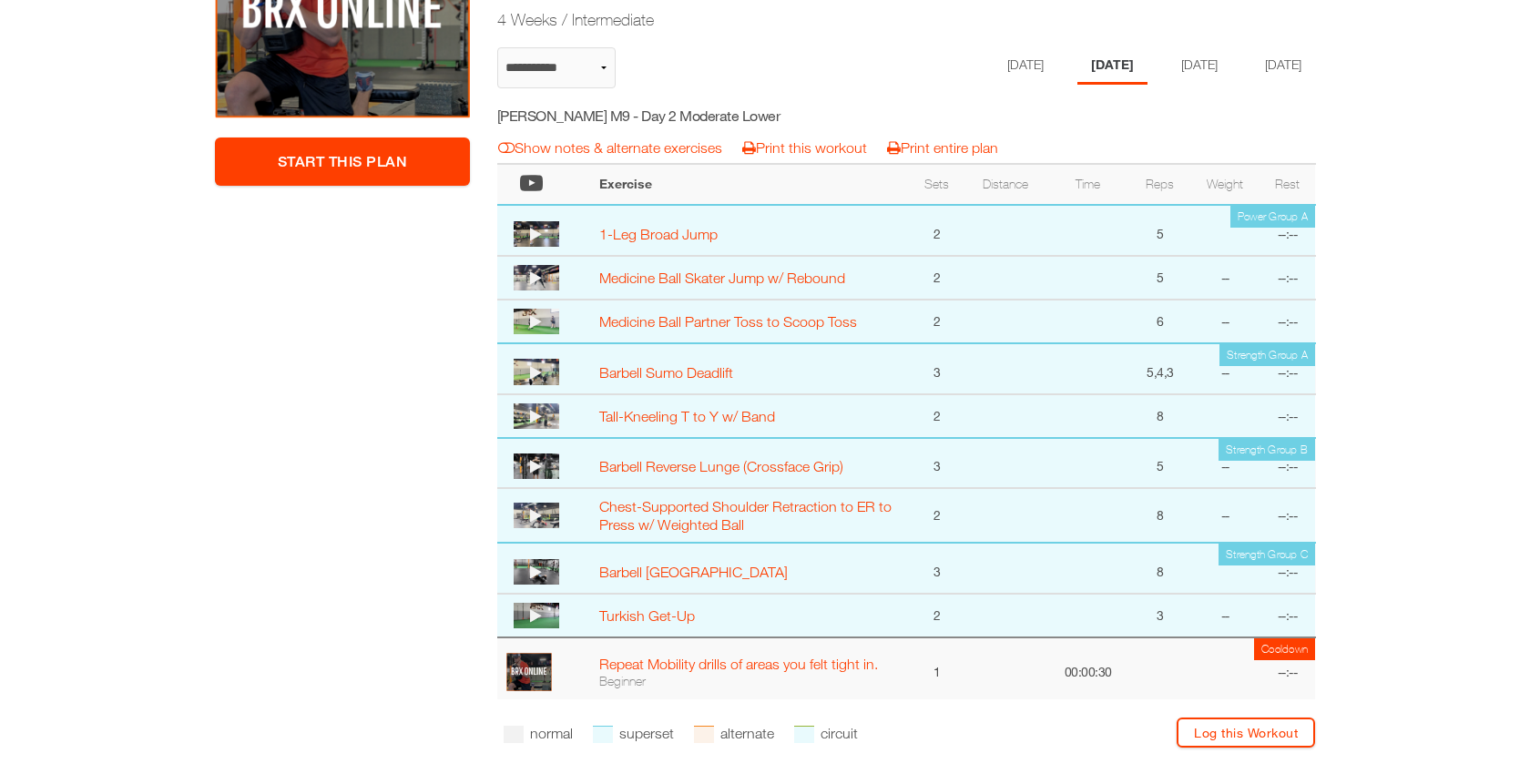
scroll to position [383, 0]
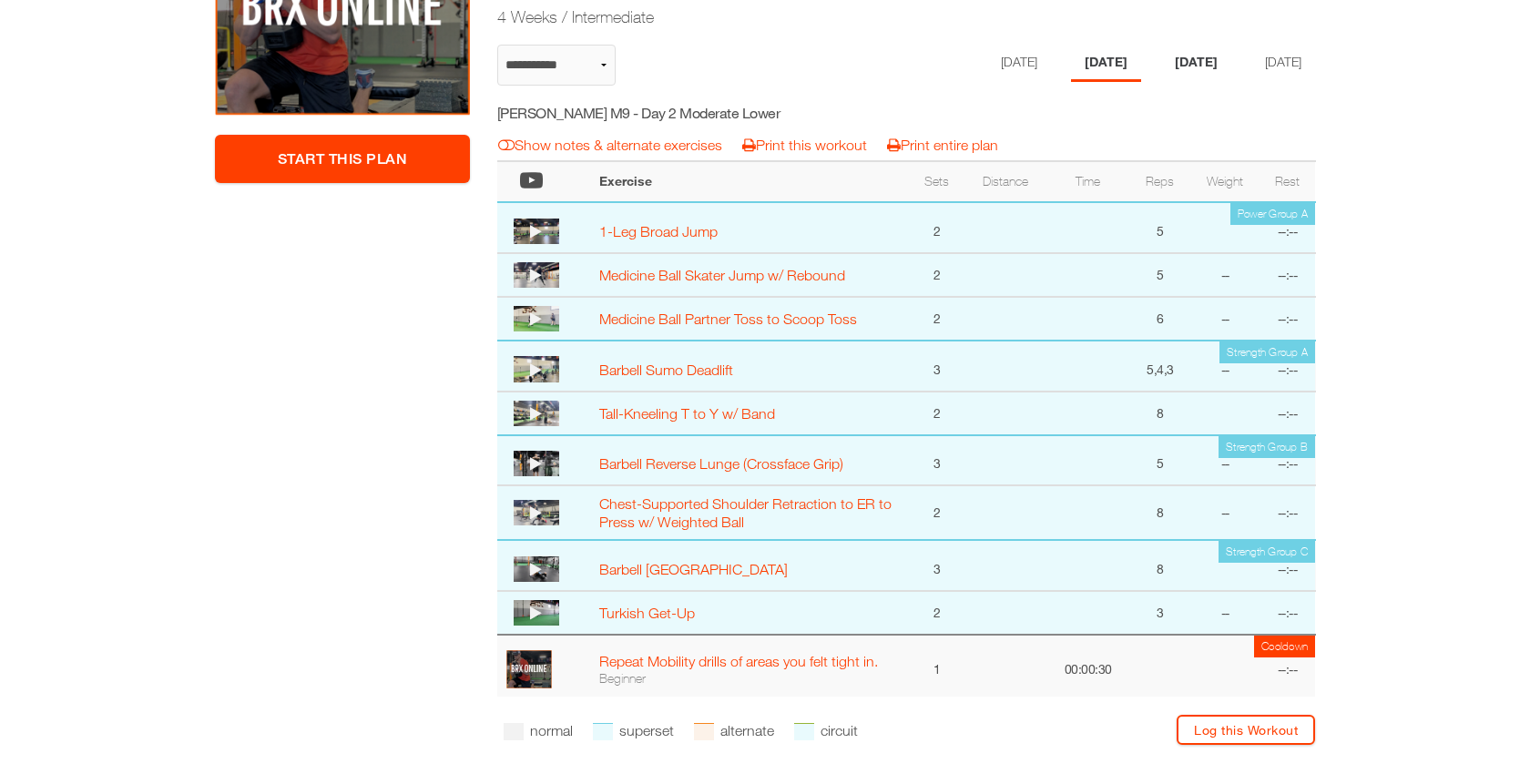
click at [1202, 57] on li "[DATE]" at bounding box center [1195, 64] width 70 height 37
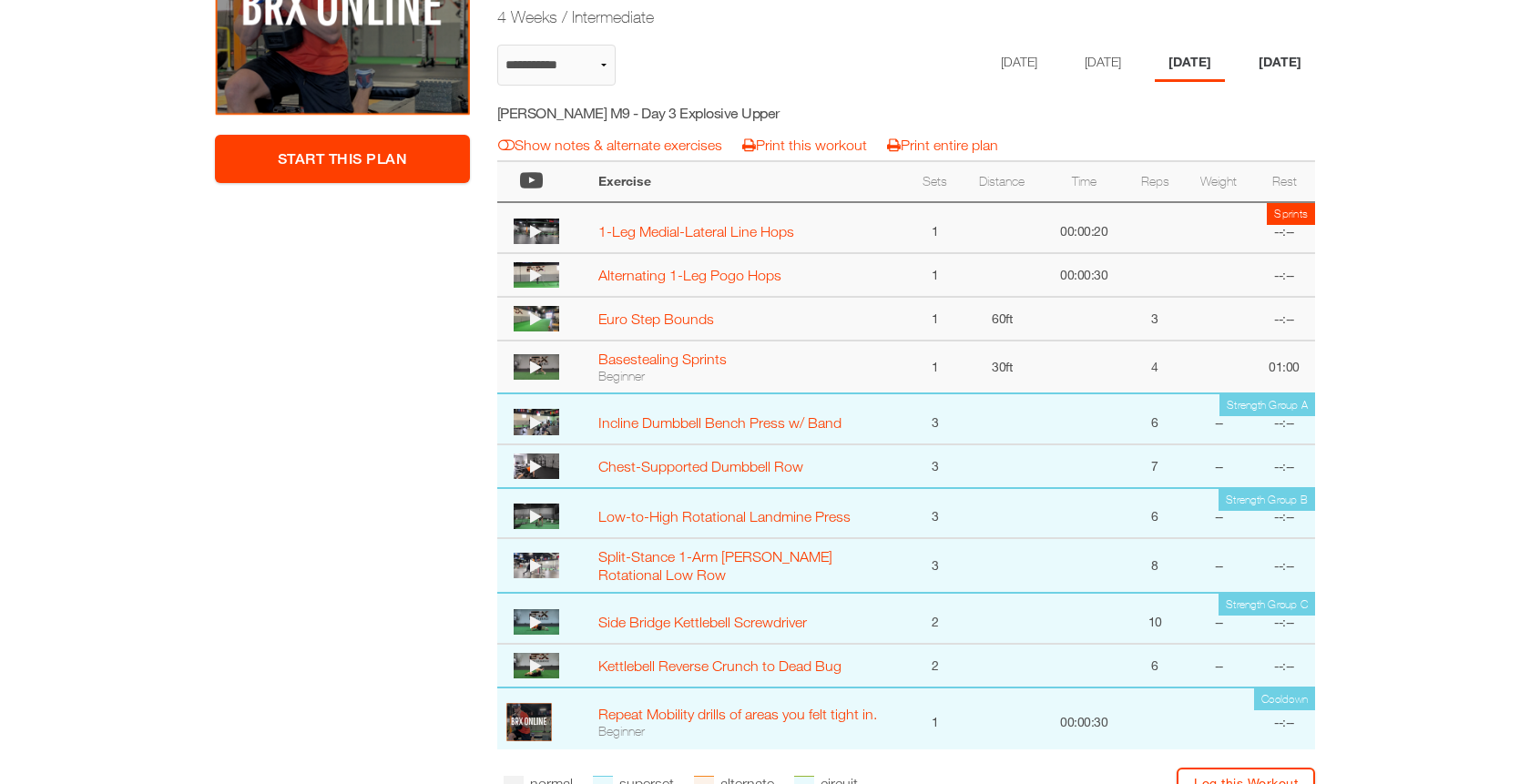
click at [1286, 64] on li "[DATE]" at bounding box center [1280, 64] width 70 height 37
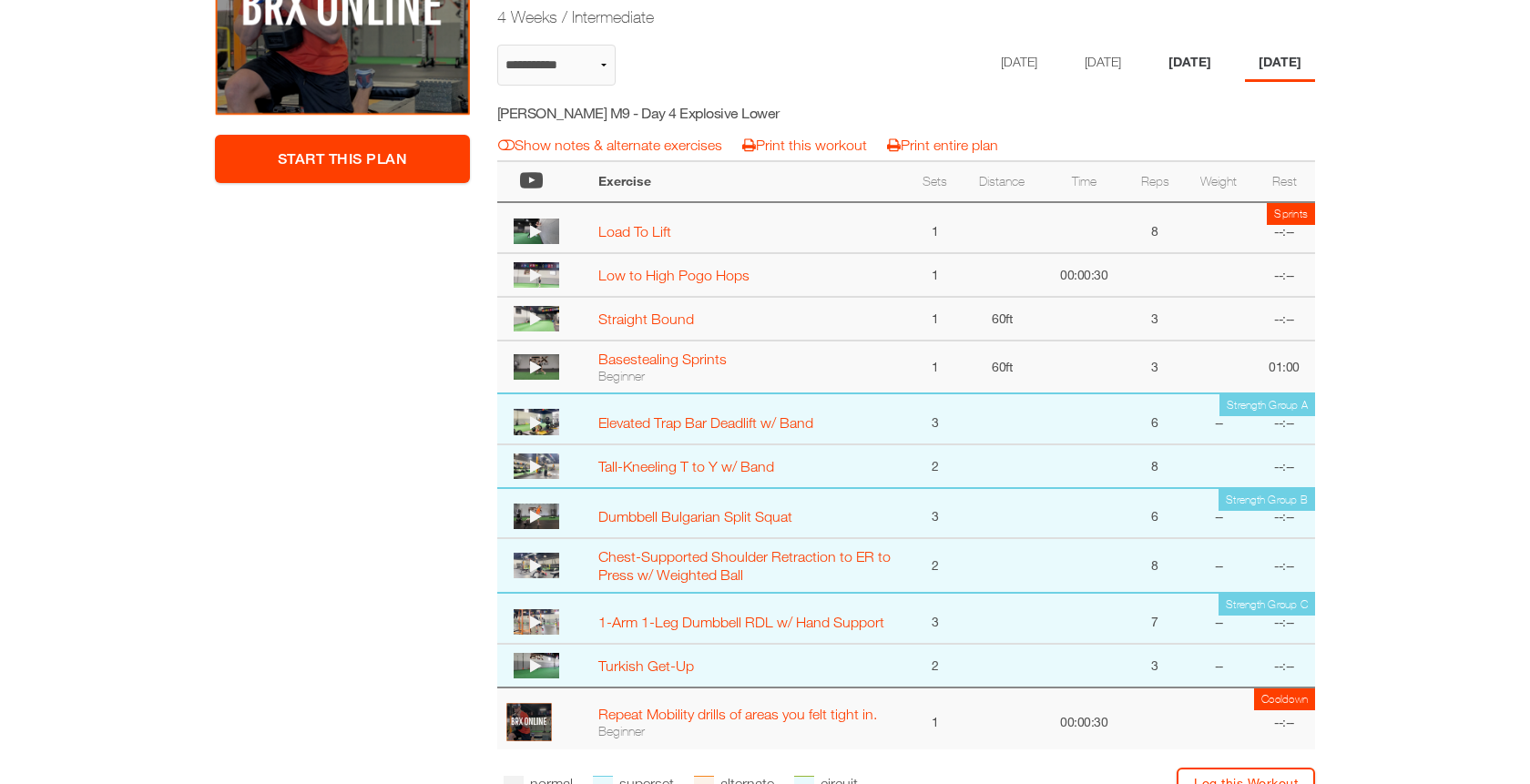
click at [1208, 74] on li "[DATE]" at bounding box center [1190, 64] width 70 height 37
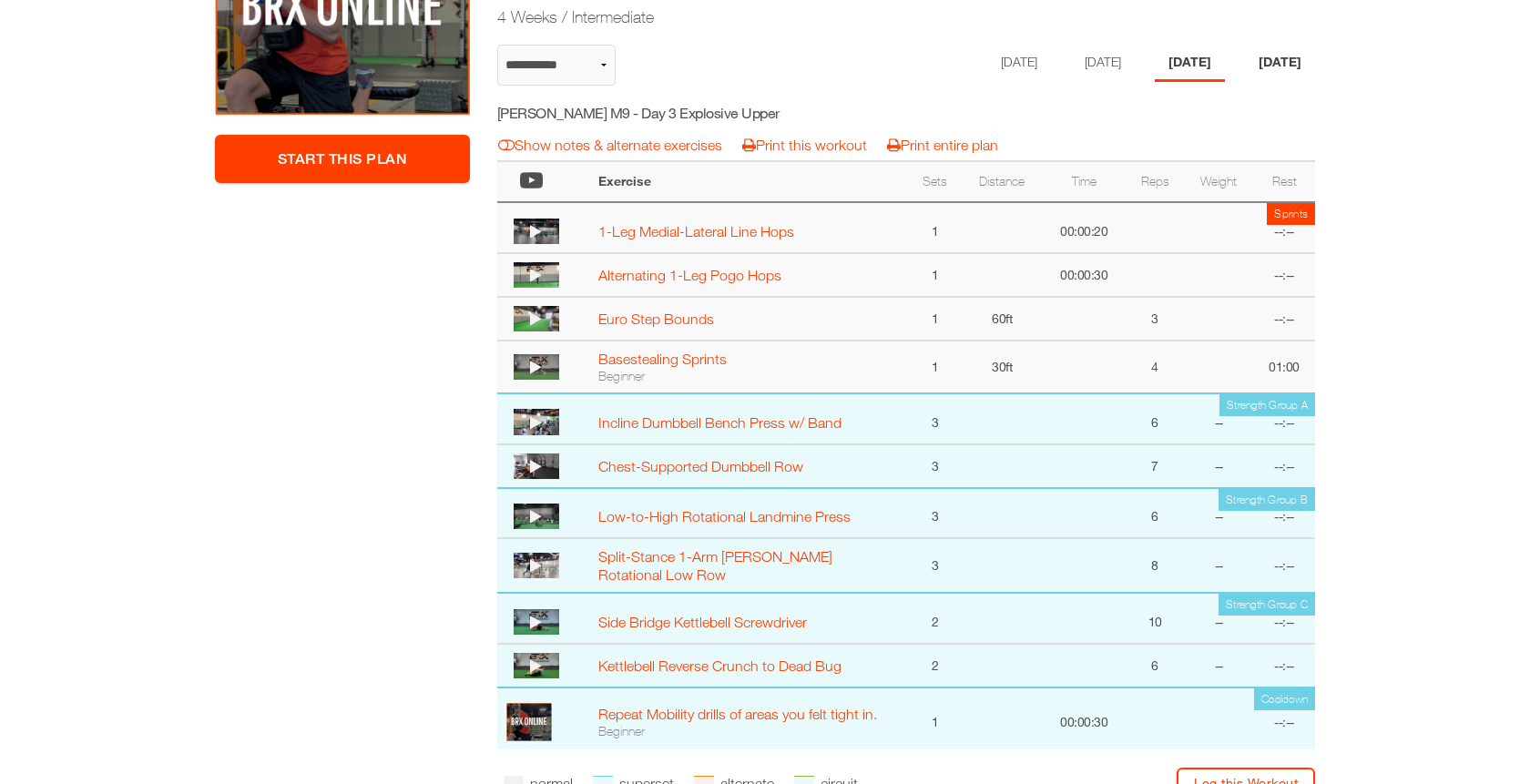
click at [1284, 70] on li "[DATE]" at bounding box center [1280, 64] width 70 height 37
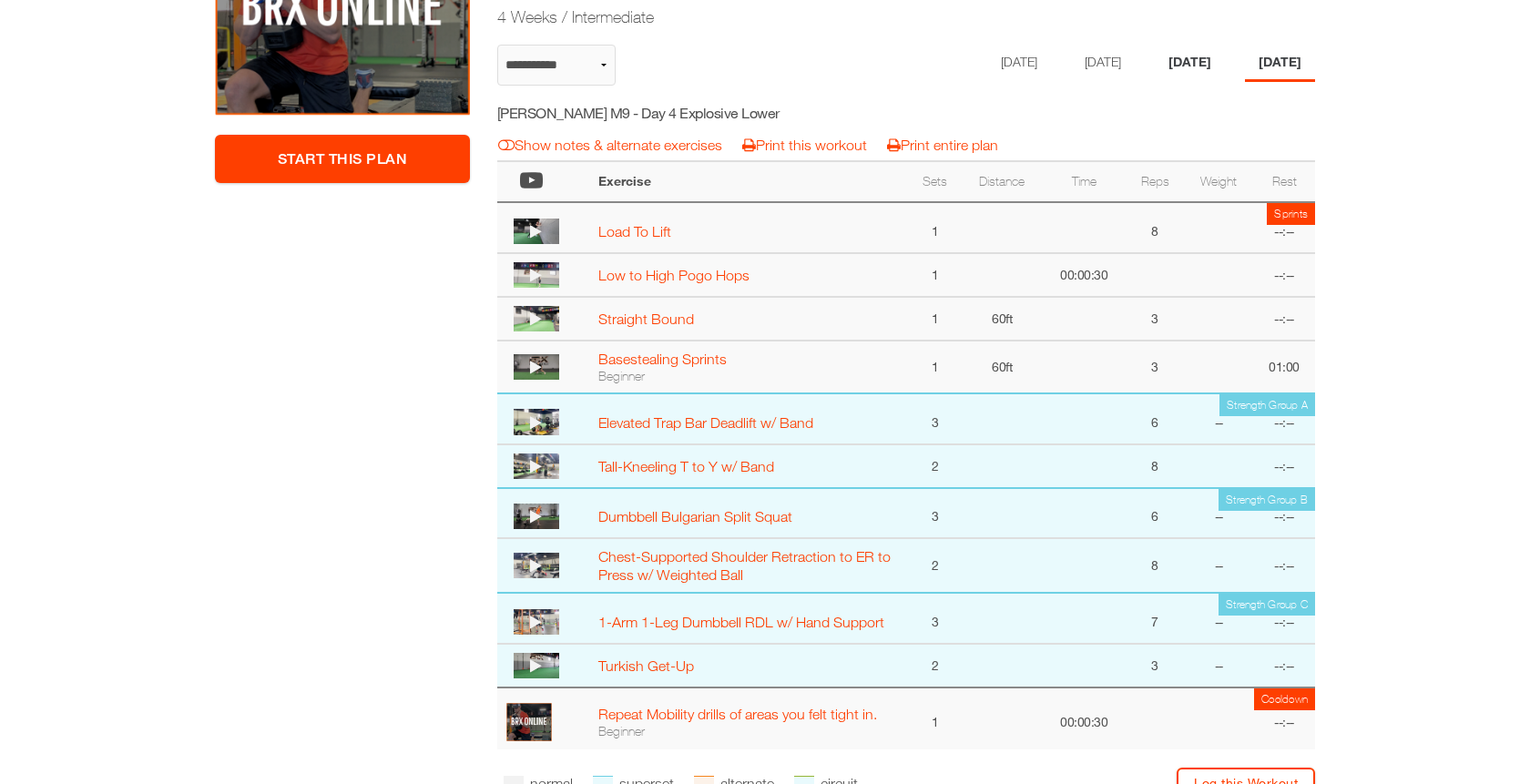
click at [1204, 71] on li "[DATE]" at bounding box center [1190, 64] width 70 height 37
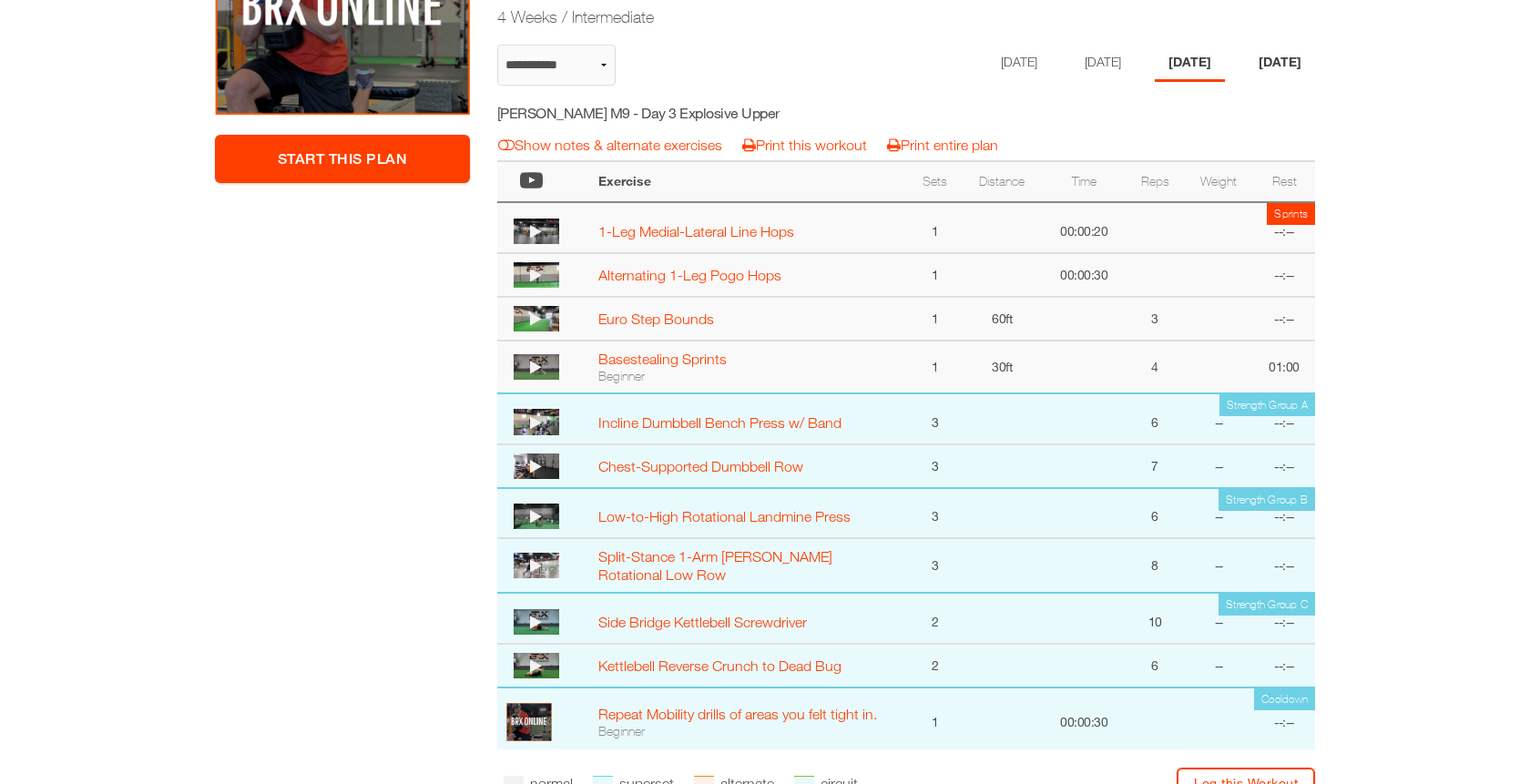
click at [1286, 72] on li "[DATE]" at bounding box center [1280, 64] width 70 height 37
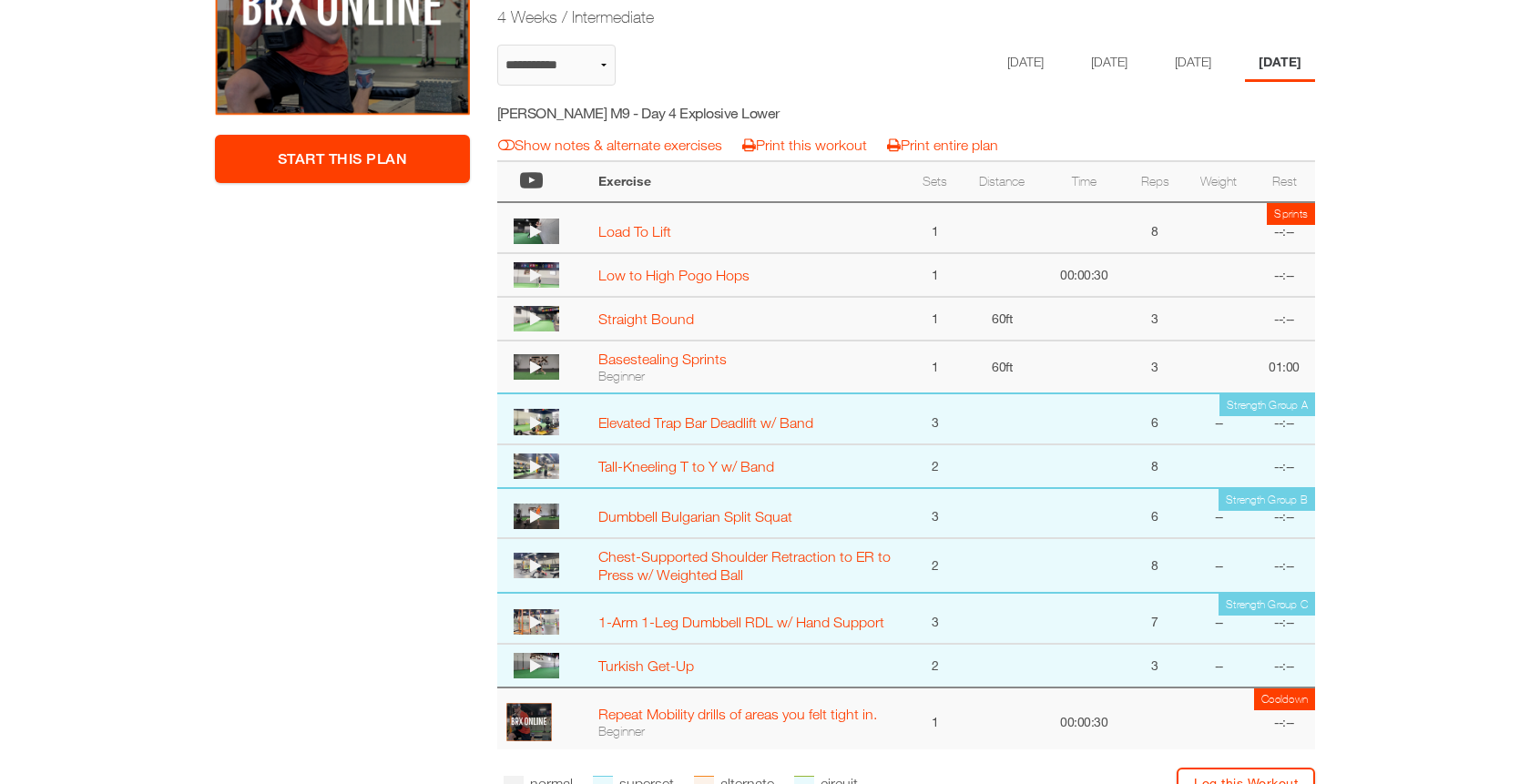
select select "**********"
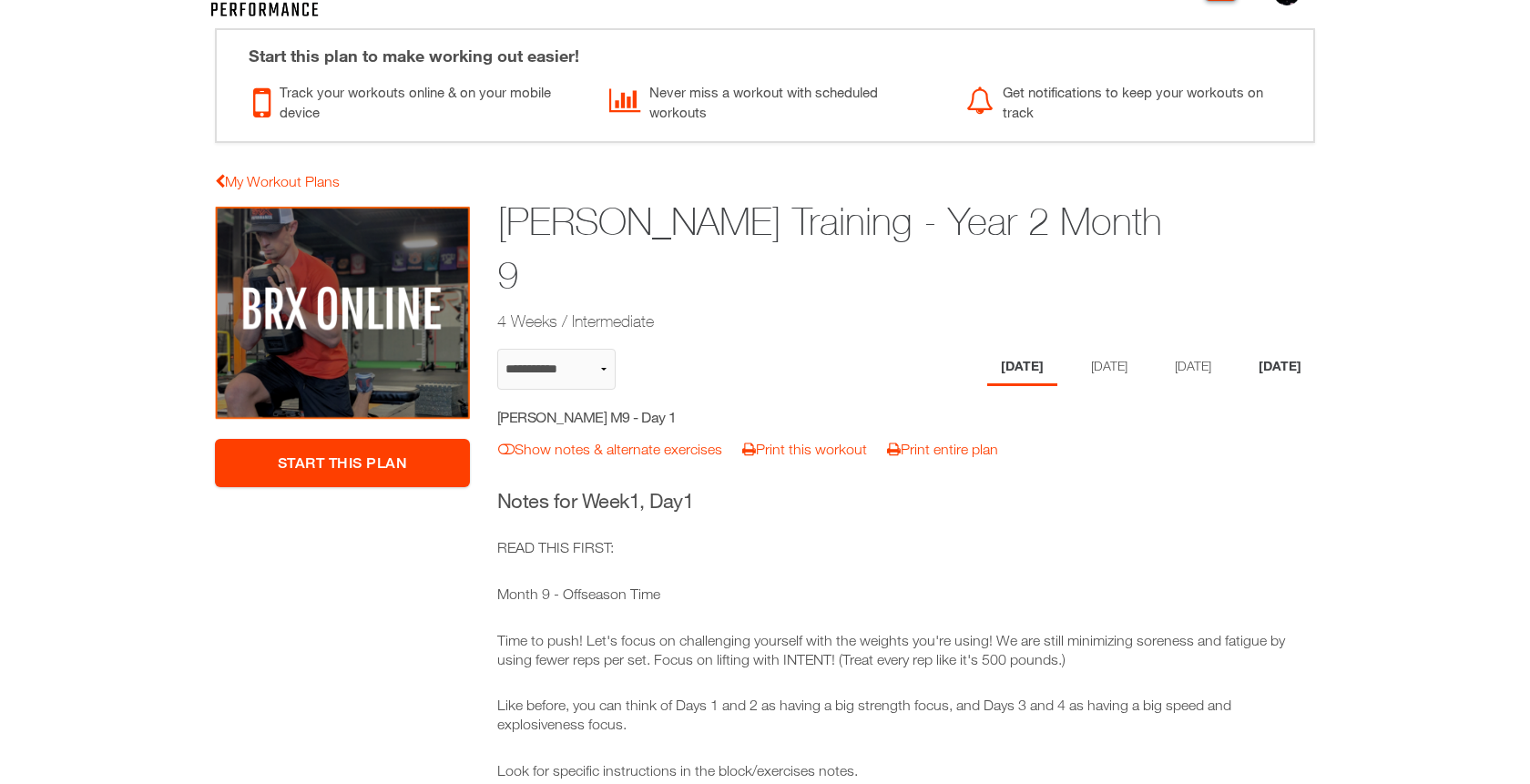
click at [1282, 349] on li "[DATE]" at bounding box center [1280, 367] width 70 height 37
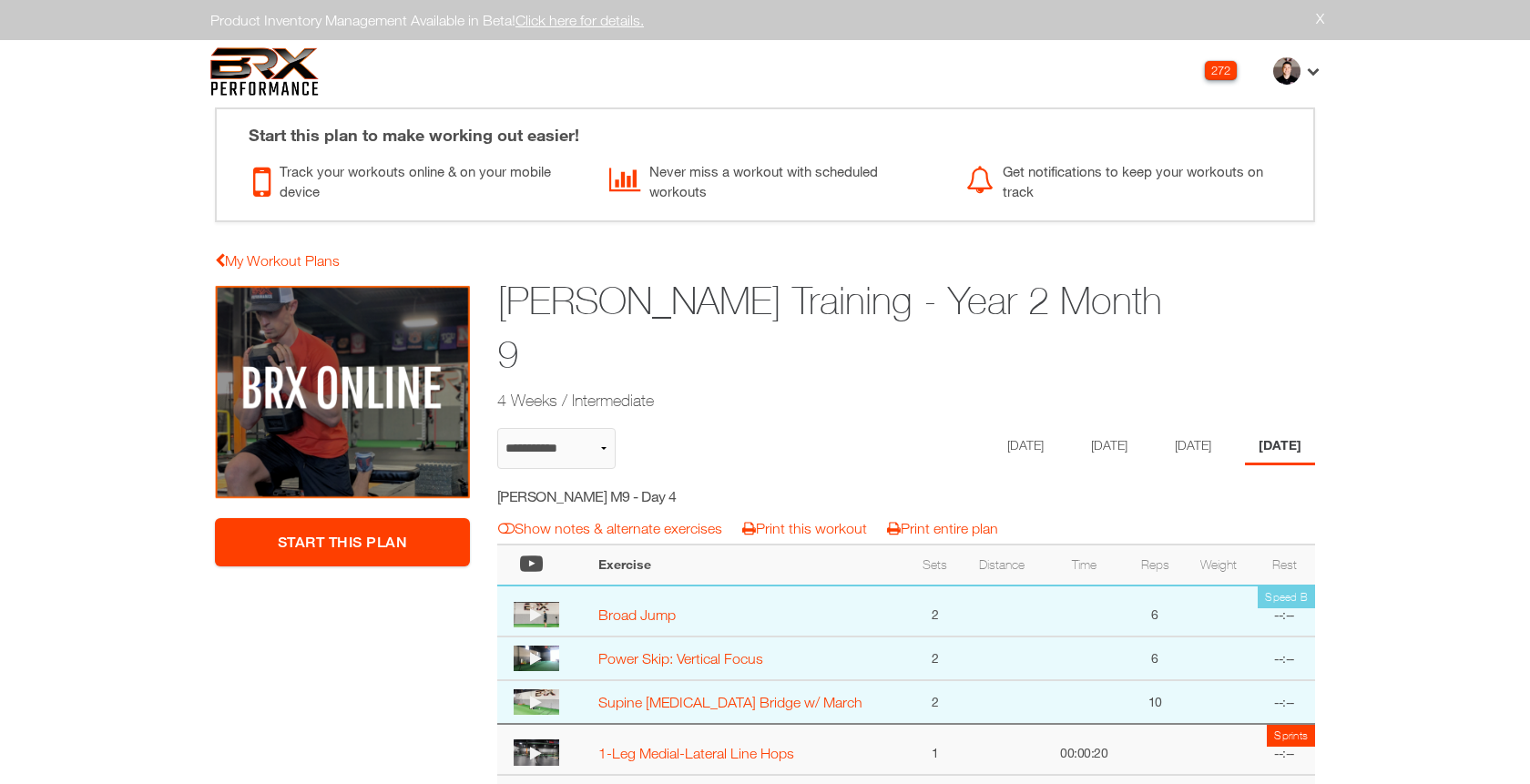
select select "**********"
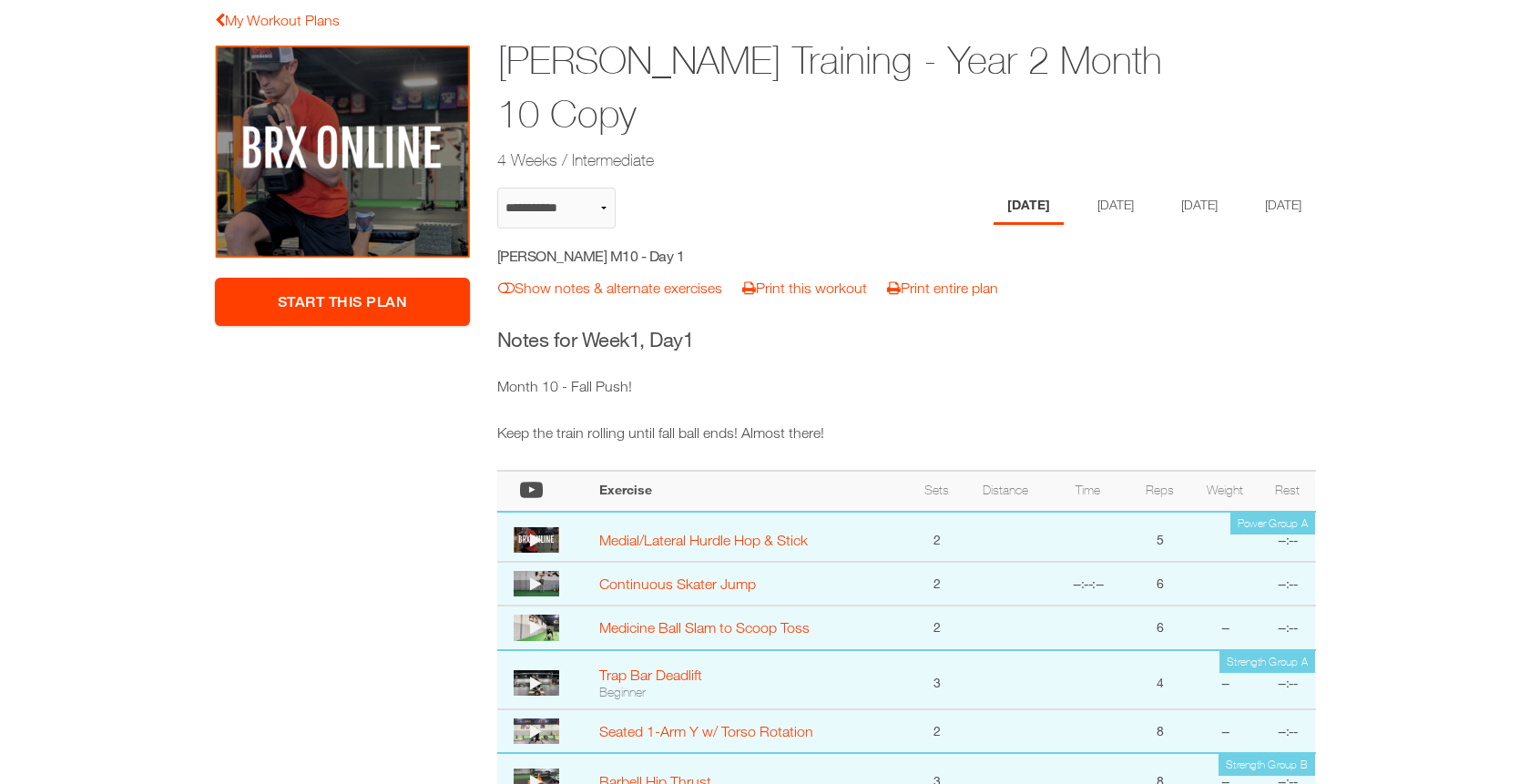
scroll to position [27, 0]
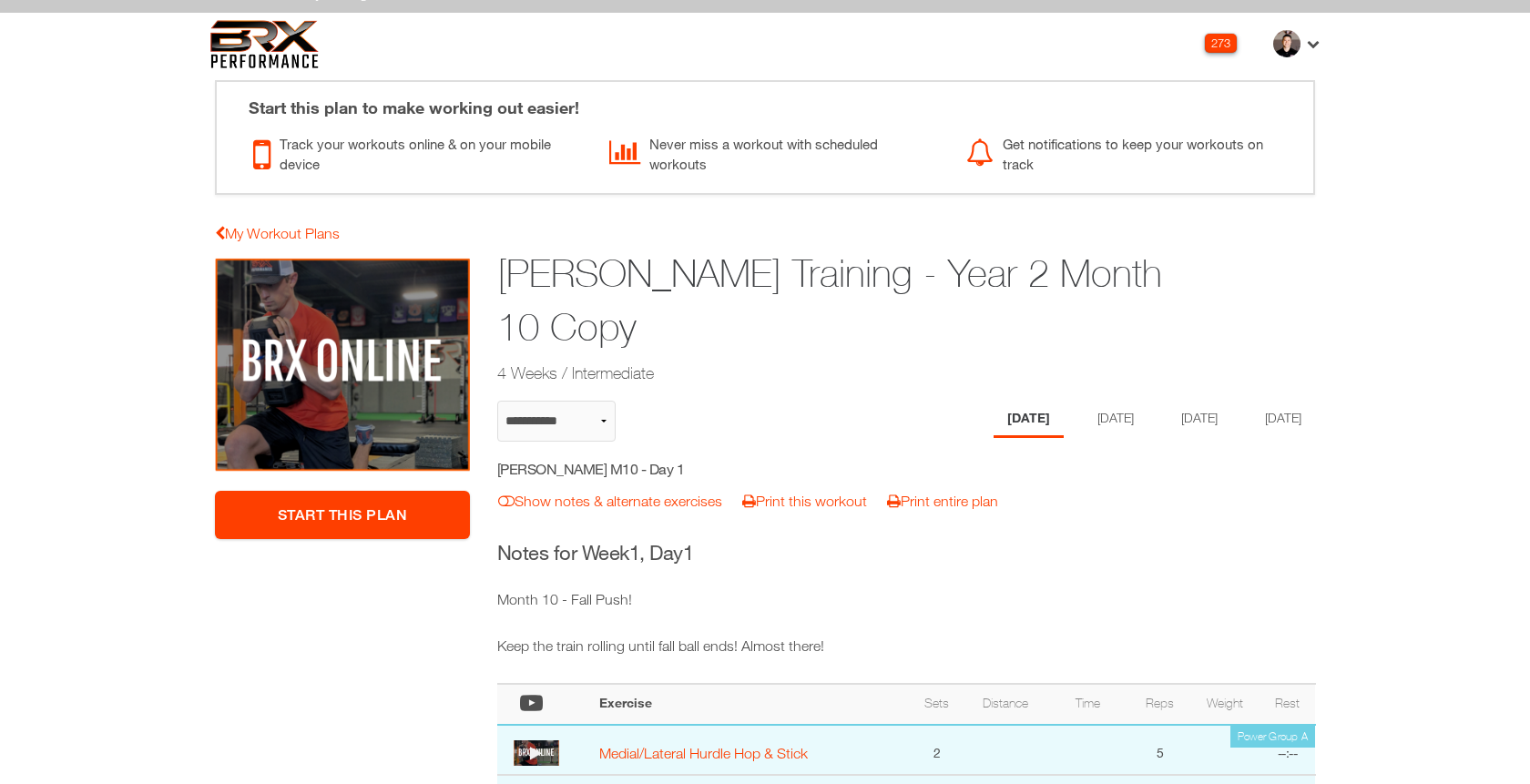
click at [1143, 419] on ul "Monday Tuesday Thursday Friday" at bounding box center [1144, 420] width 341 height 37
click at [1122, 419] on li "[DATE]" at bounding box center [1112, 420] width 70 height 37
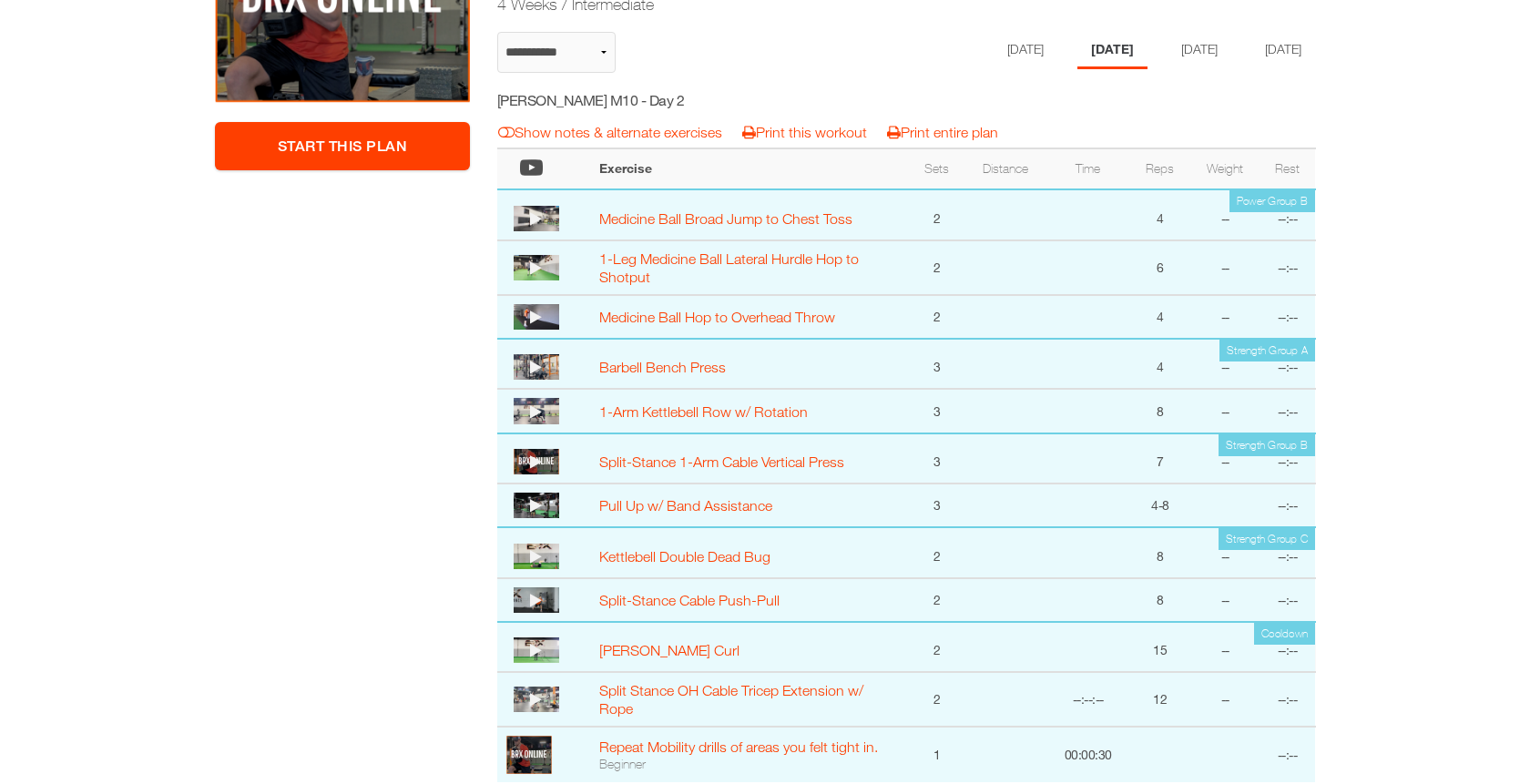
scroll to position [0, 0]
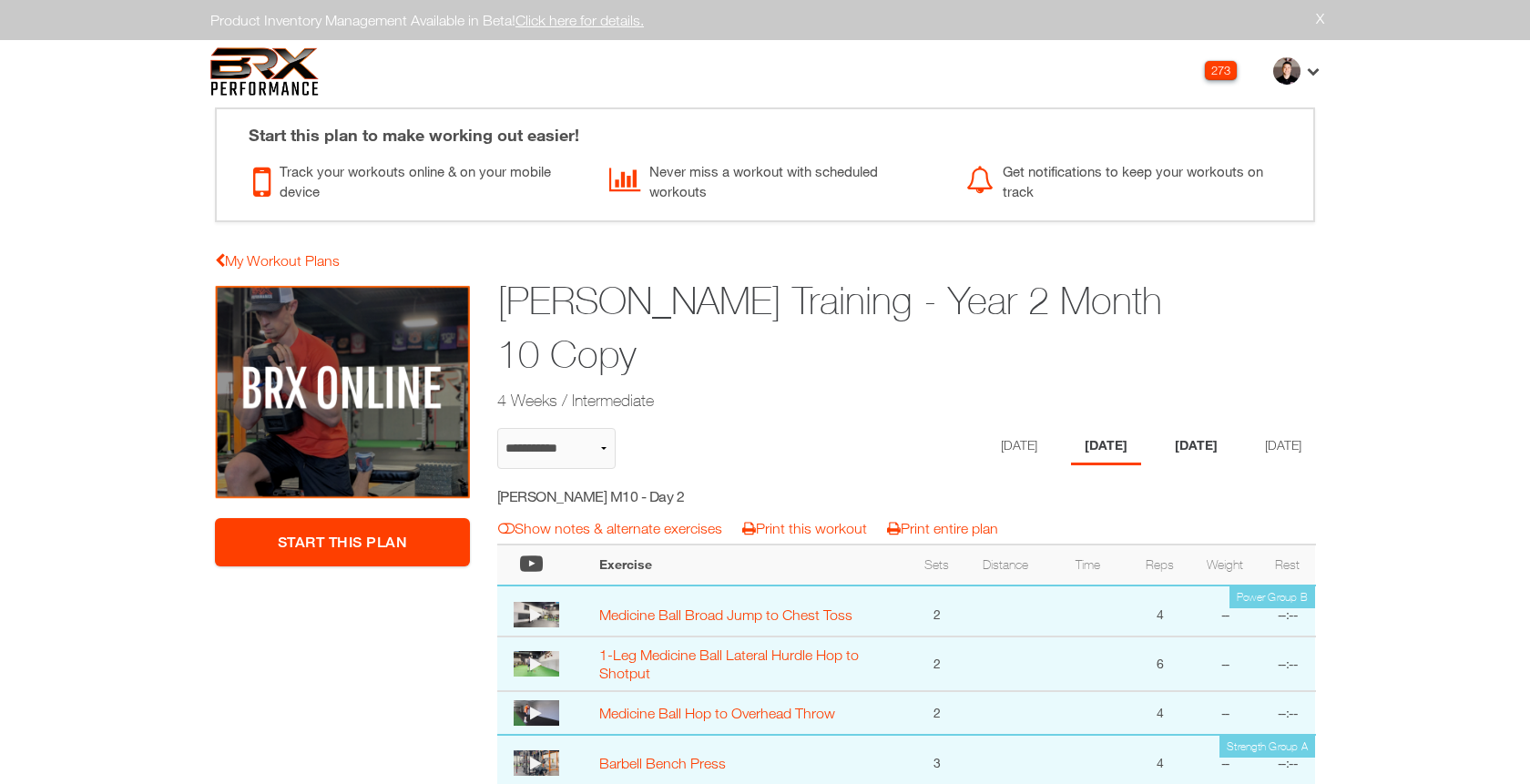
click at [1206, 438] on li "Thursday" at bounding box center [1195, 447] width 70 height 37
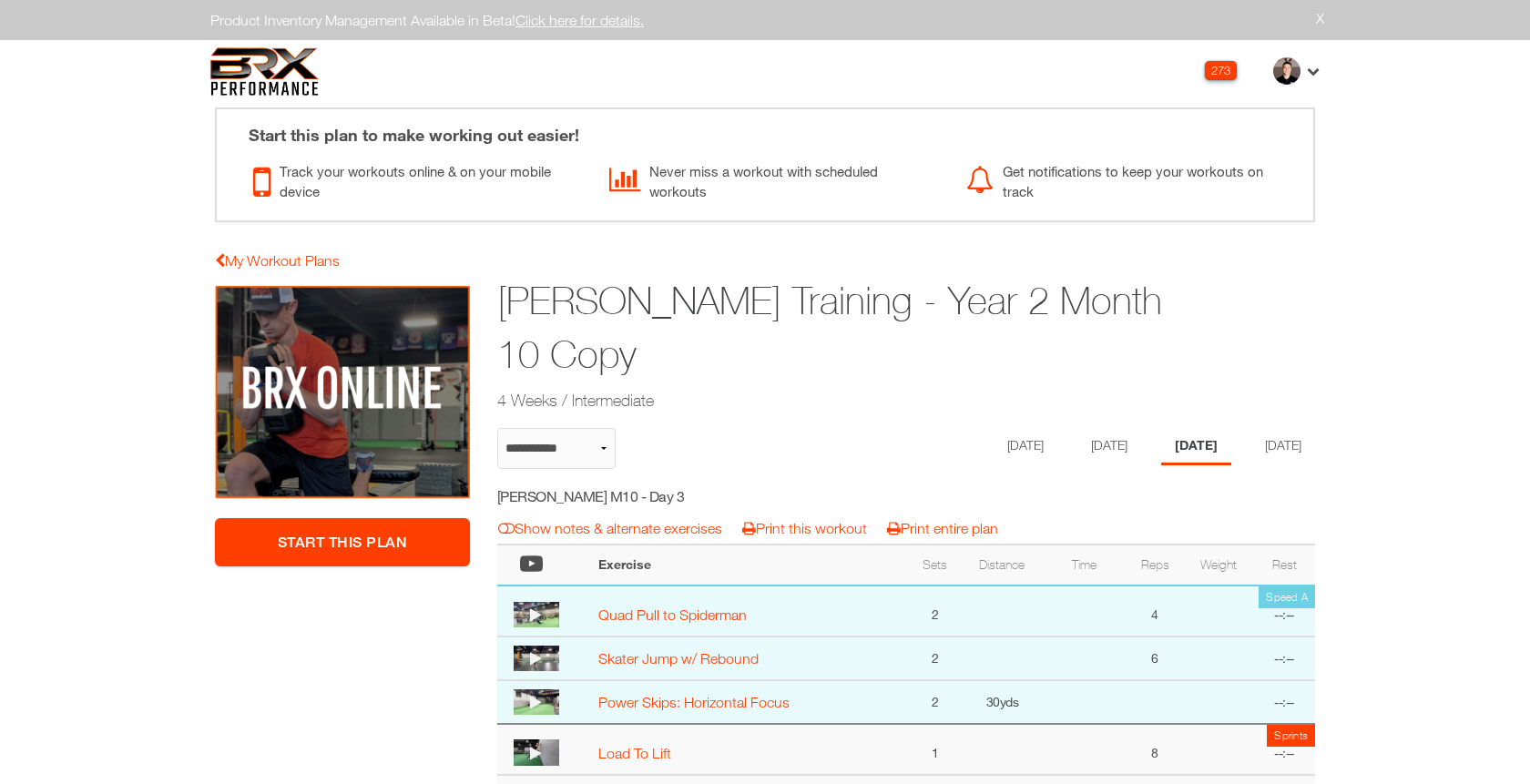
select select "**********"
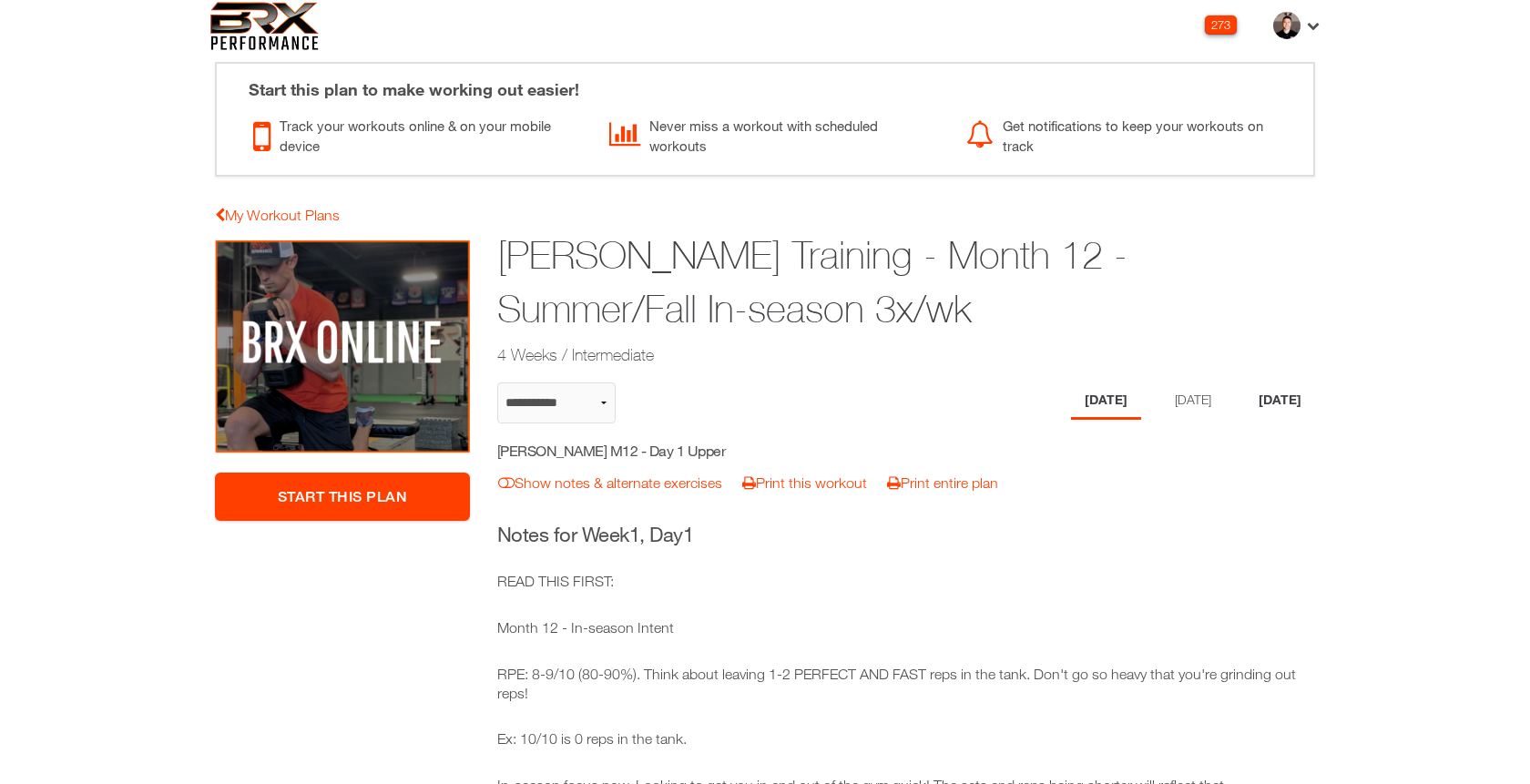
click at [1251, 387] on li "[DATE]" at bounding box center [1280, 401] width 70 height 37
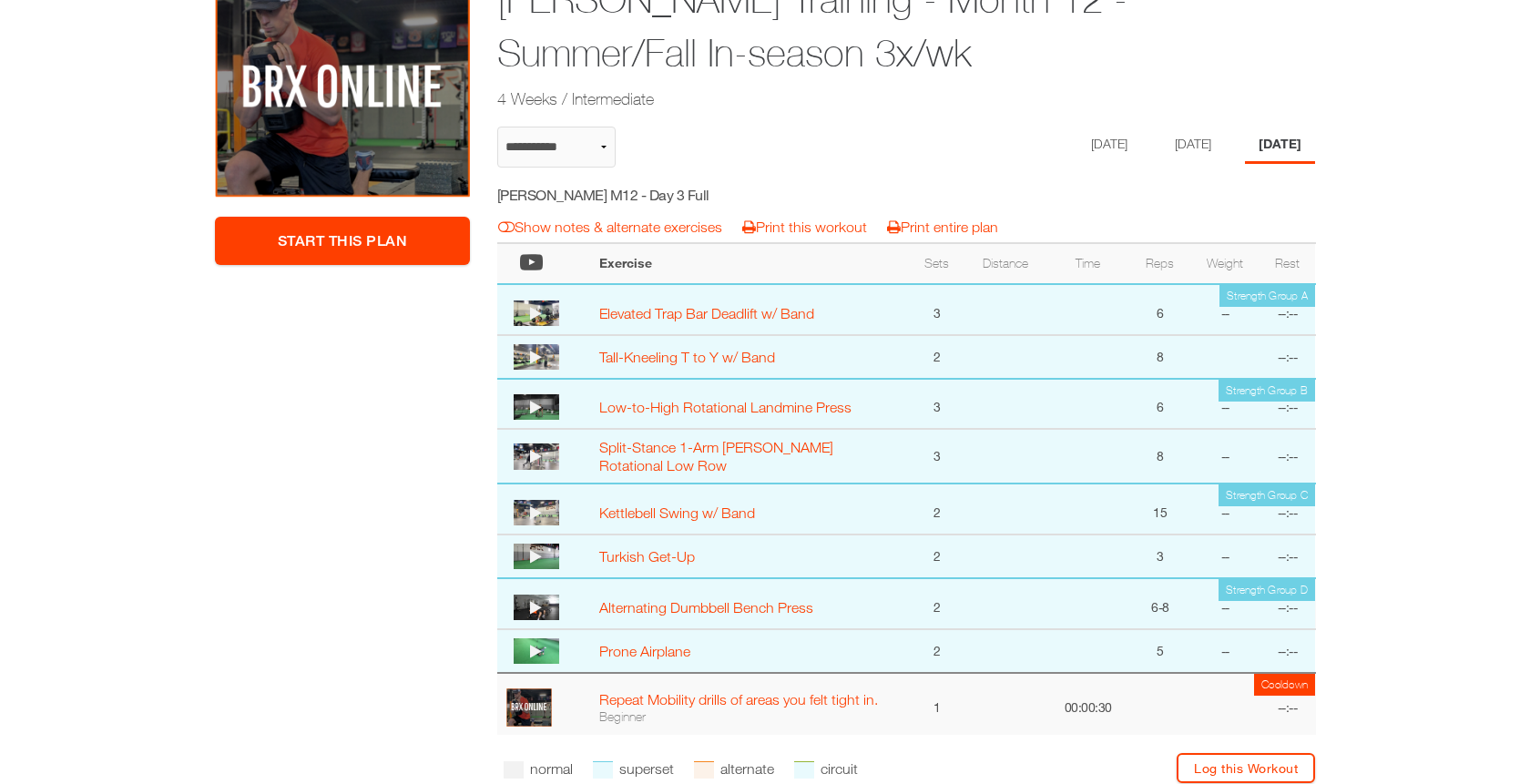
scroll to position [320, 0]
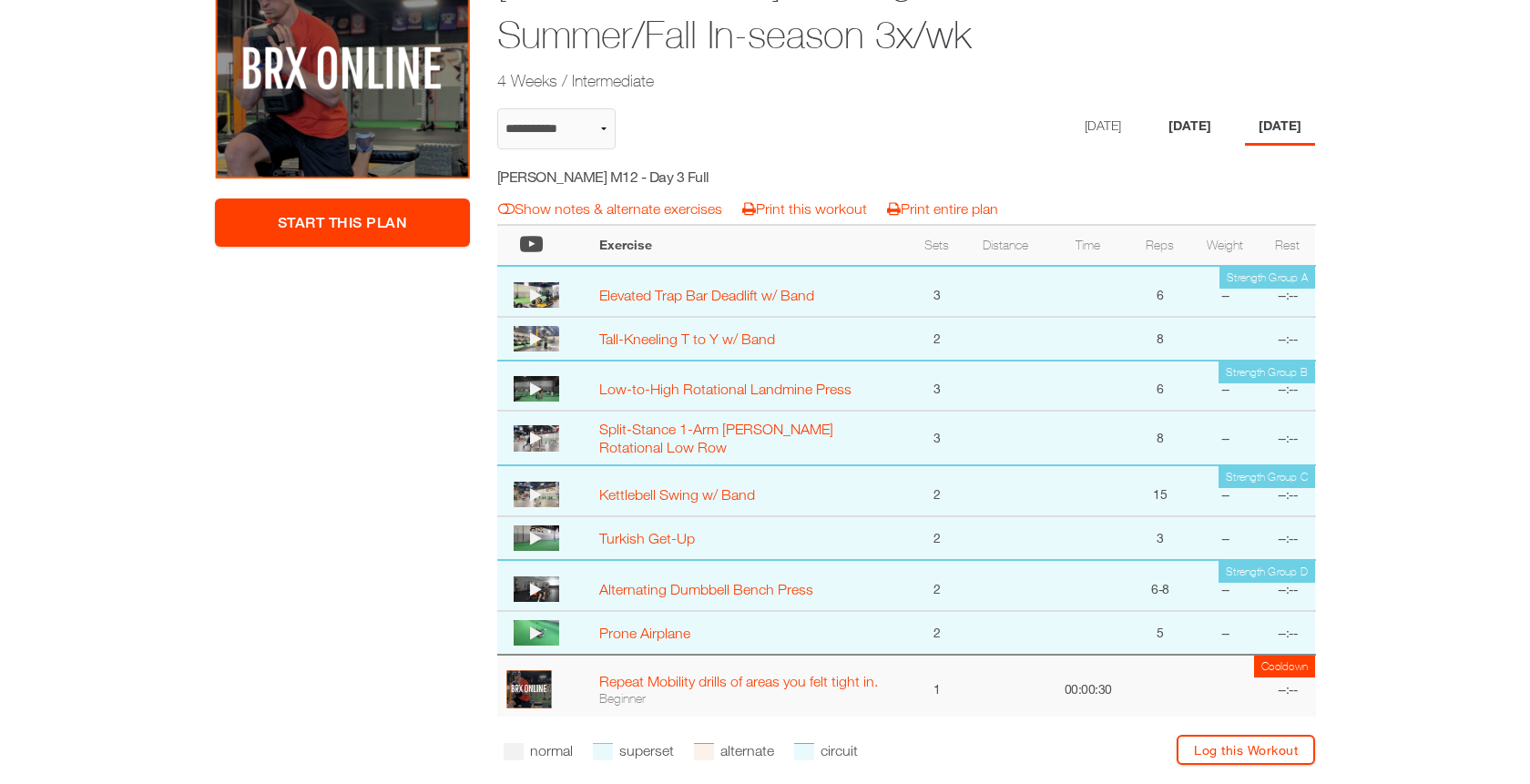
click at [1178, 121] on li "[DATE]" at bounding box center [1190, 127] width 70 height 37
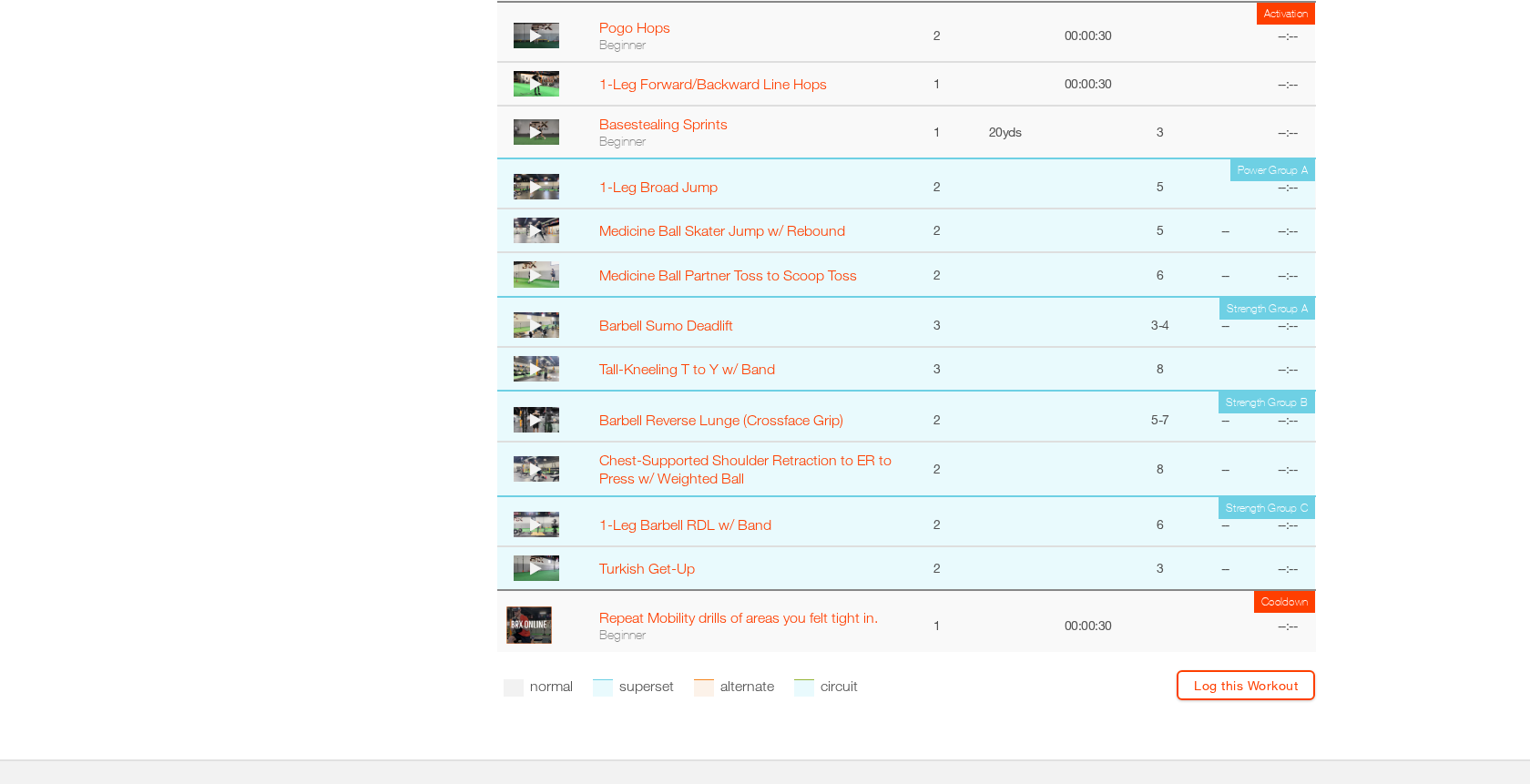
scroll to position [369, 0]
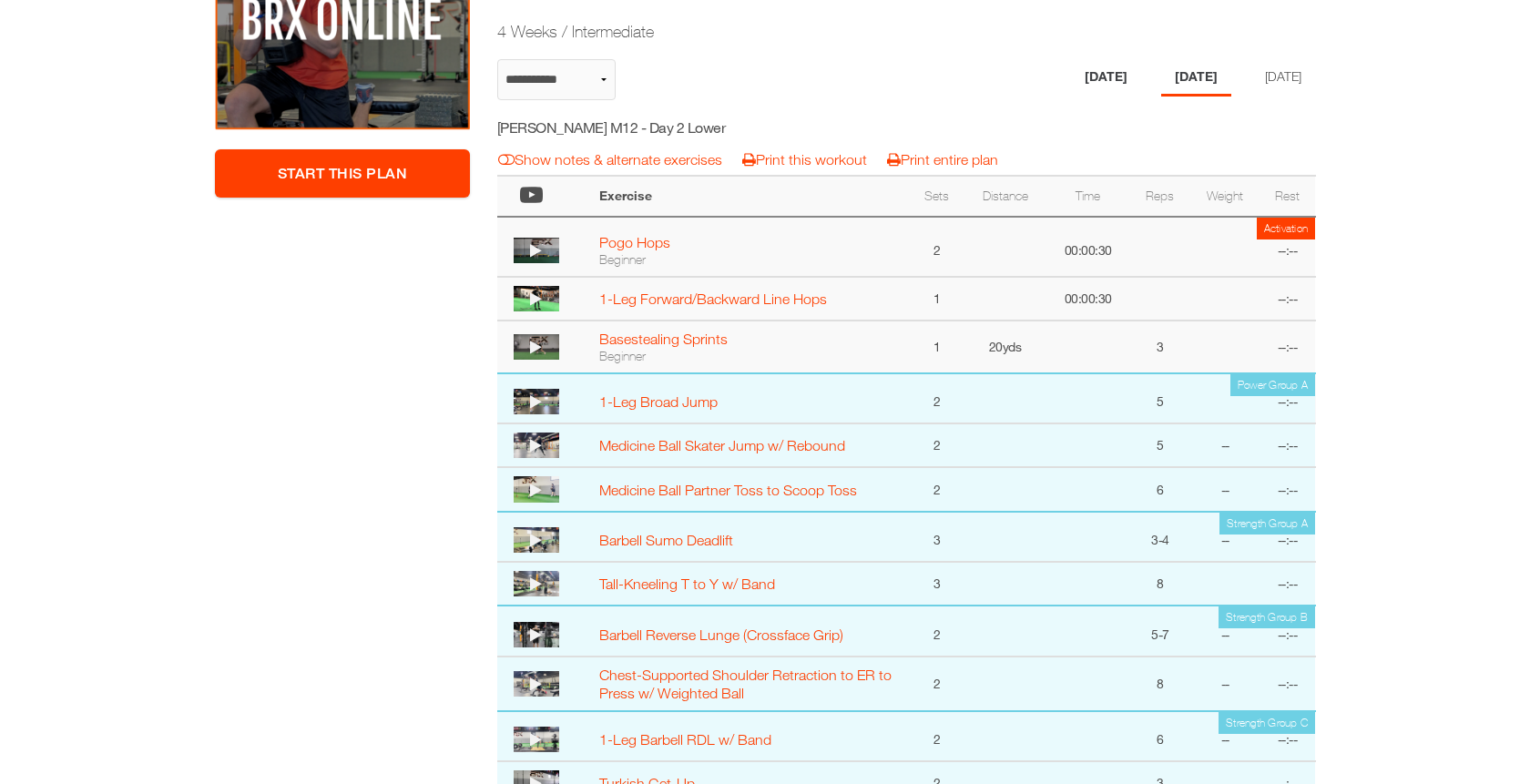
click at [1088, 87] on li "[DATE]" at bounding box center [1106, 78] width 70 height 37
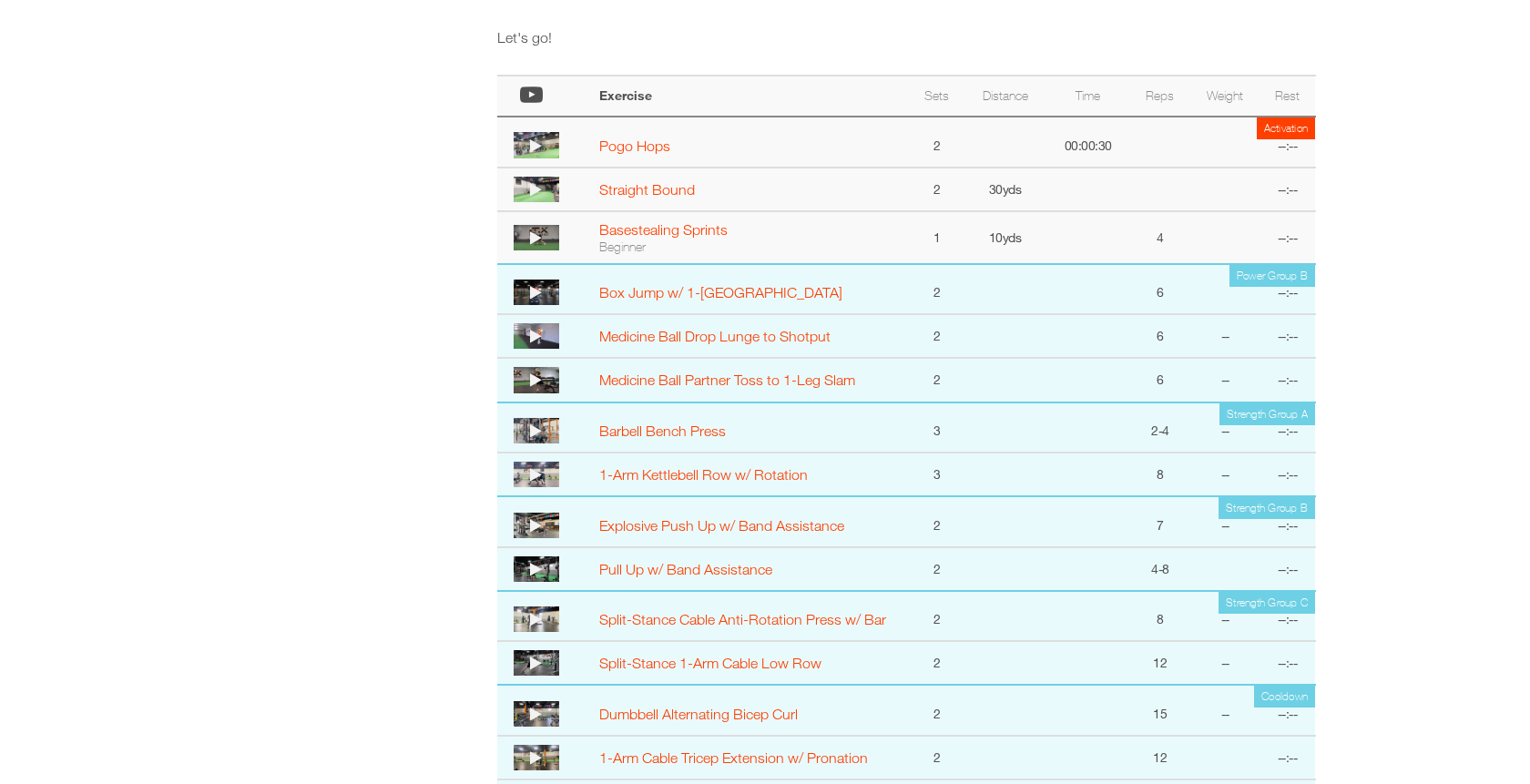
scroll to position [959, 0]
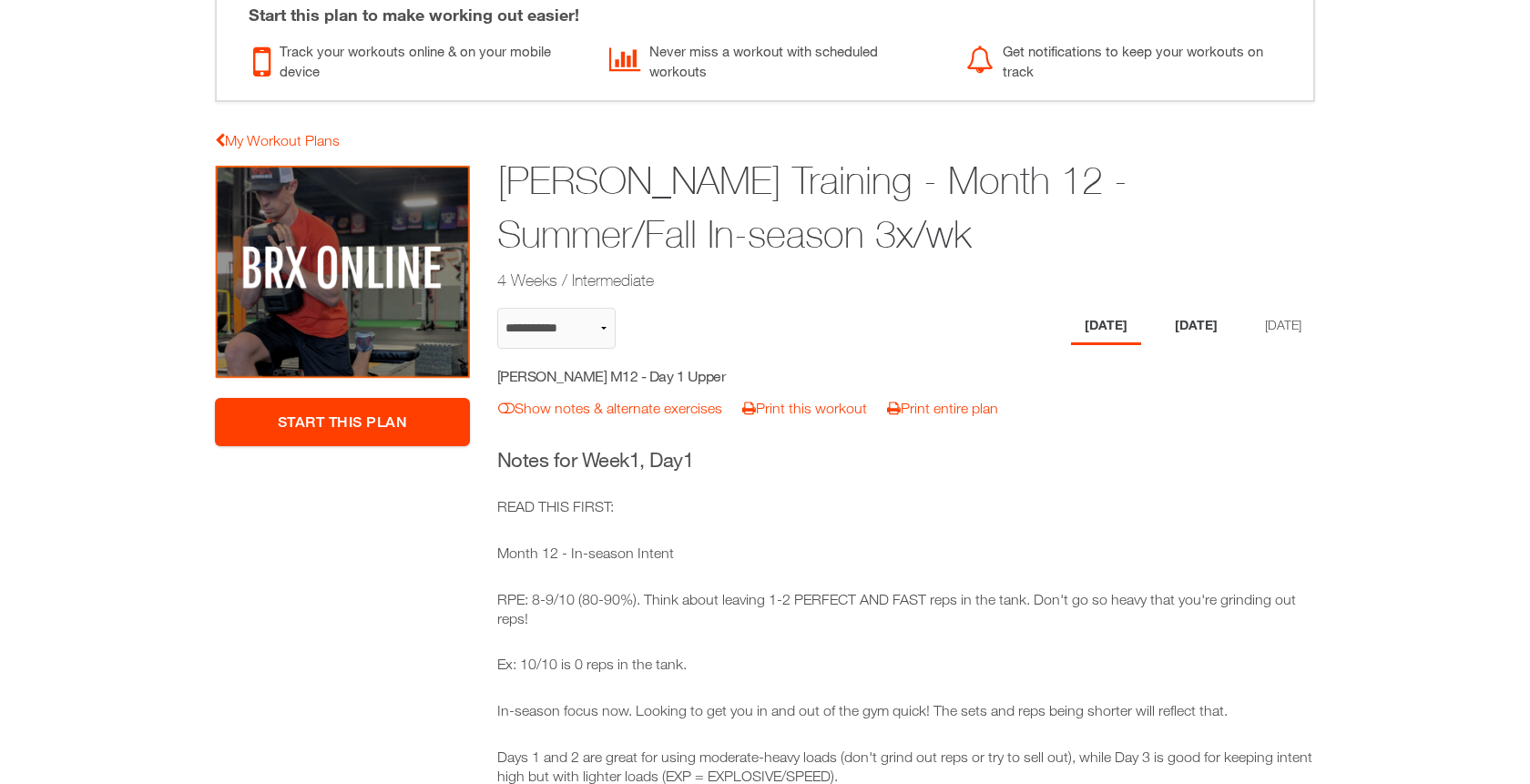
click at [1181, 317] on li "Tuesday" at bounding box center [1195, 326] width 70 height 37
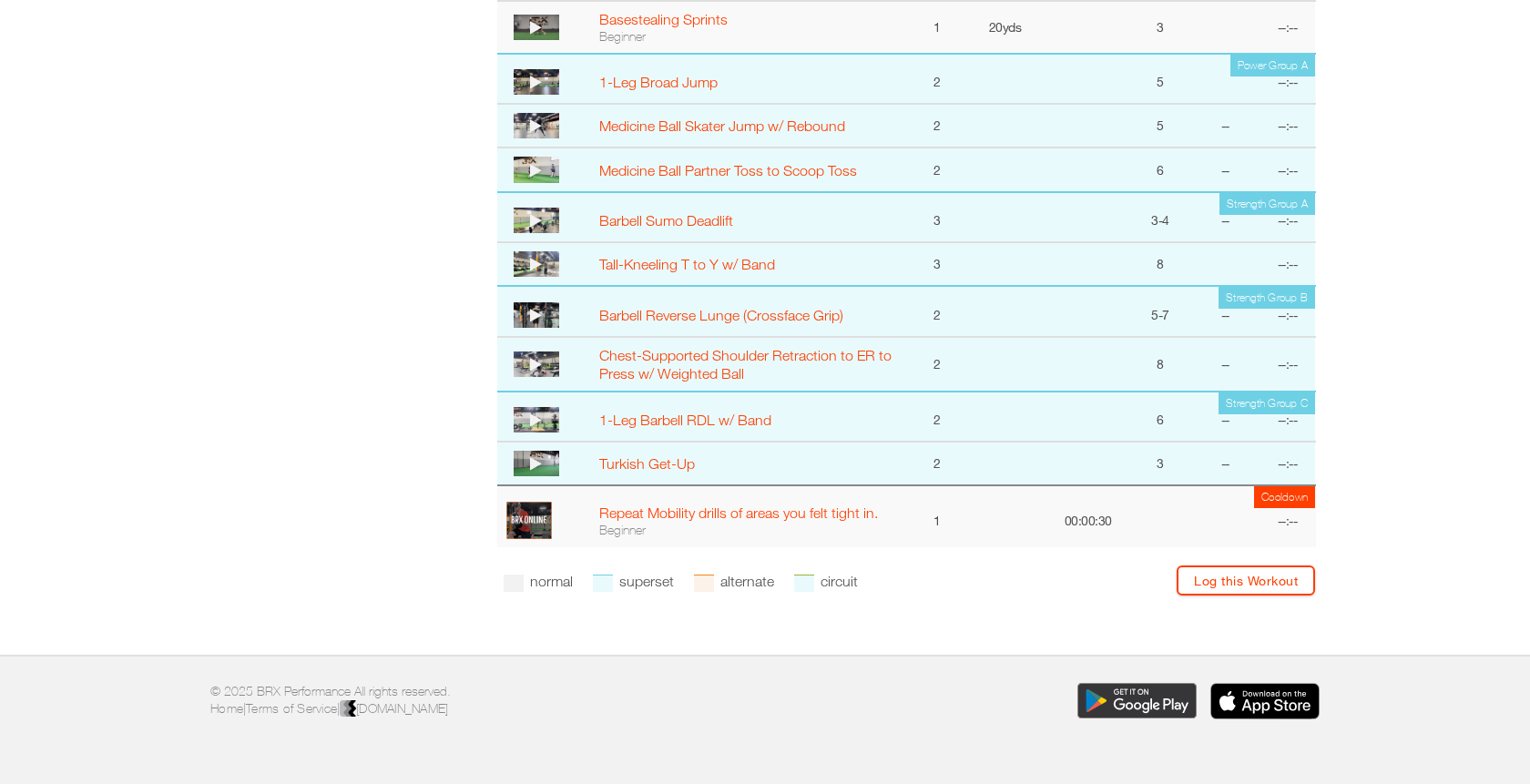
scroll to position [0, 0]
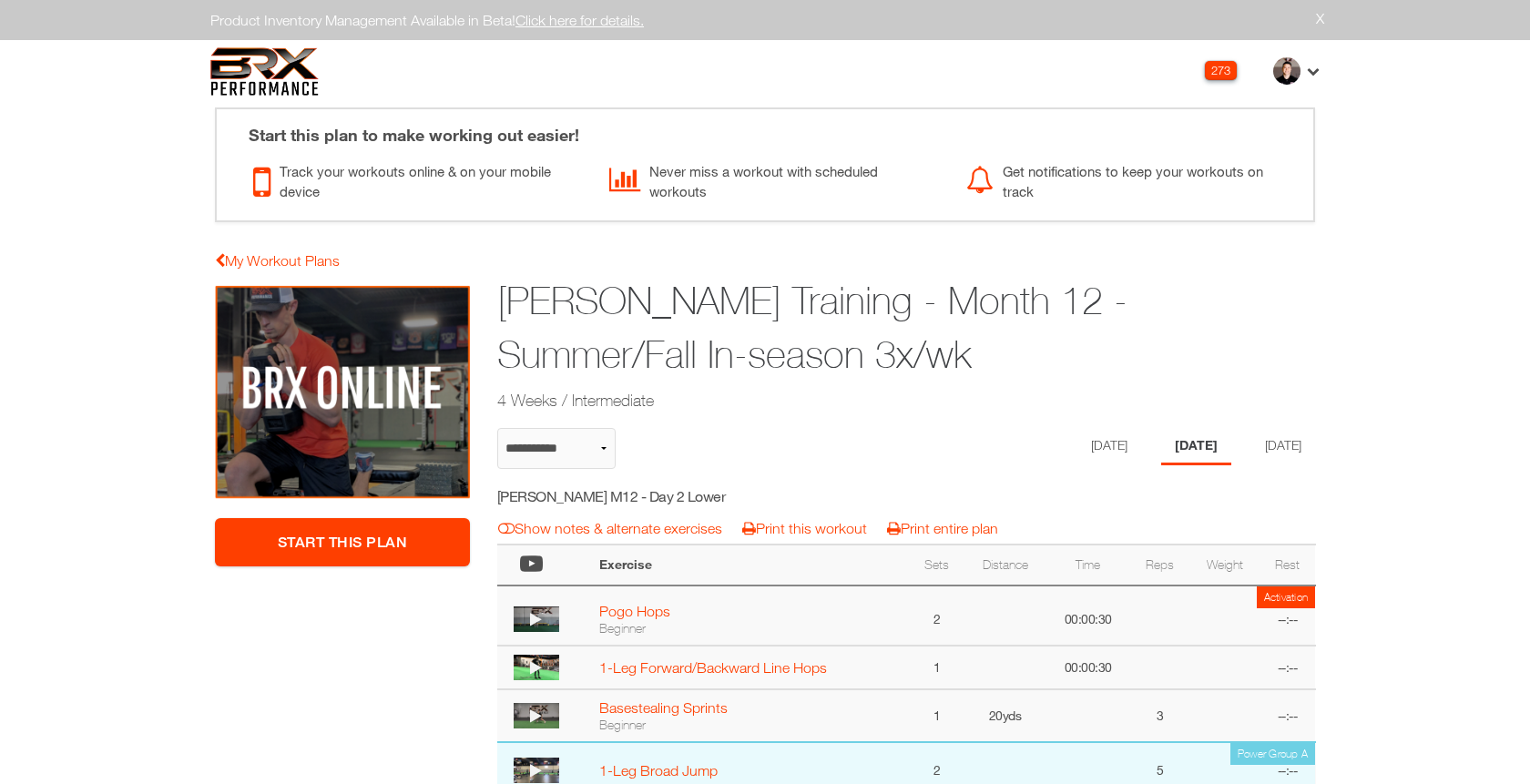
drag, startPoint x: 1024, startPoint y: 345, endPoint x: 496, endPoint y: 308, distance: 529.3
click at [497, 308] on h1 "Henry Preloger Training - Month 12 - Summer/Fall In-season 3x/wk" at bounding box center [836, 327] width 678 height 107
copy h1 "Henry Preloger Training - Month 12 - Summer/Fall In-season 3x/wk"
click at [621, 492] on h5 "Henry Preloger M12 - Day 2 Lower" at bounding box center [660, 495] width 325 height 20
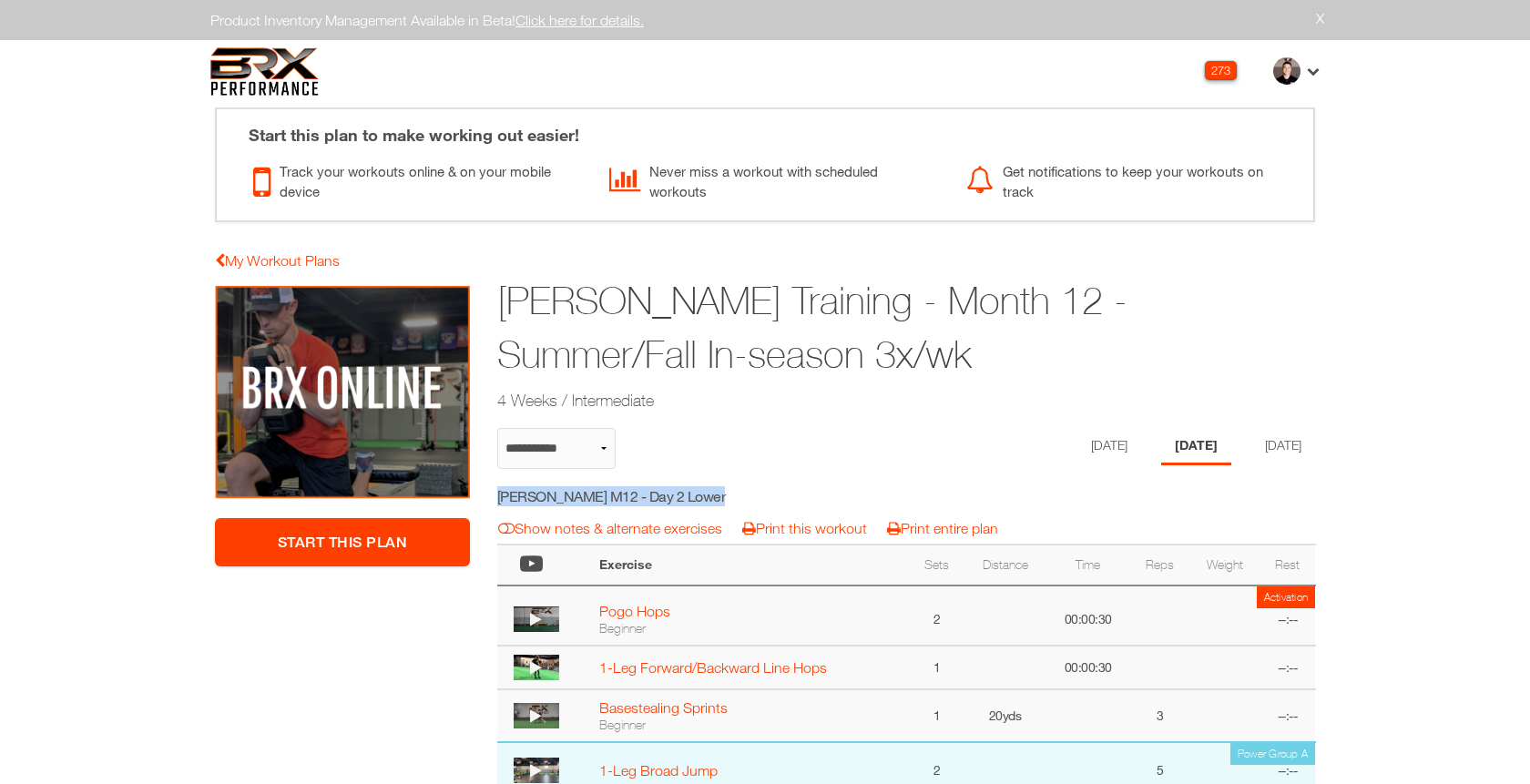
click at [621, 492] on h5 "Henry Preloger M12 - Day 2 Lower" at bounding box center [660, 495] width 325 height 20
copy div "Henry Preloger M12 - Day 2 Lower notes & alternates | Print Workout | Print Plan"
click at [1093, 440] on li "[DATE]" at bounding box center [1106, 447] width 70 height 37
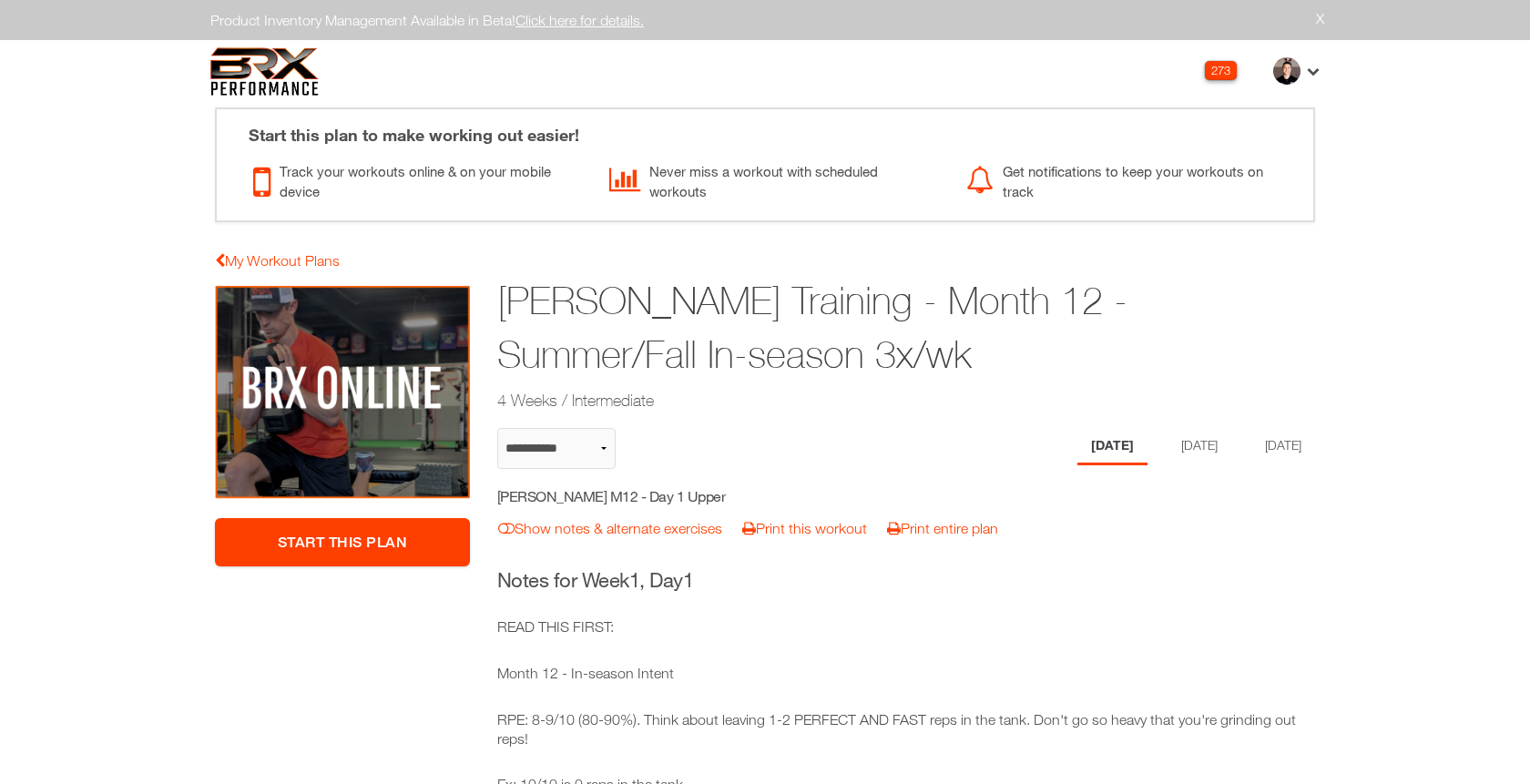
click at [602, 499] on h5 "Henry Preloger M12 - Day 1 Upper" at bounding box center [660, 495] width 325 height 20
click at [631, 492] on h5 "Henry Preloger M12 - Day 1 Upper" at bounding box center [660, 495] width 325 height 20
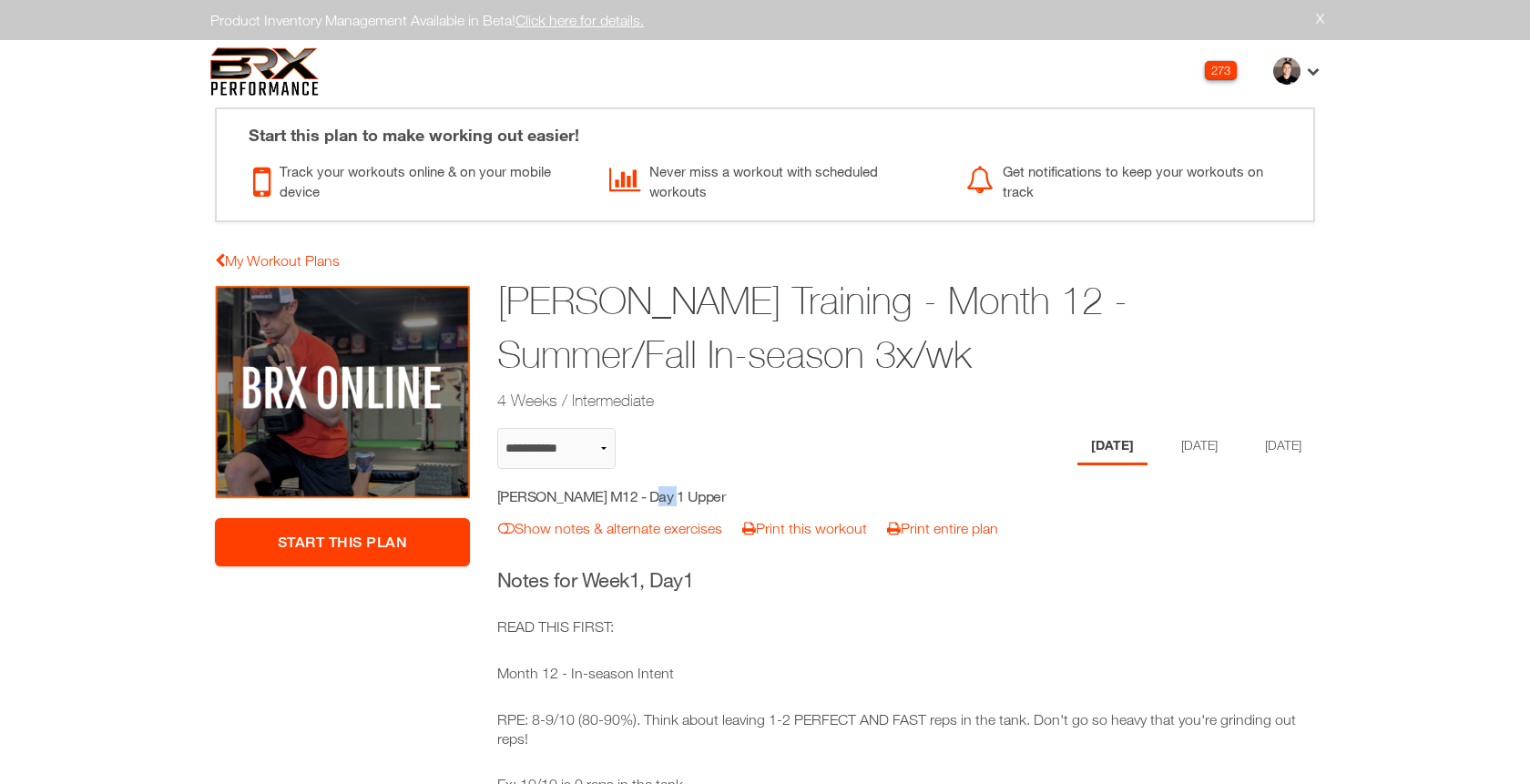
click at [631, 492] on h5 "Henry Preloger M12 - Day 1 Upper" at bounding box center [660, 495] width 325 height 20
copy div "Henry Preloger M12 - Day 1 Upper notes & alternates | Print Workout | Print Plan"
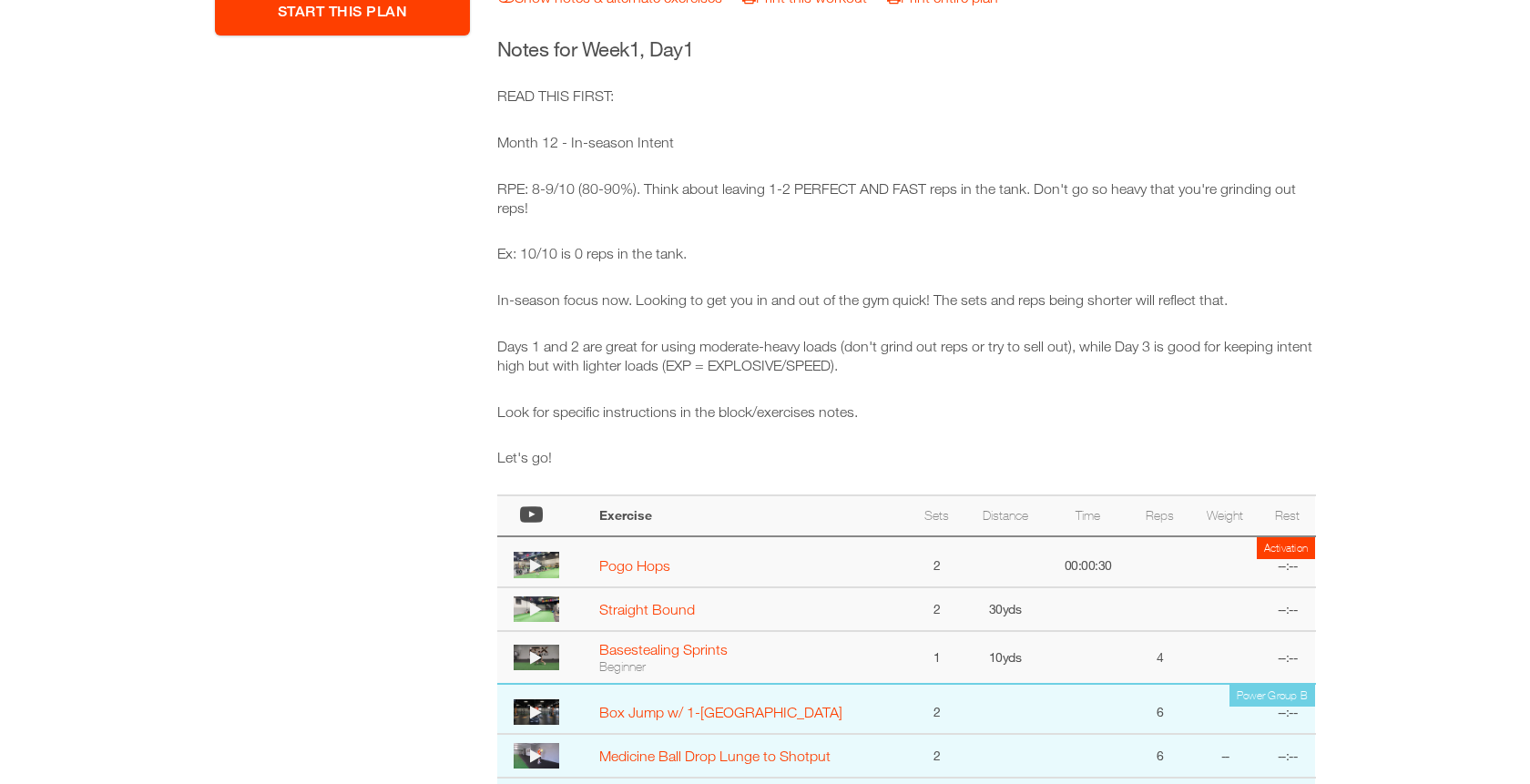
scroll to position [556, 0]
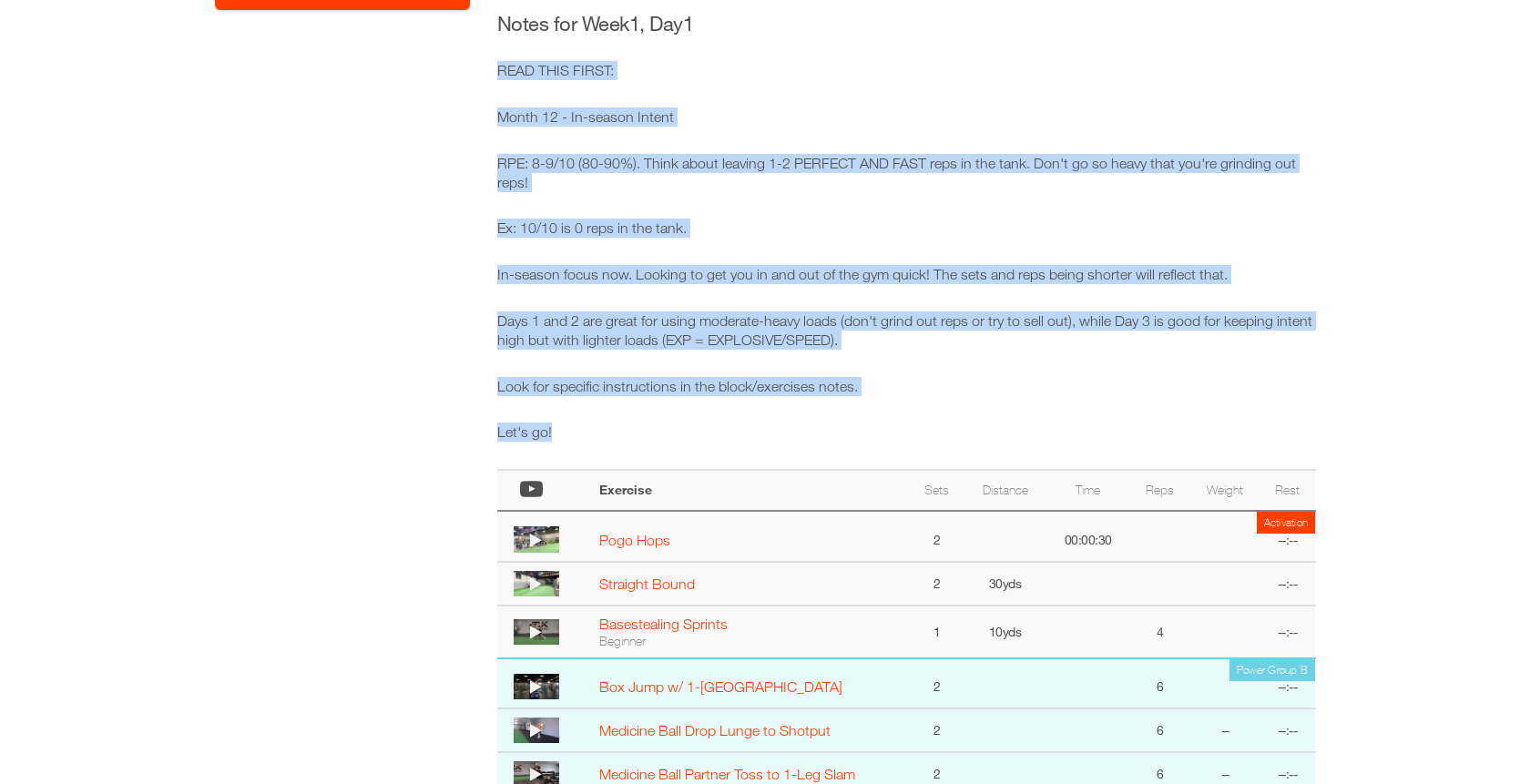
drag, startPoint x: 633, startPoint y: 429, endPoint x: 481, endPoint y: 78, distance: 382.5
click at [481, 78] on div "**********" at bounding box center [765, 512] width 1127 height 1567
copy div "READ THIS FIRST: Month 12 - In-season Intent RPE: 8-9/10 (80-90%). Think about …"
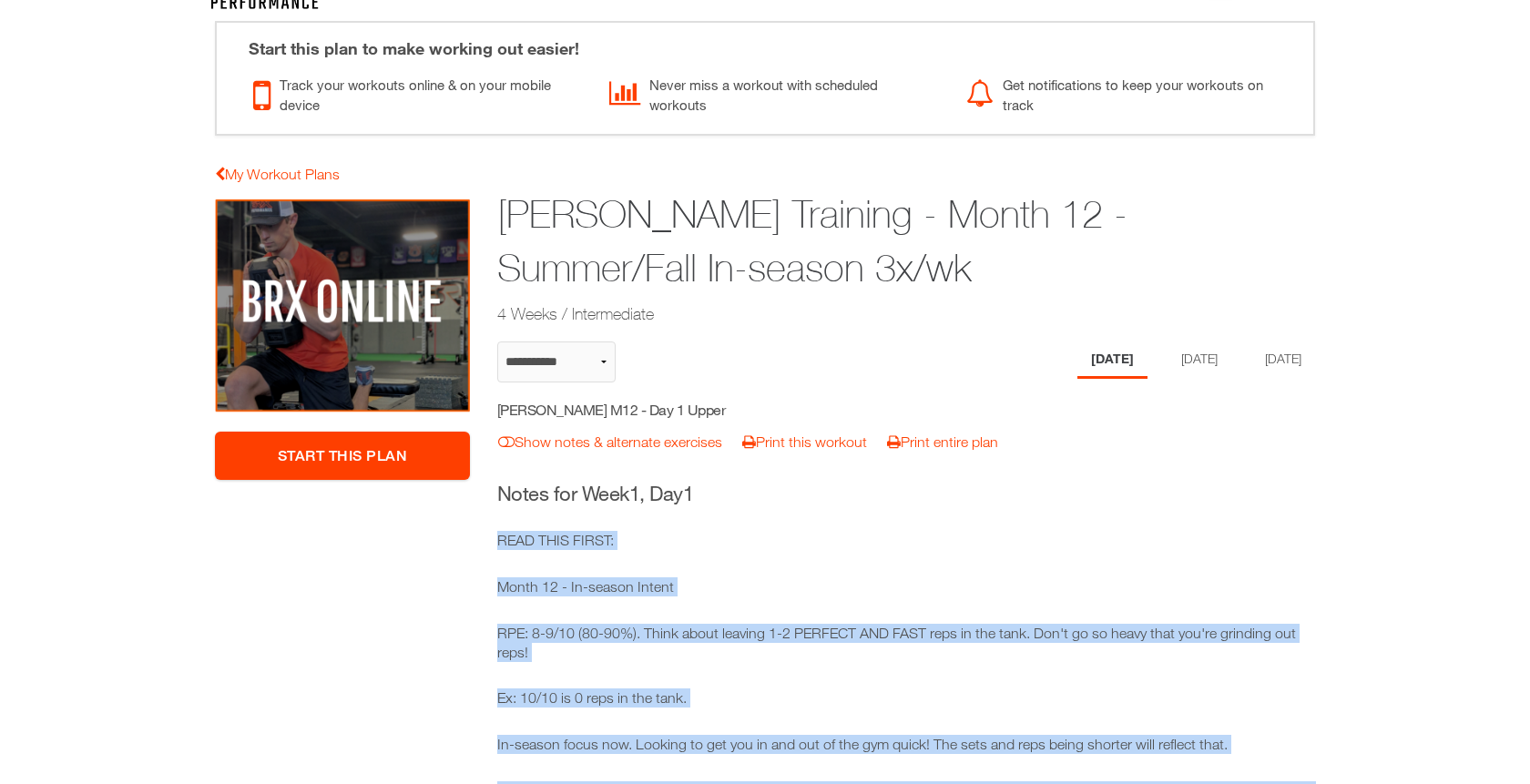
scroll to position [0, 0]
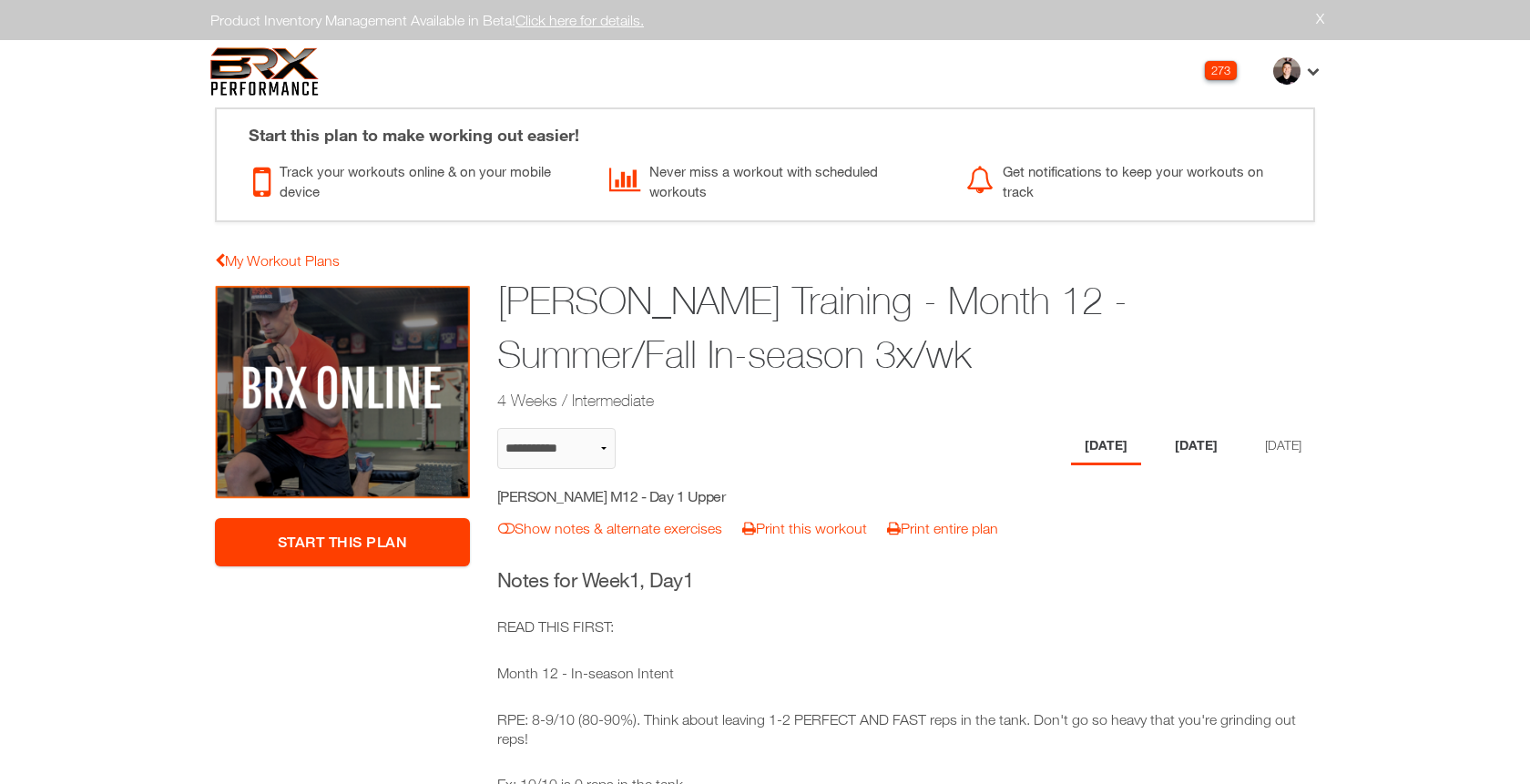
click at [1182, 446] on li "Tuesday" at bounding box center [1195, 447] width 70 height 37
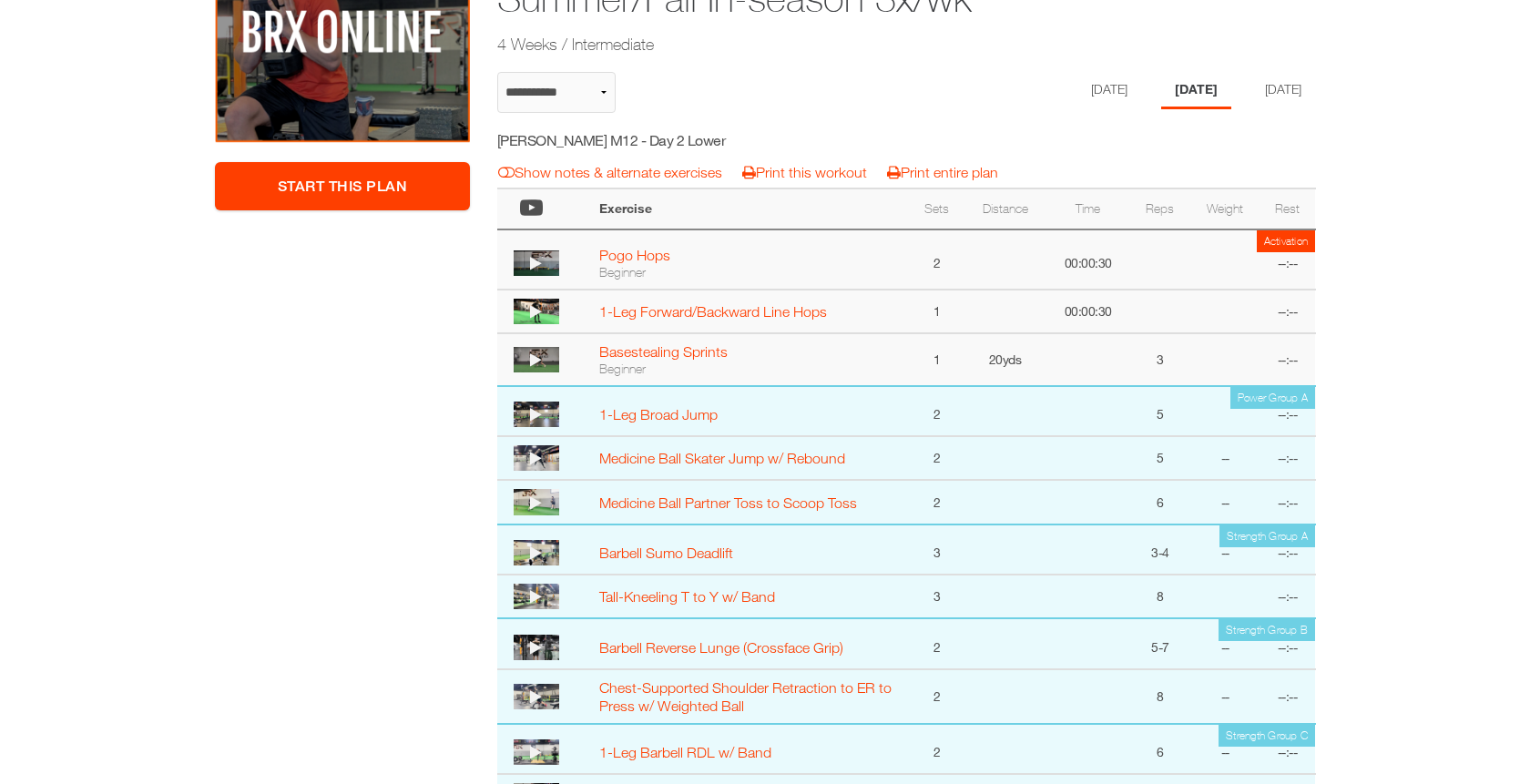
scroll to position [361, 0]
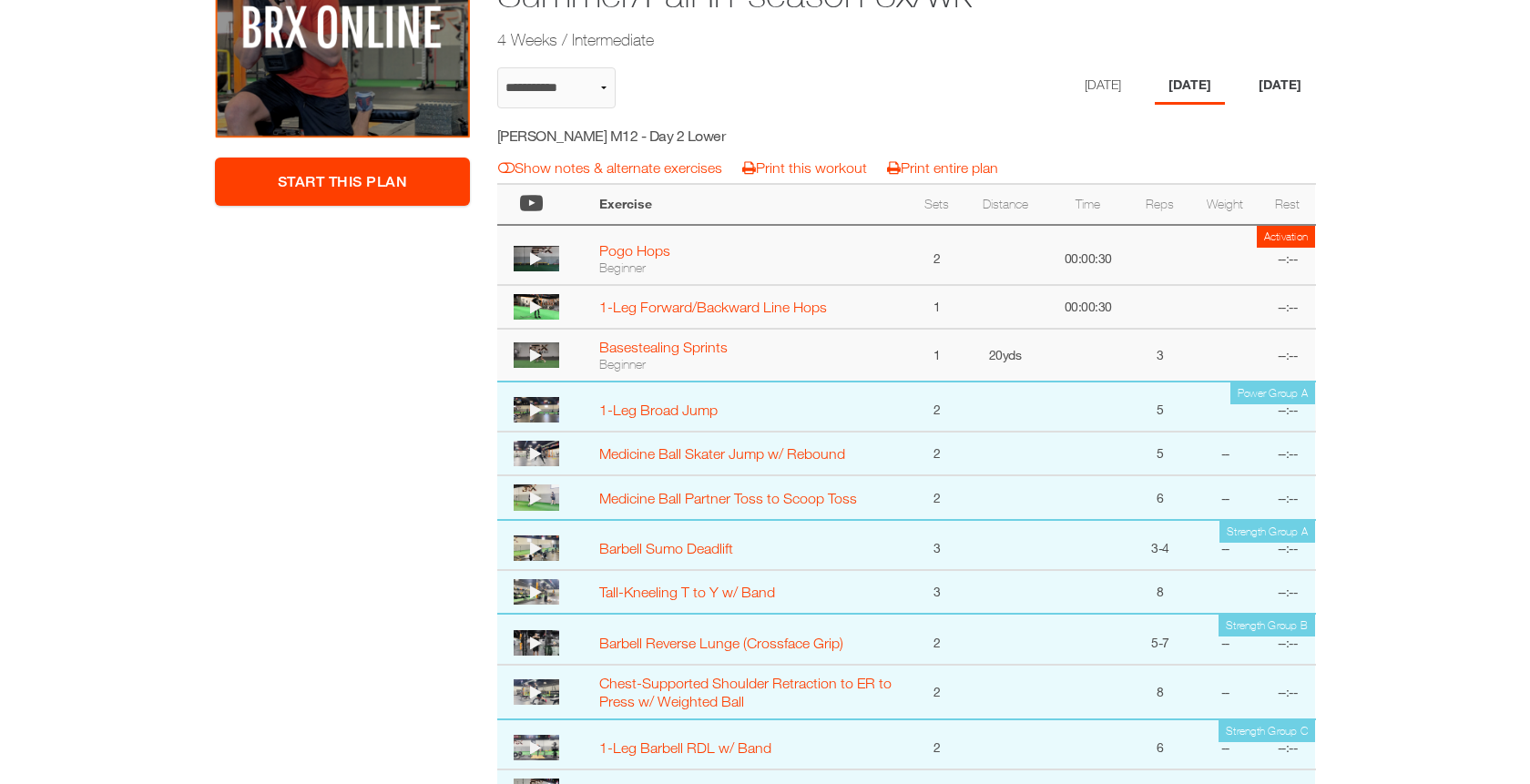
click at [1289, 76] on li "Thursday" at bounding box center [1280, 86] width 70 height 37
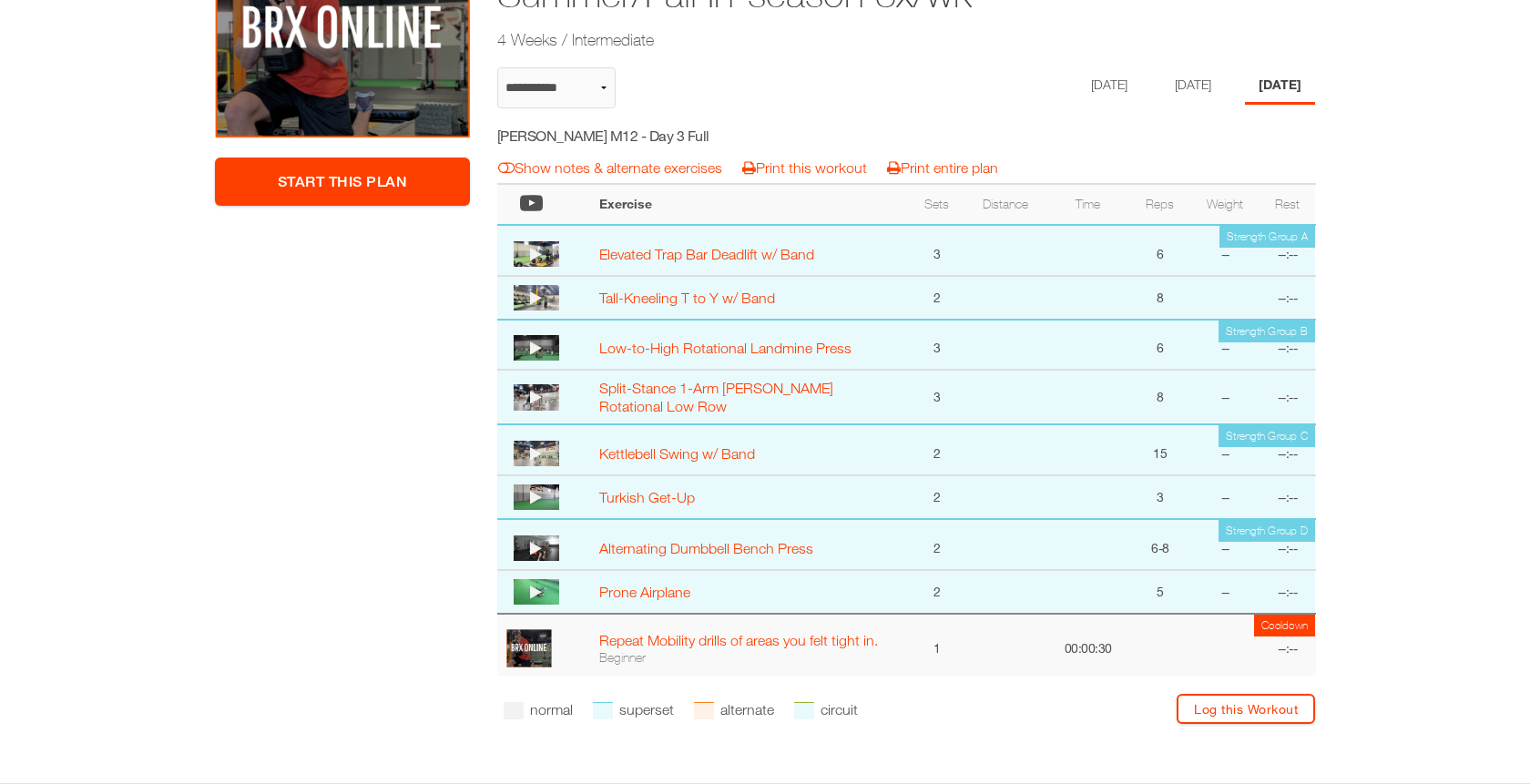
click at [646, 135] on h5 "Henry Preloger M12 - Day 3 Full" at bounding box center [660, 135] width 325 height 20
copy div "Henry Preloger M12 - Day 3 Full notes & alternates | Print Workout | Print Plan"
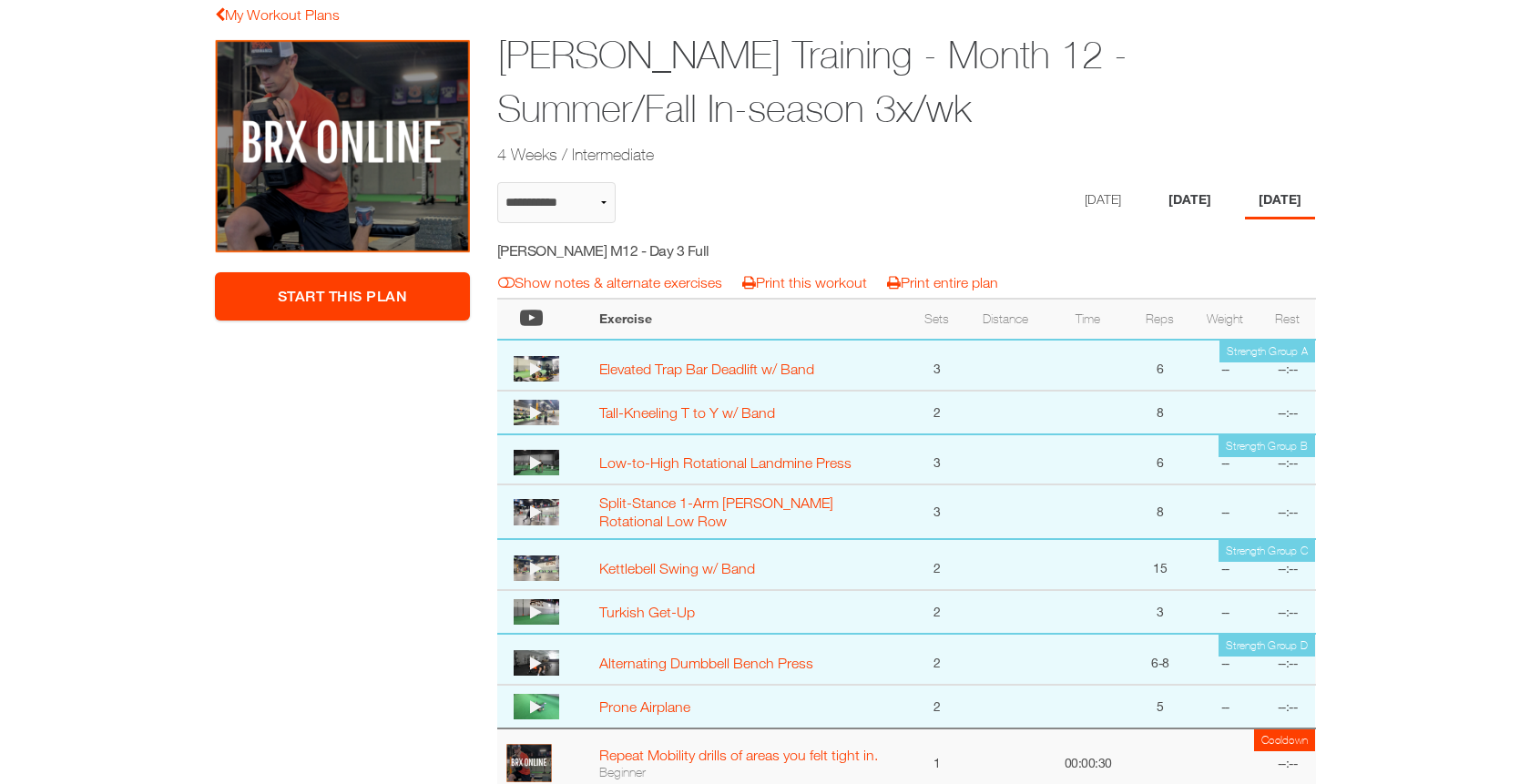
click at [1179, 201] on li "Tuesday" at bounding box center [1190, 201] width 70 height 37
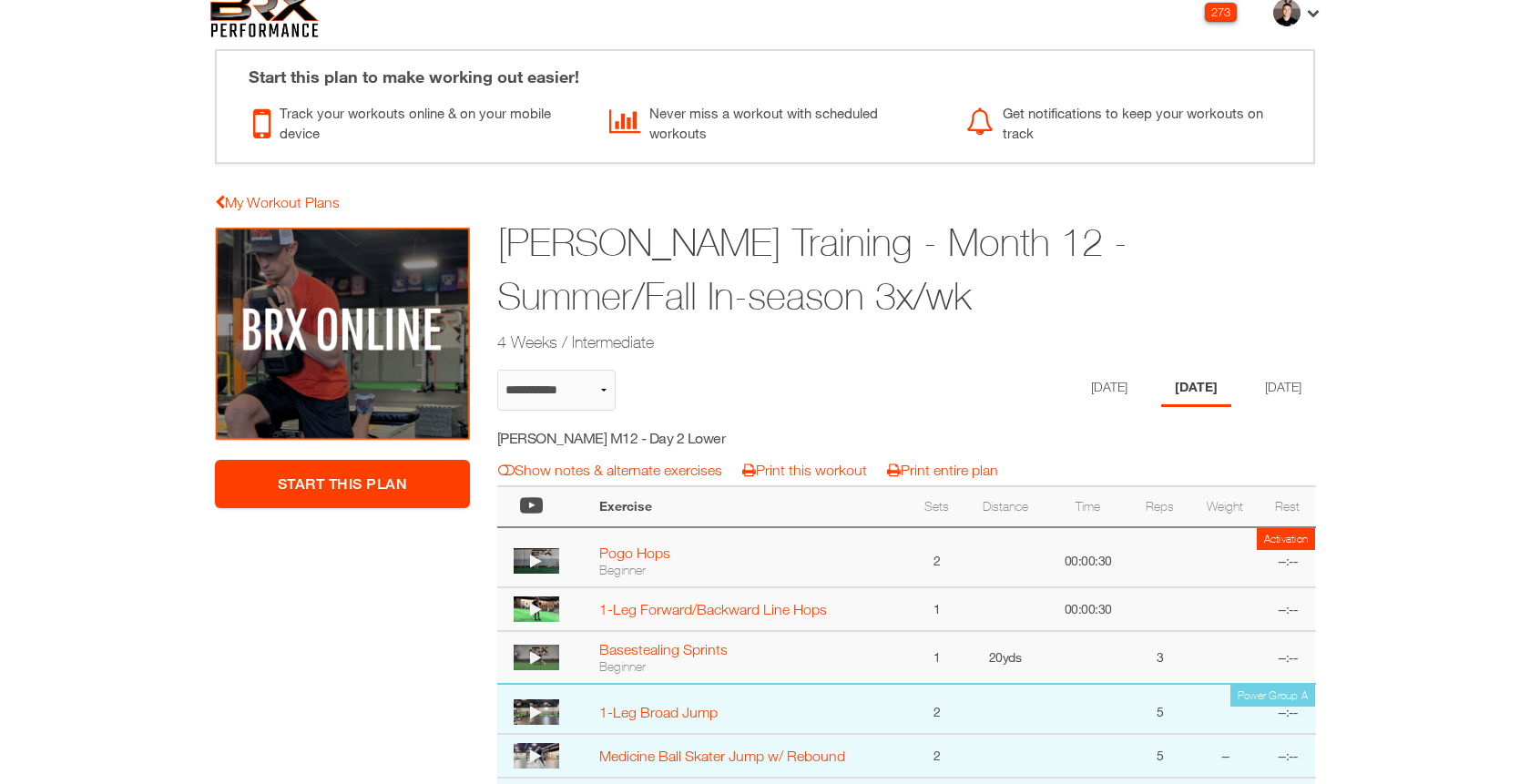
scroll to position [0, 0]
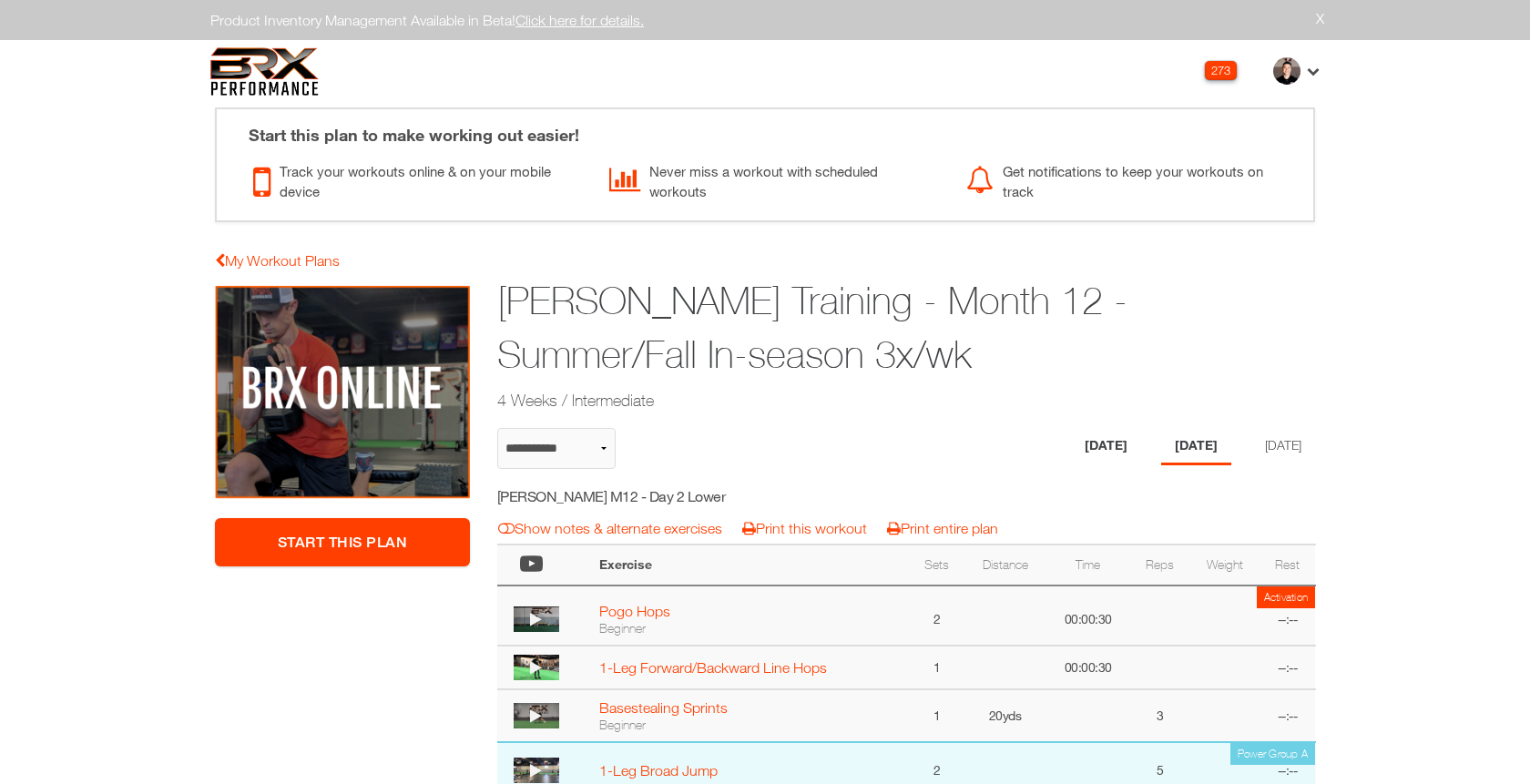
click at [1096, 446] on li "[DATE]" at bounding box center [1106, 447] width 70 height 37
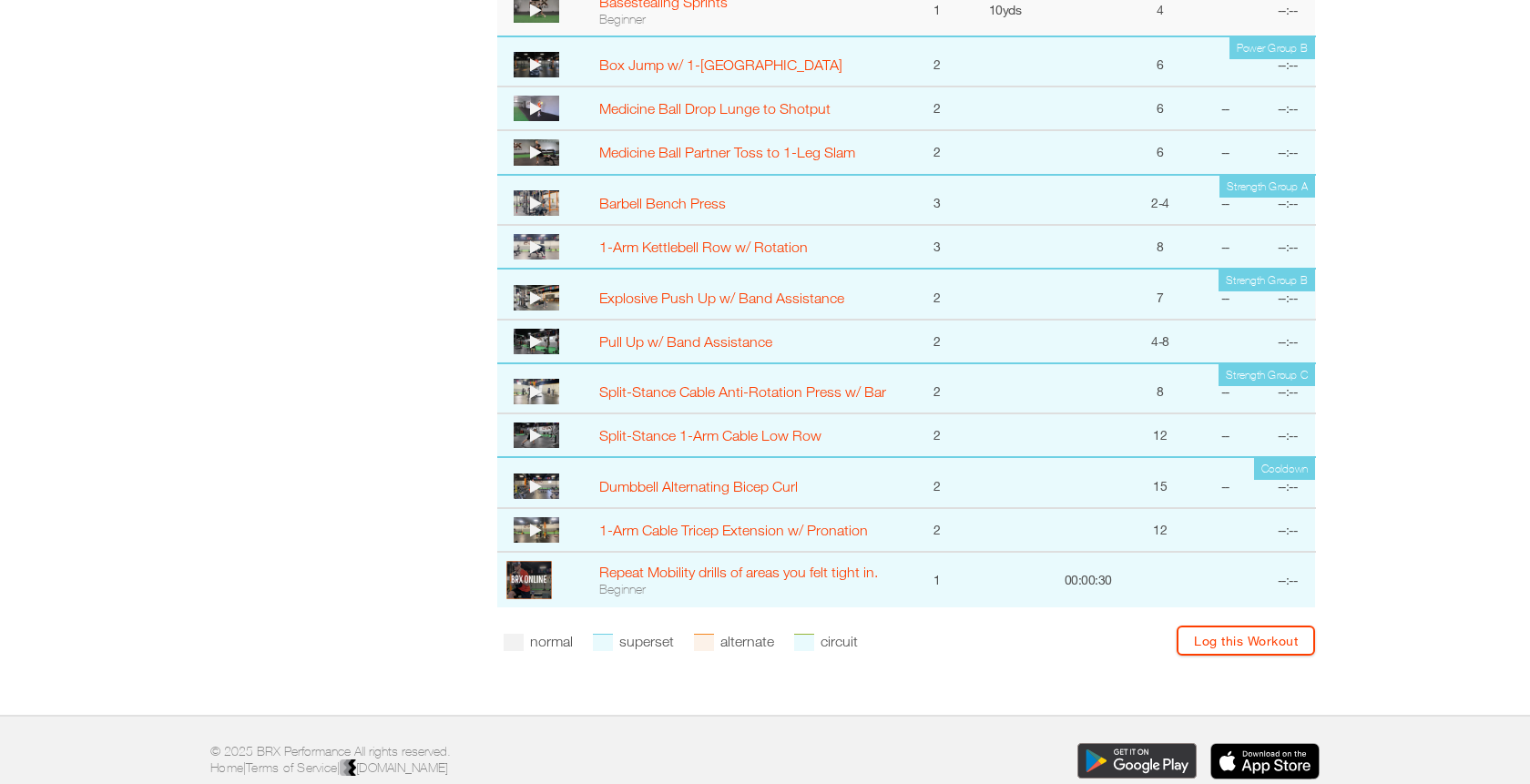
scroll to position [1082, 0]
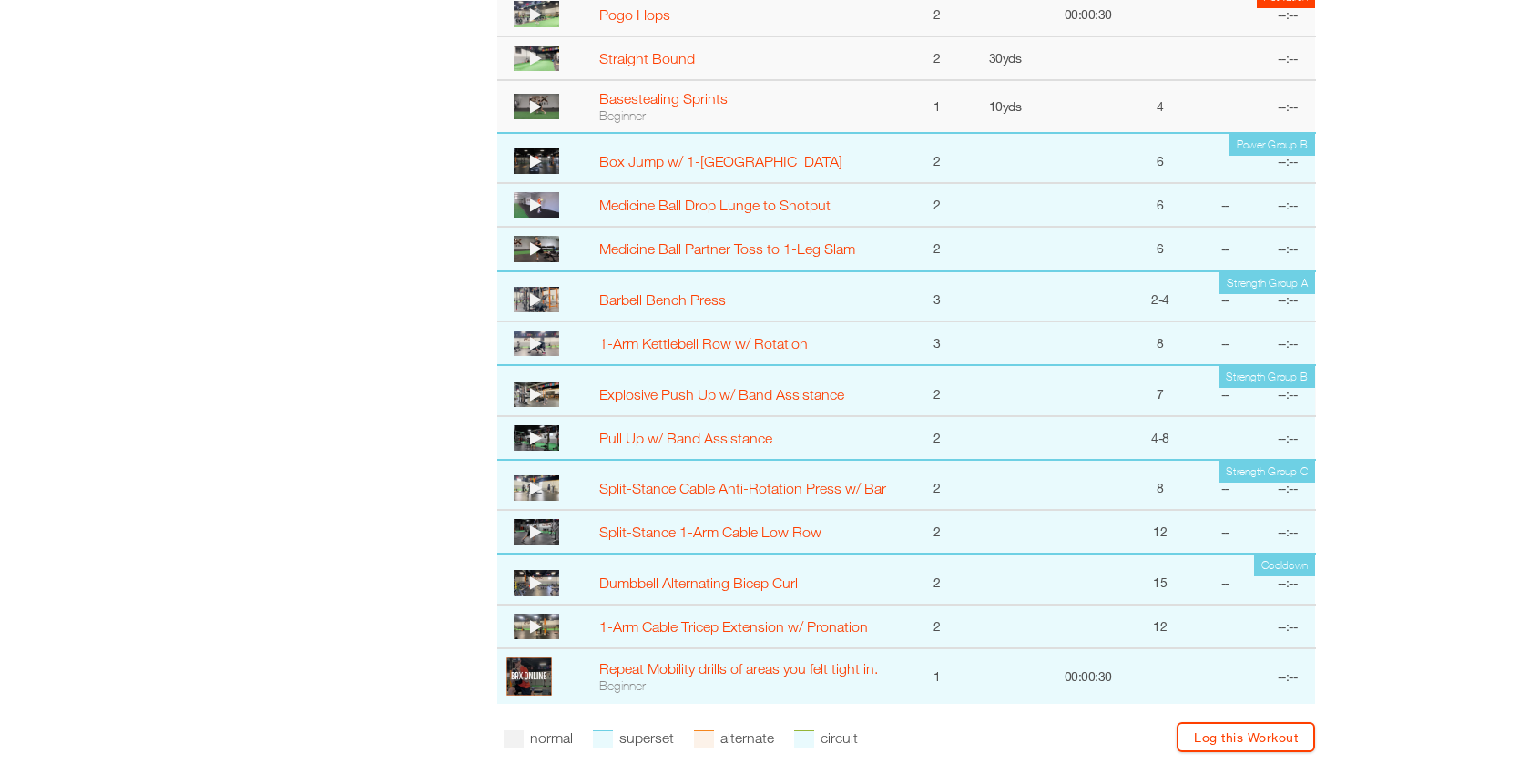
select select "**********"
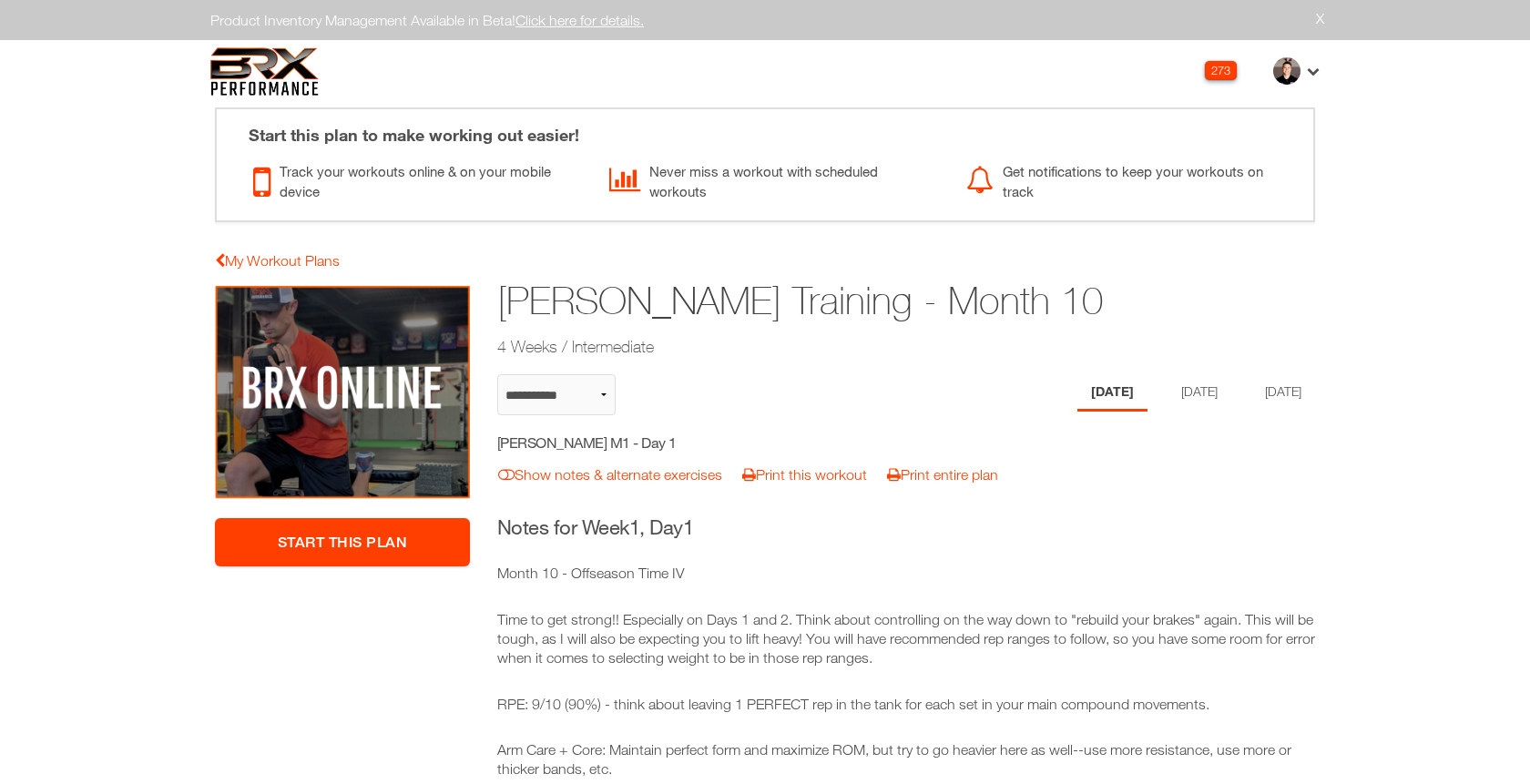
select select "**********"
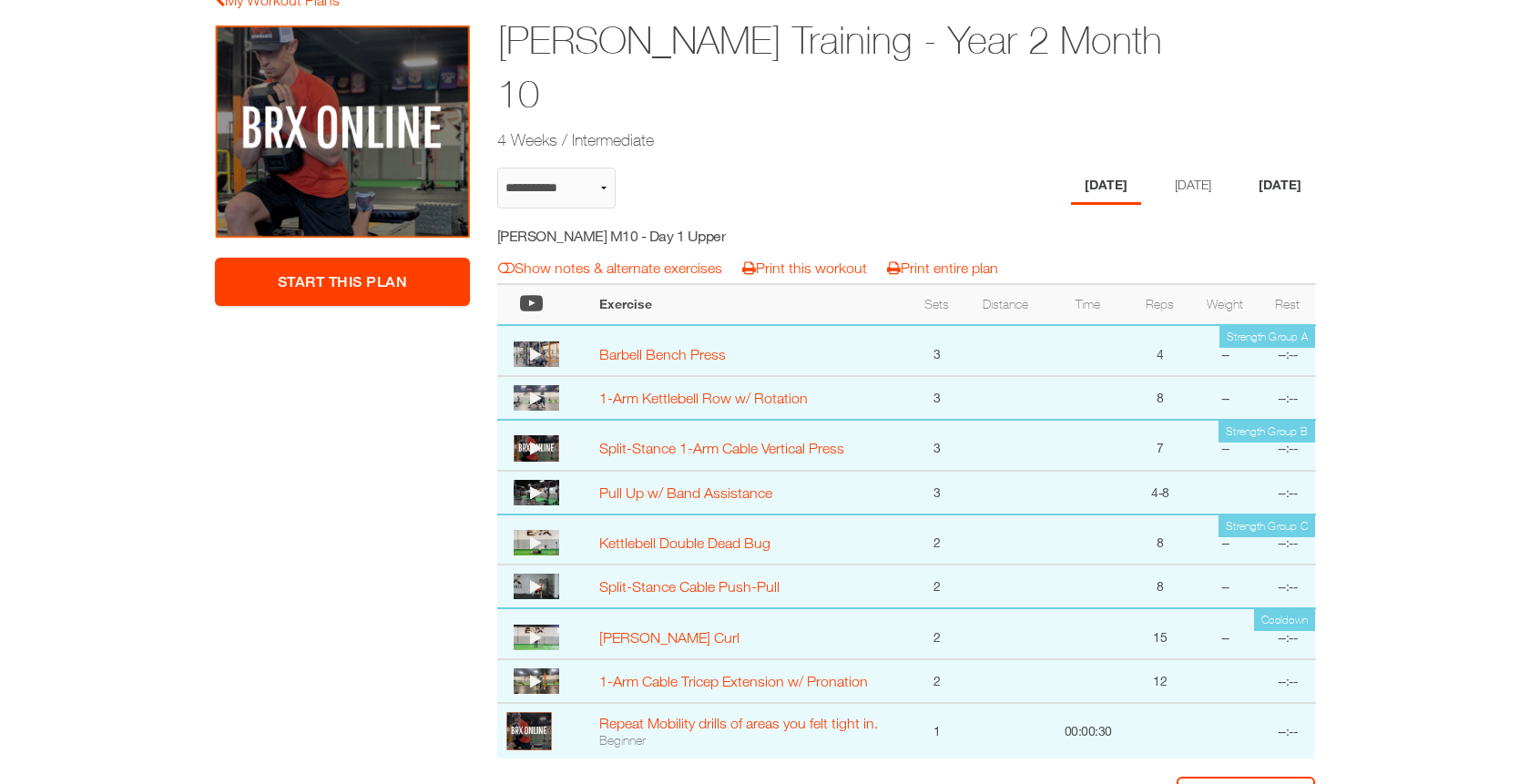
click at [1287, 167] on li "[DATE]" at bounding box center [1280, 186] width 70 height 37
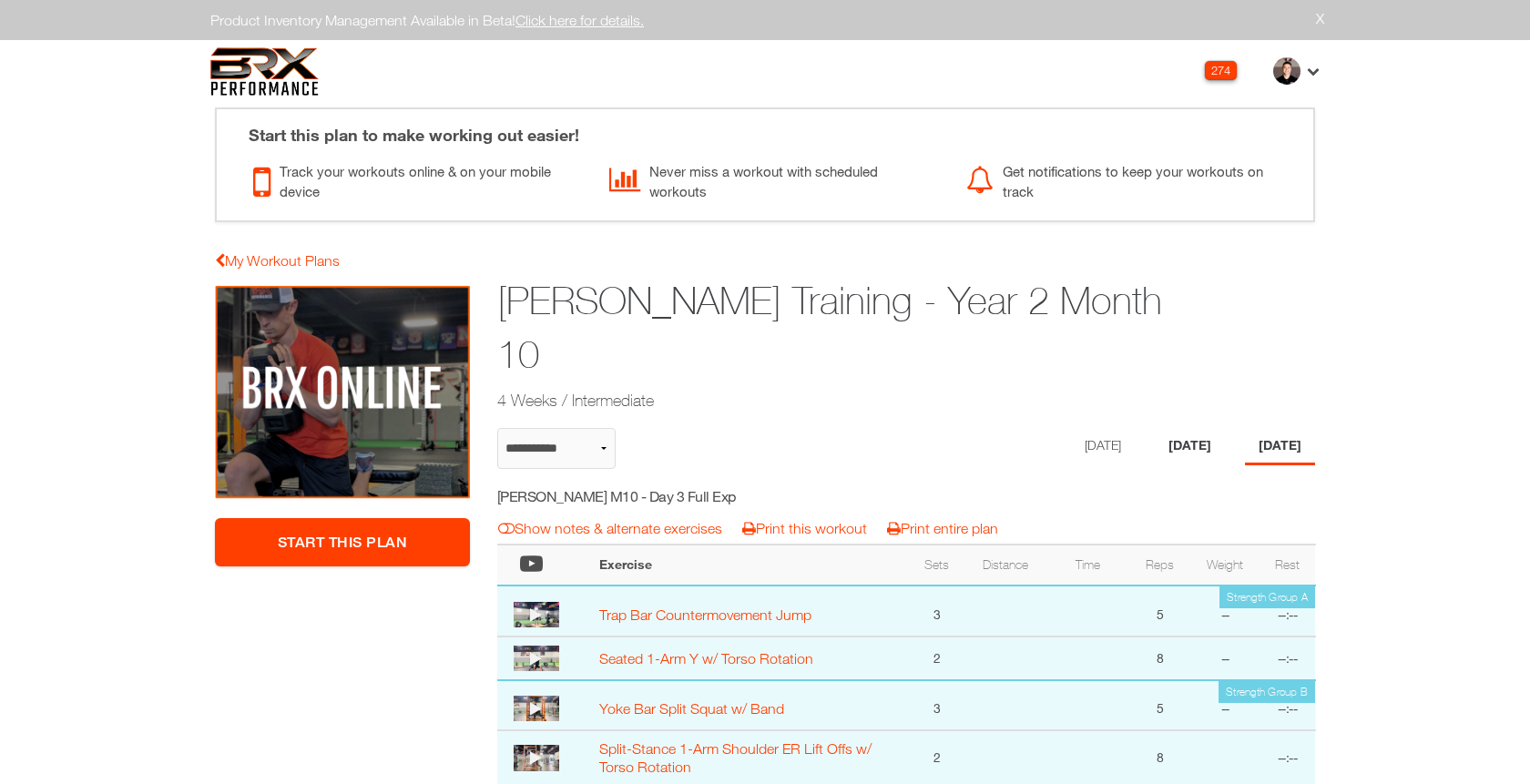
click at [1185, 428] on li "[DATE]" at bounding box center [1190, 447] width 70 height 37
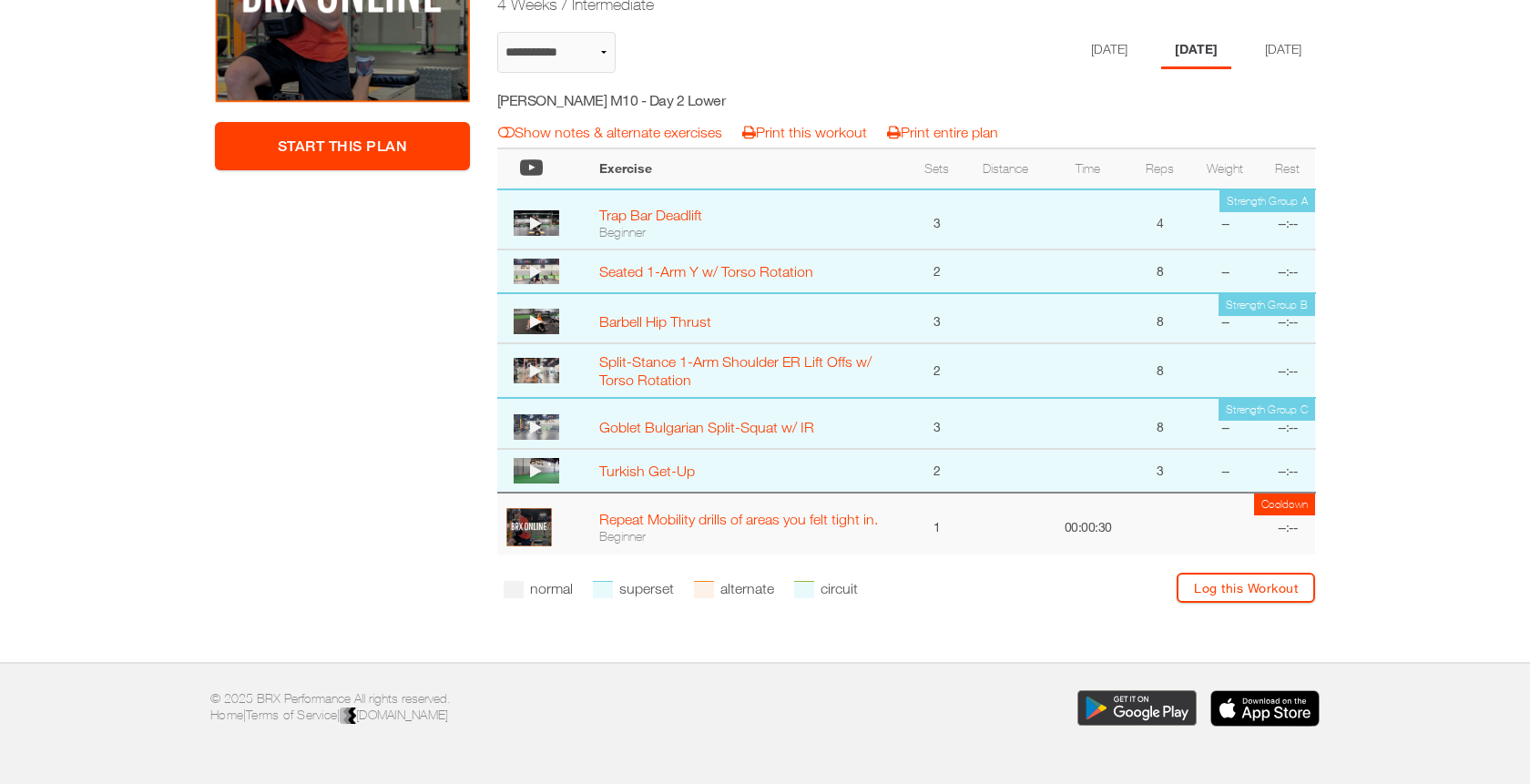
scroll to position [49, 0]
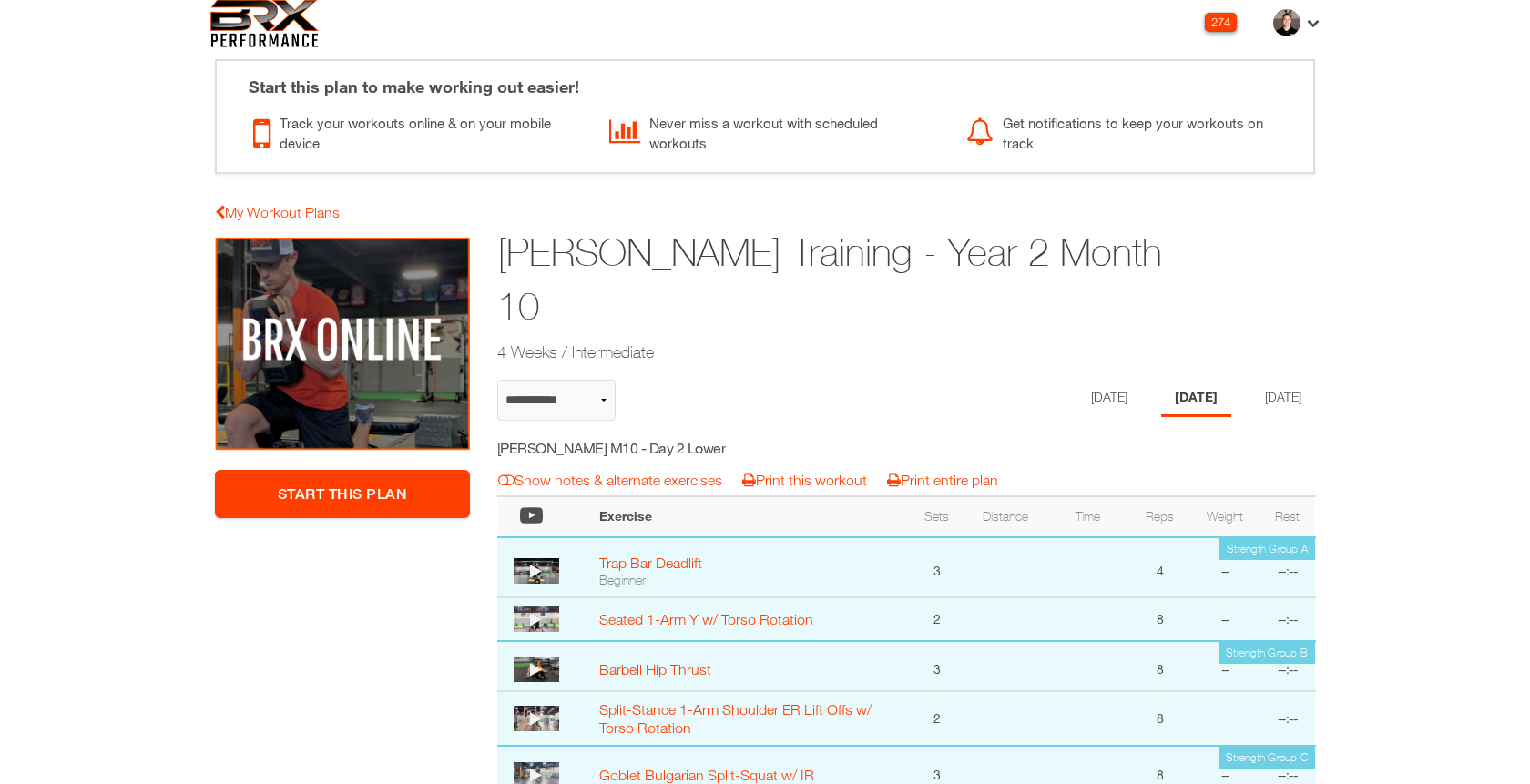
click at [1065, 321] on div "**********" at bounding box center [906, 602] width 846 height 732
click at [1072, 379] on li "[DATE]" at bounding box center [1106, 398] width 70 height 37
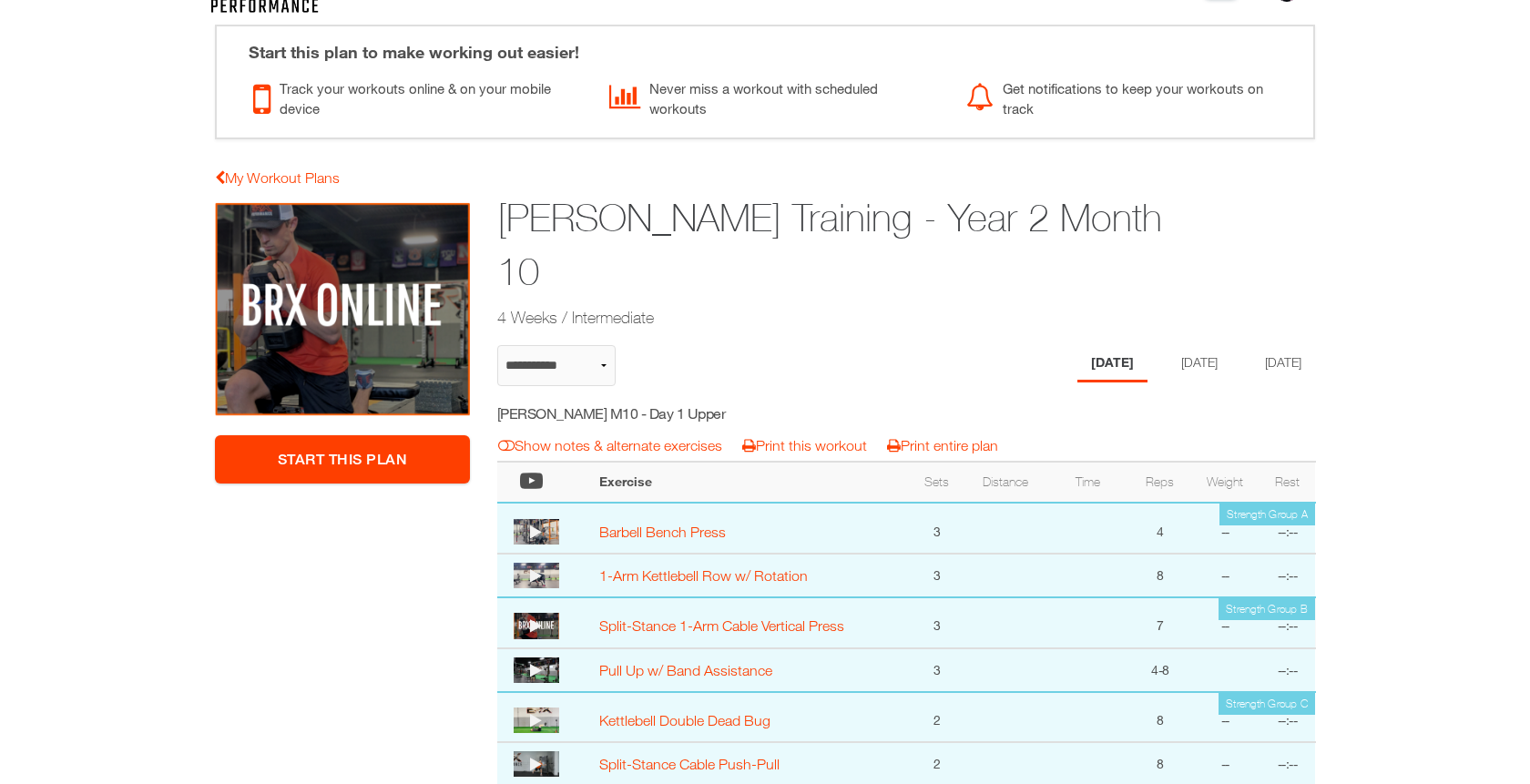
scroll to position [78, 0]
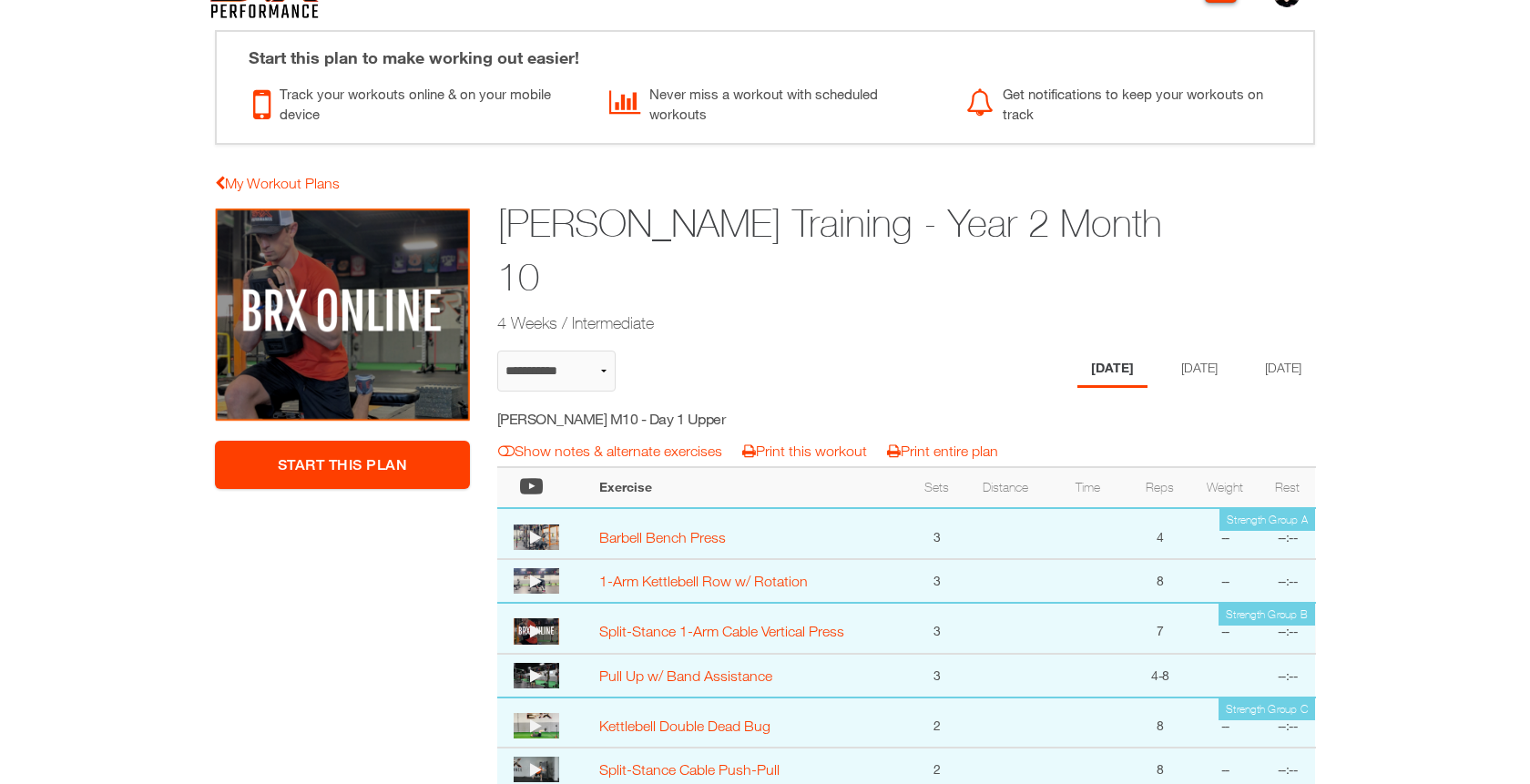
click at [986, 226] on h1 "[PERSON_NAME] Training - Year 2 Month 10" at bounding box center [836, 249] width 678 height 107
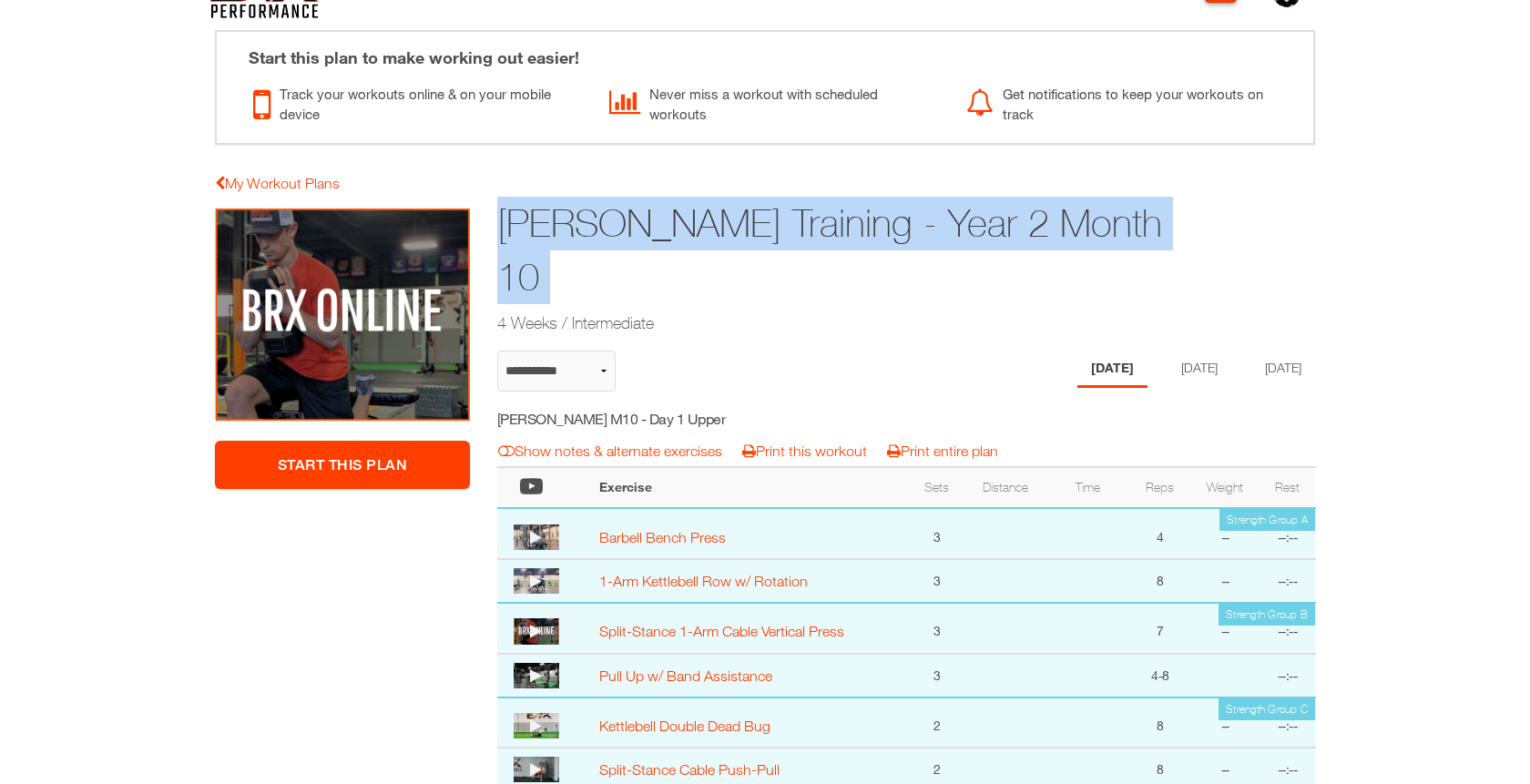
click at [986, 226] on h1 "[PERSON_NAME] Training - Year 2 Month 10" at bounding box center [836, 249] width 678 height 107
copy div "[PERSON_NAME] Training - Year 2 Month 10"
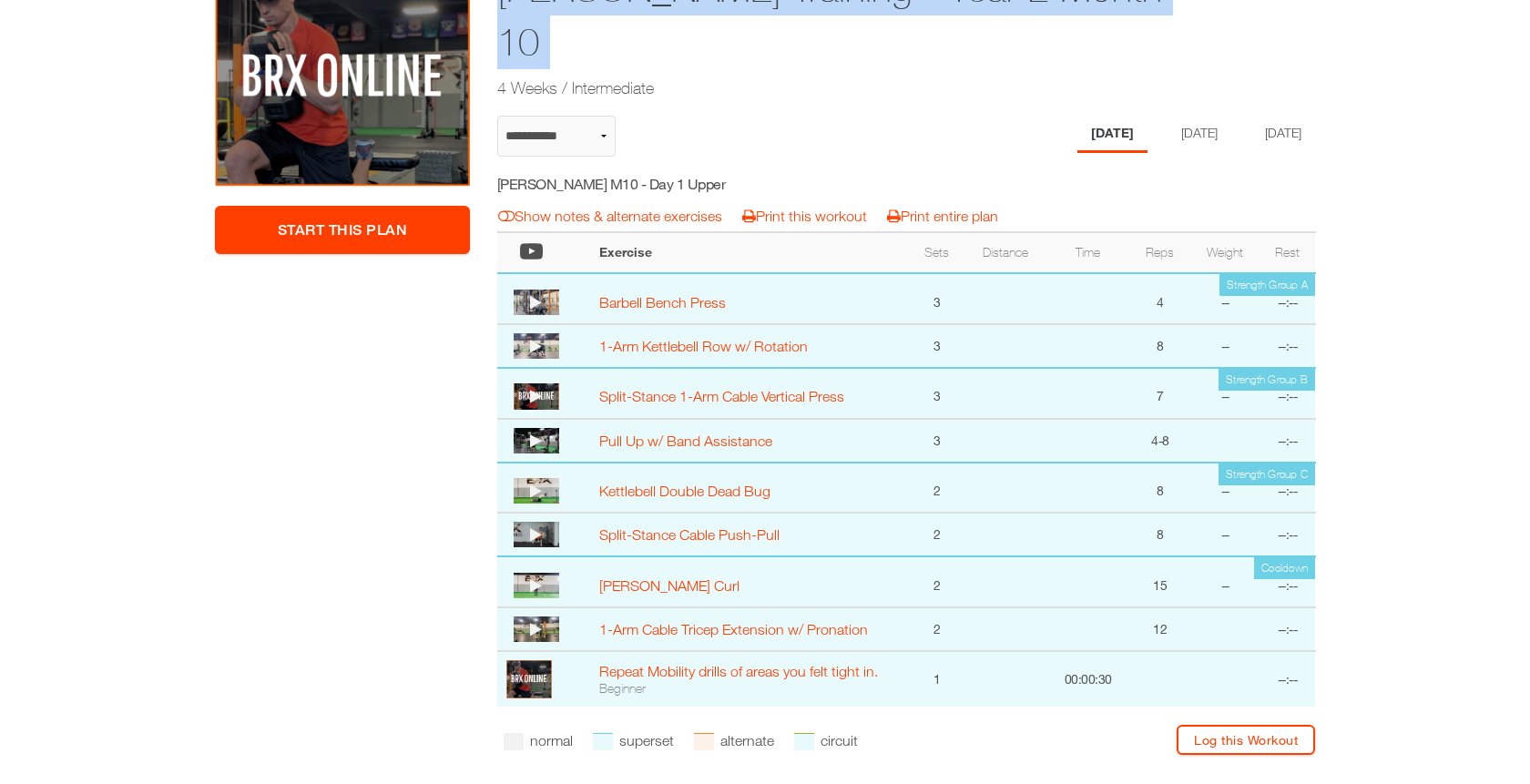
scroll to position [236, 0]
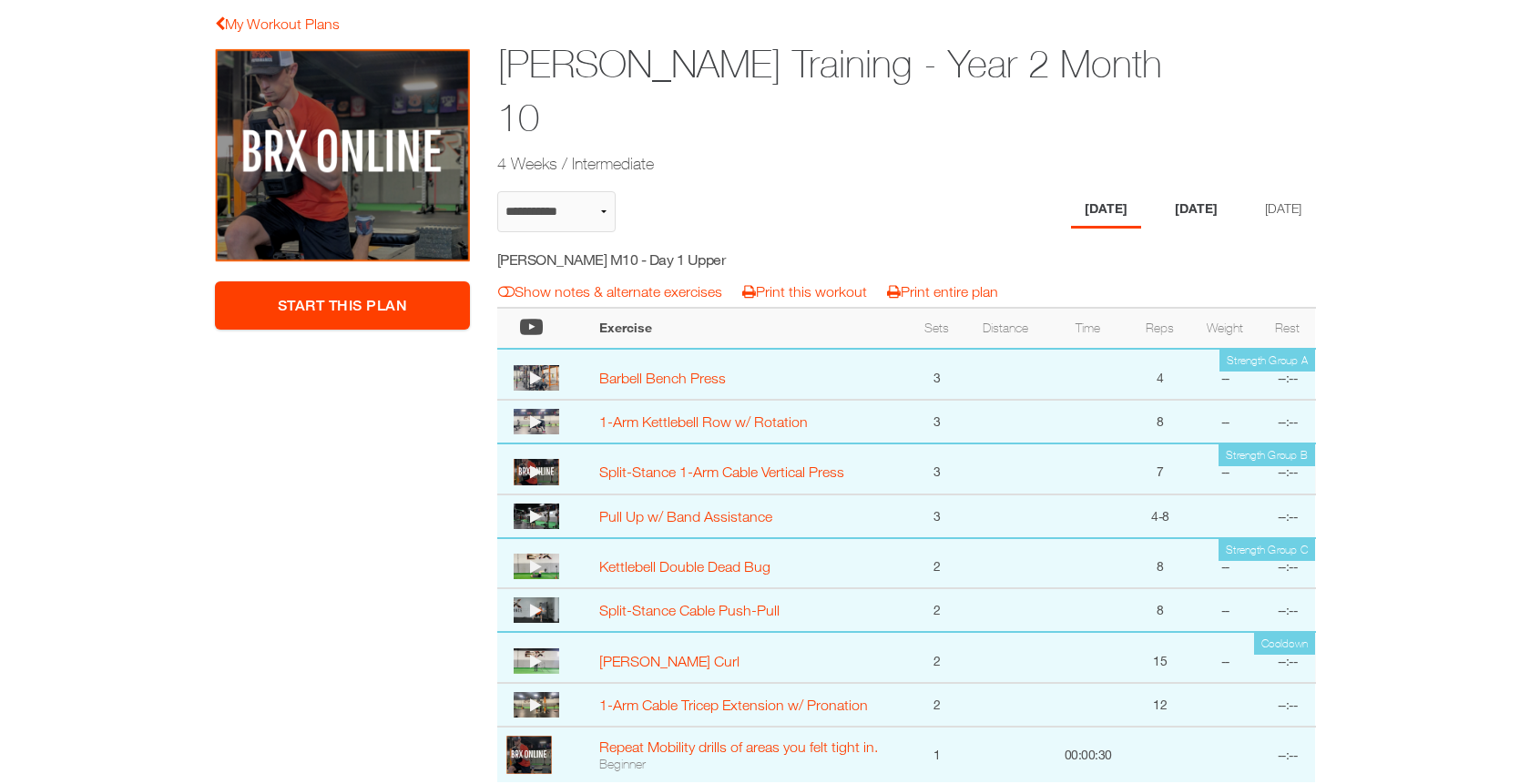
click at [1176, 192] on li "[DATE]" at bounding box center [1195, 210] width 70 height 37
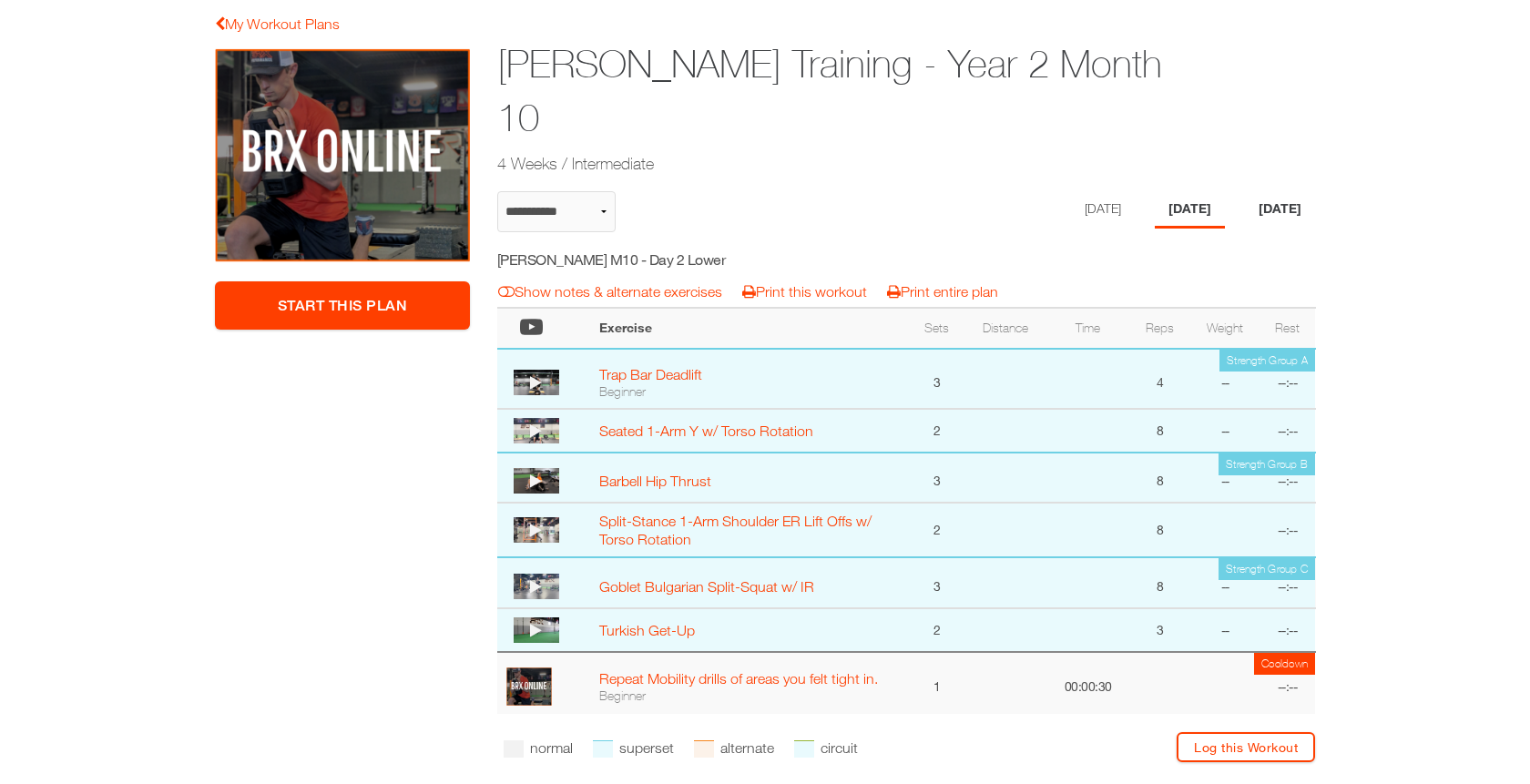
click at [1290, 192] on li "[DATE]" at bounding box center [1280, 210] width 70 height 37
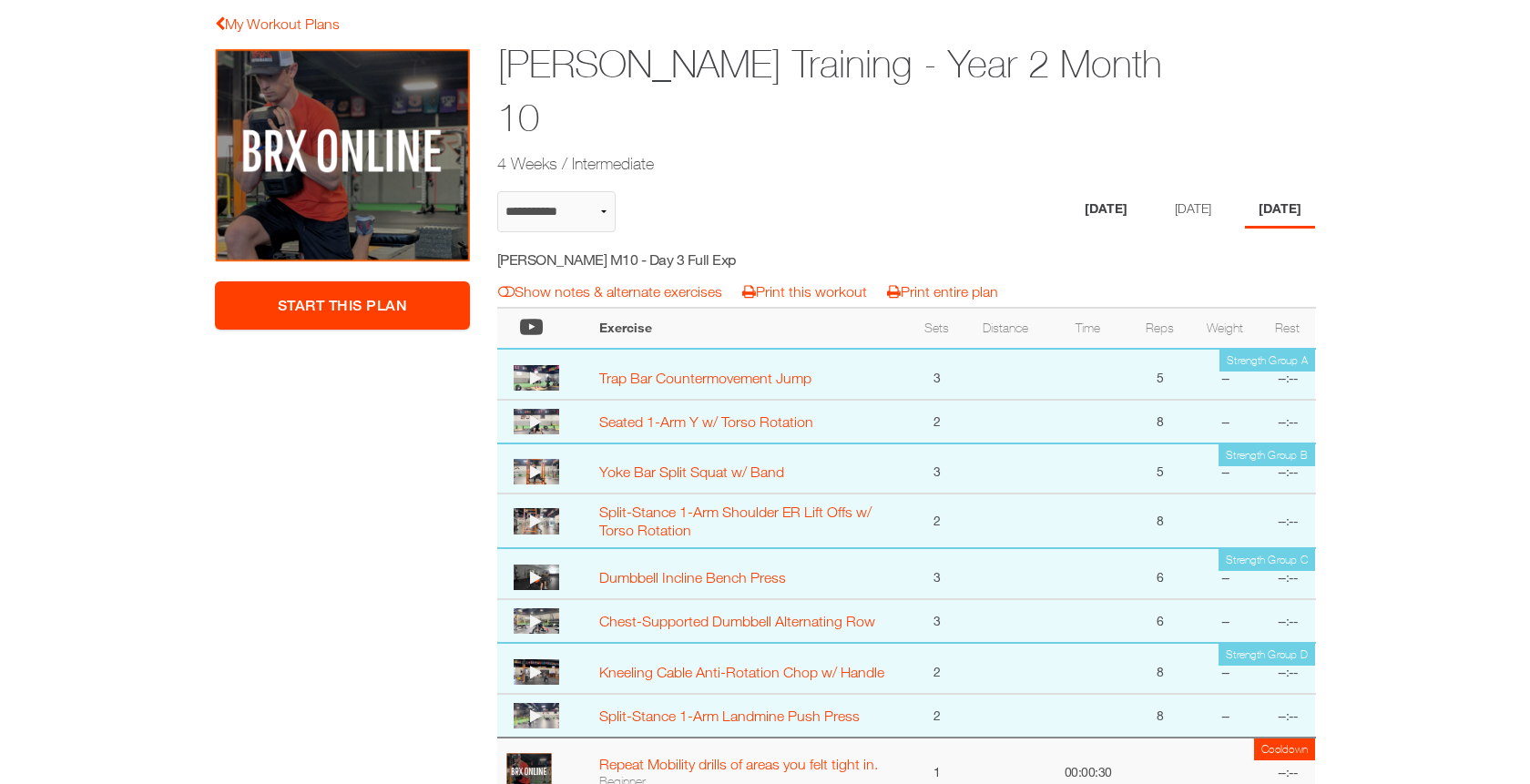
click at [1078, 192] on li "[DATE]" at bounding box center [1106, 210] width 70 height 37
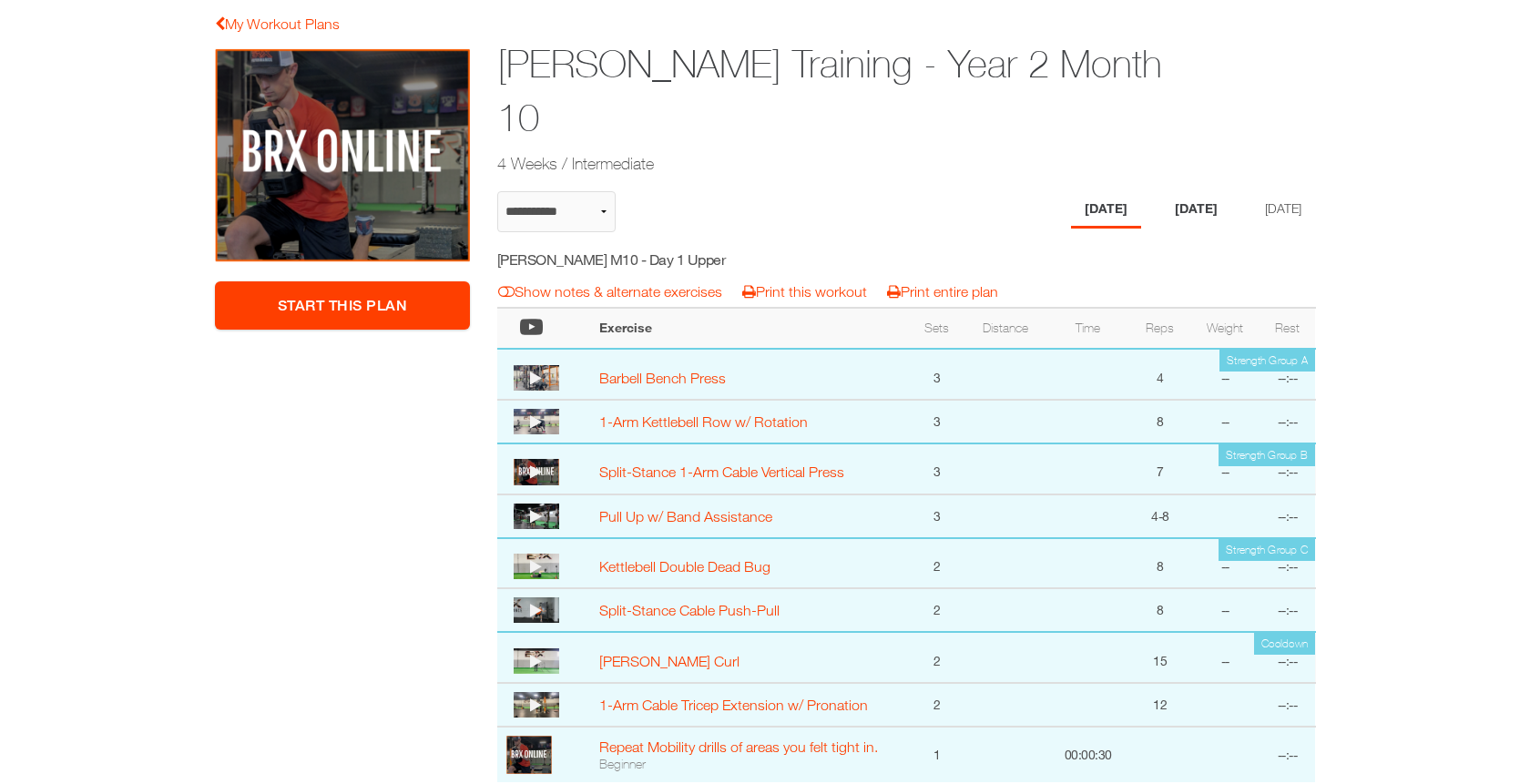
click at [1209, 192] on li "[DATE]" at bounding box center [1195, 210] width 70 height 37
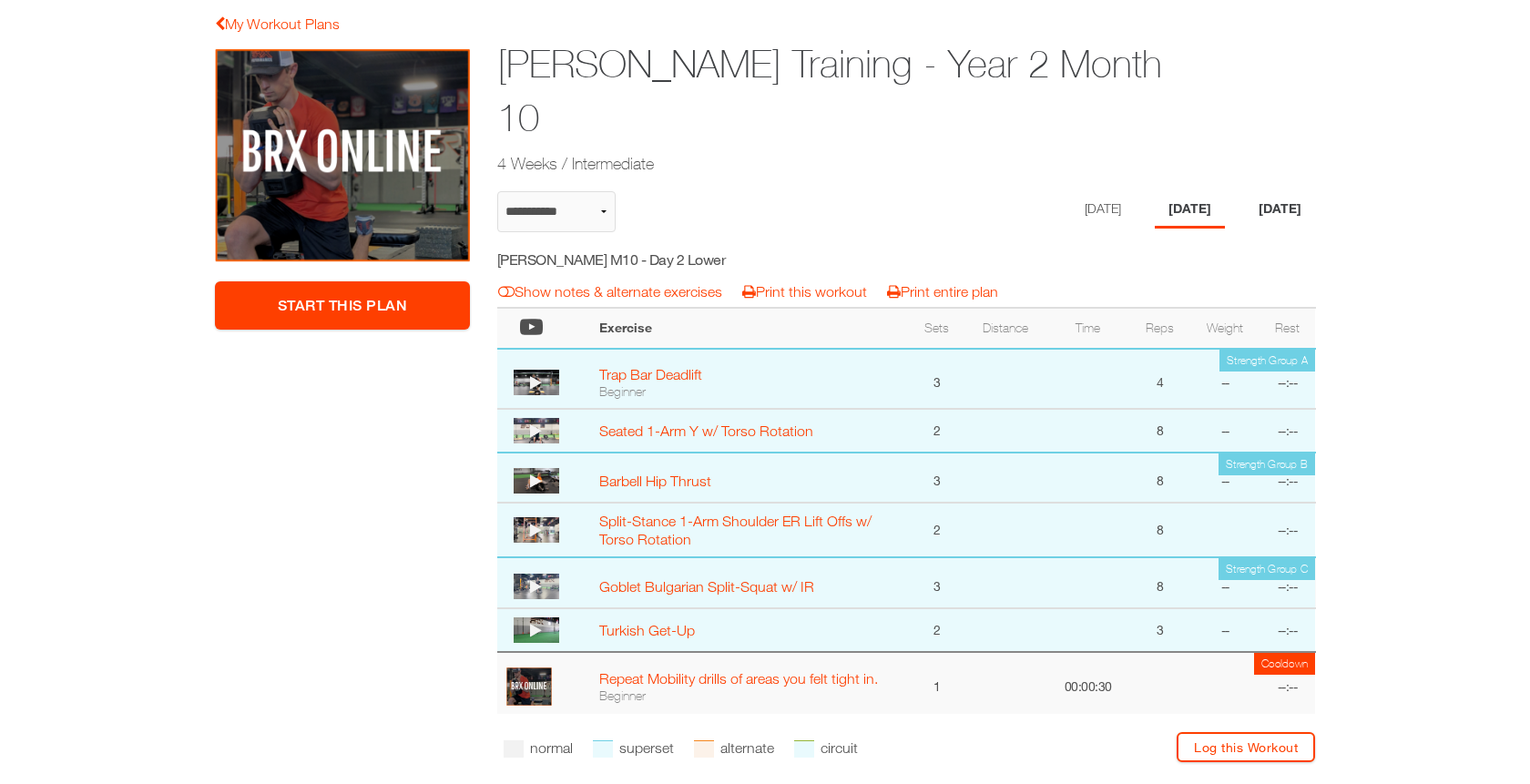
click at [1284, 192] on li "[DATE]" at bounding box center [1280, 210] width 70 height 37
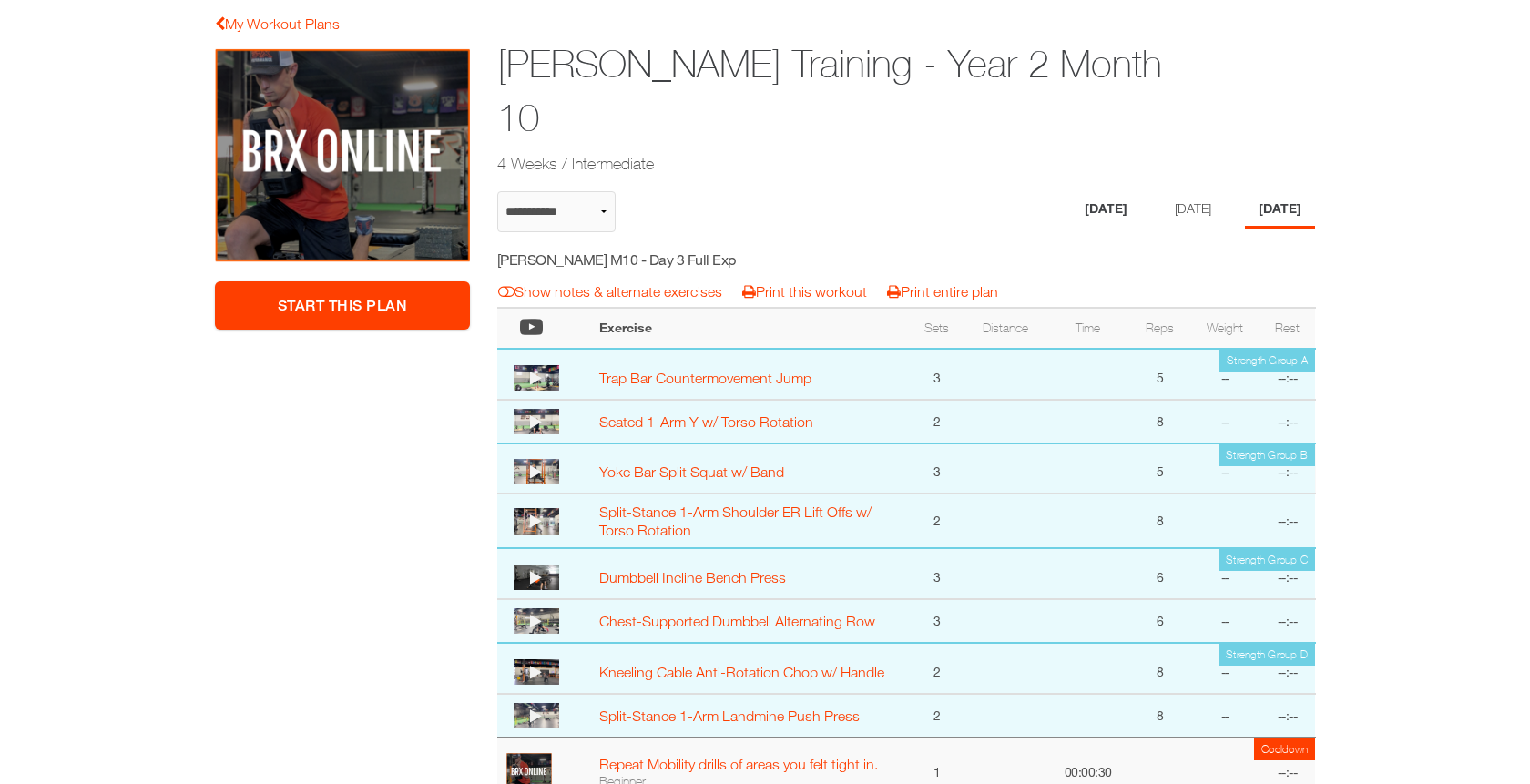
click at [1080, 192] on li "[DATE]" at bounding box center [1106, 210] width 70 height 37
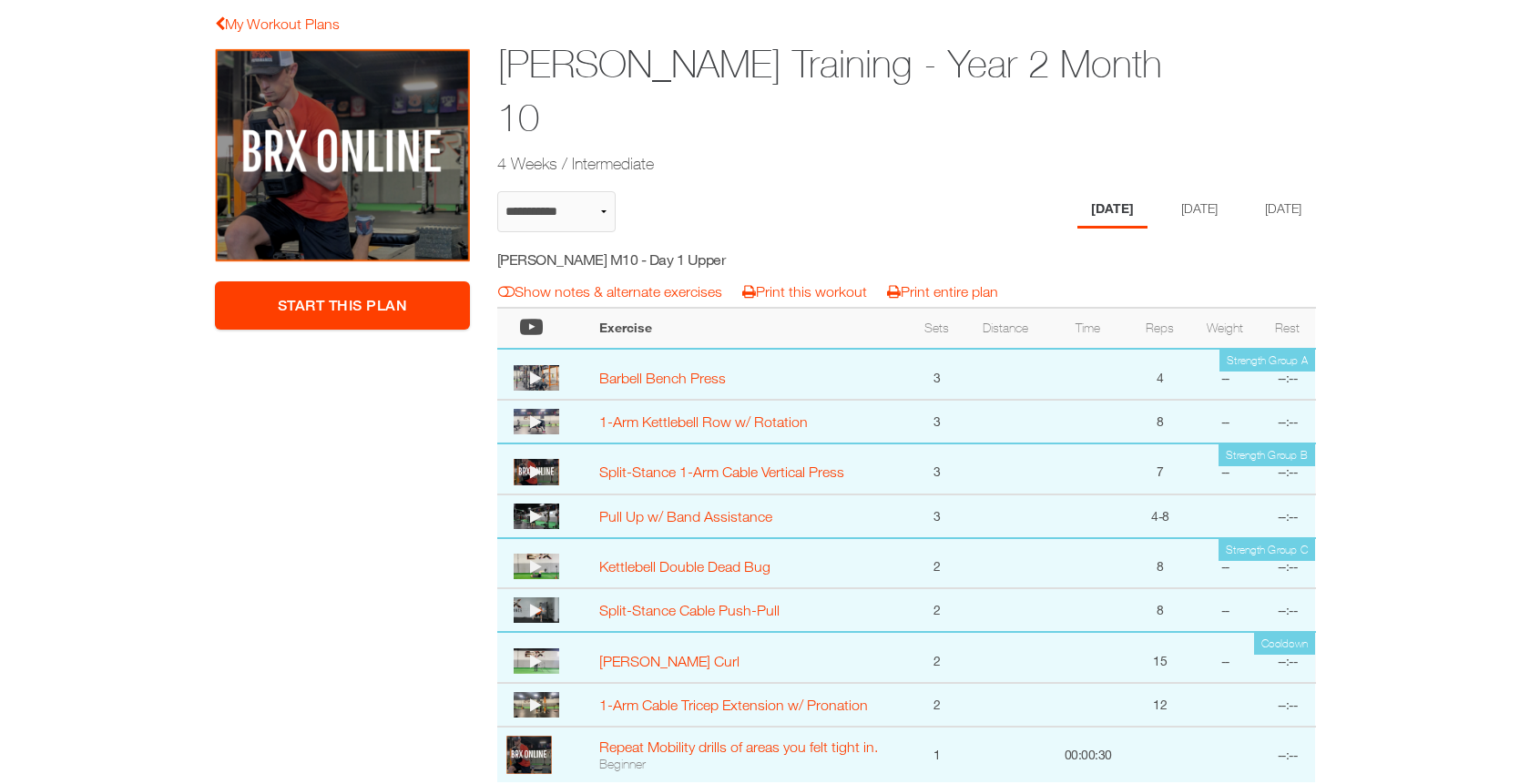
click at [651, 247] on div "[PERSON_NAME] M10 - Day 1 Upper" at bounding box center [659, 262] width 352 height 31
click at [651, 247] on div "Joel Jodoin M10 - Day 1 Upper" at bounding box center [659, 262] width 352 height 31
copy div "Joel Jodoin M10 - Day 1 Upper notes & alternates | Print Workout | Print Plan"
click at [1170, 192] on li "Wednesday" at bounding box center [1195, 210] width 70 height 37
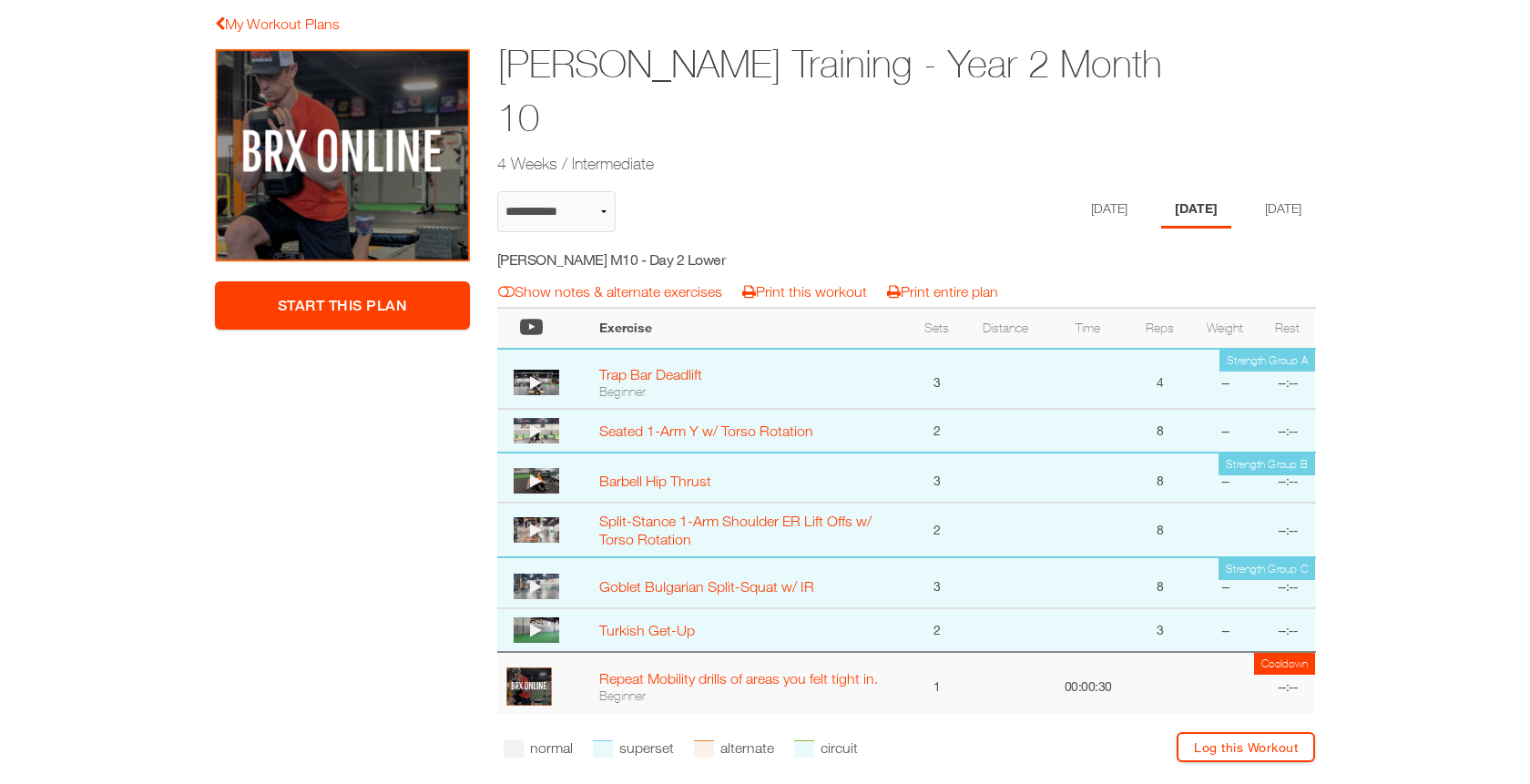
click at [683, 249] on h5 "Joel Jodoin M10 - Day 2 Lower" at bounding box center [660, 259] width 325 height 20
copy div "Joel Jodoin M10 - Day 2 Lower notes & alternates | Print Workout | Print Plan"
click at [1071, 192] on li "[DATE]" at bounding box center [1106, 210] width 70 height 37
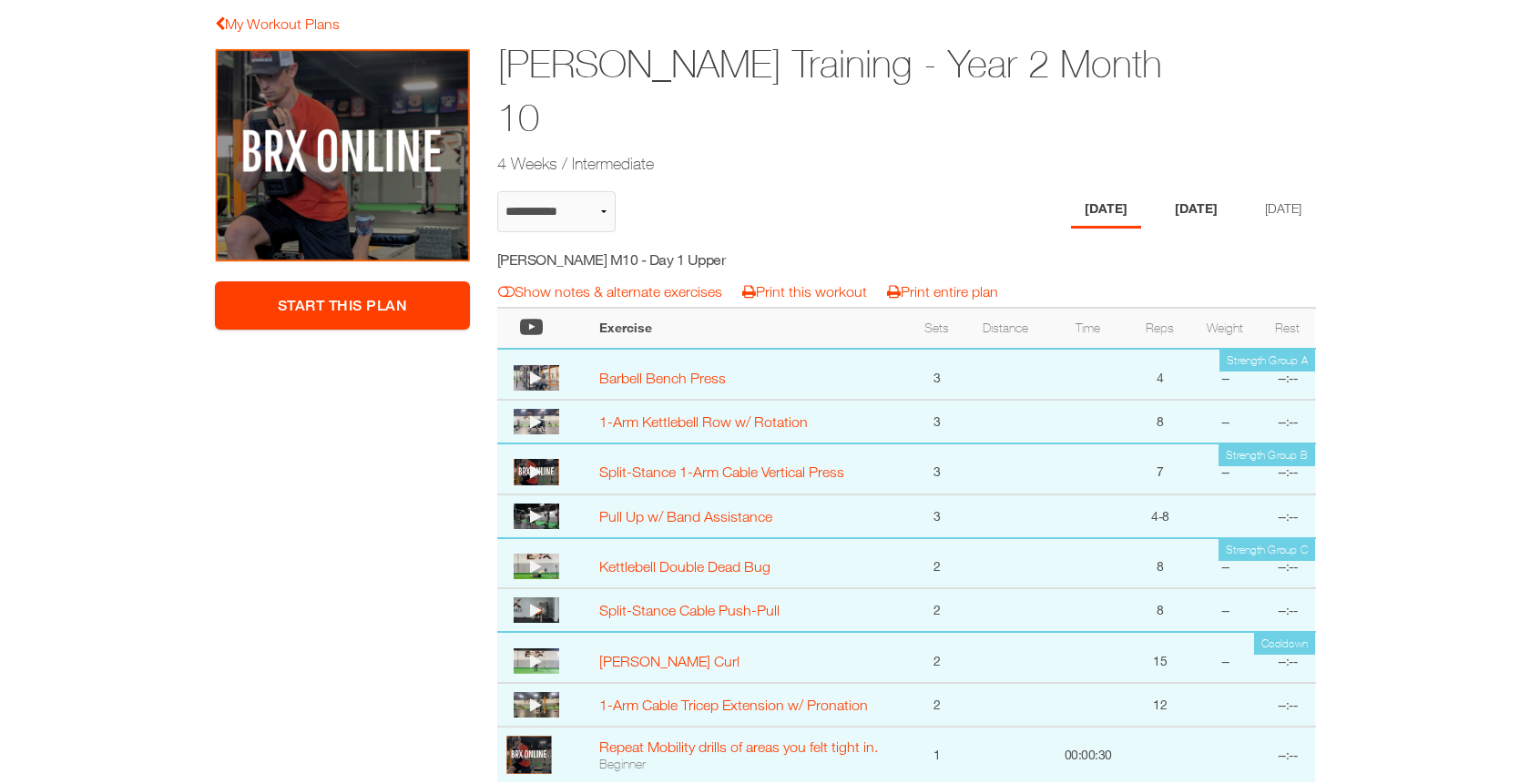
click at [1182, 192] on li "Wednesday" at bounding box center [1195, 210] width 70 height 37
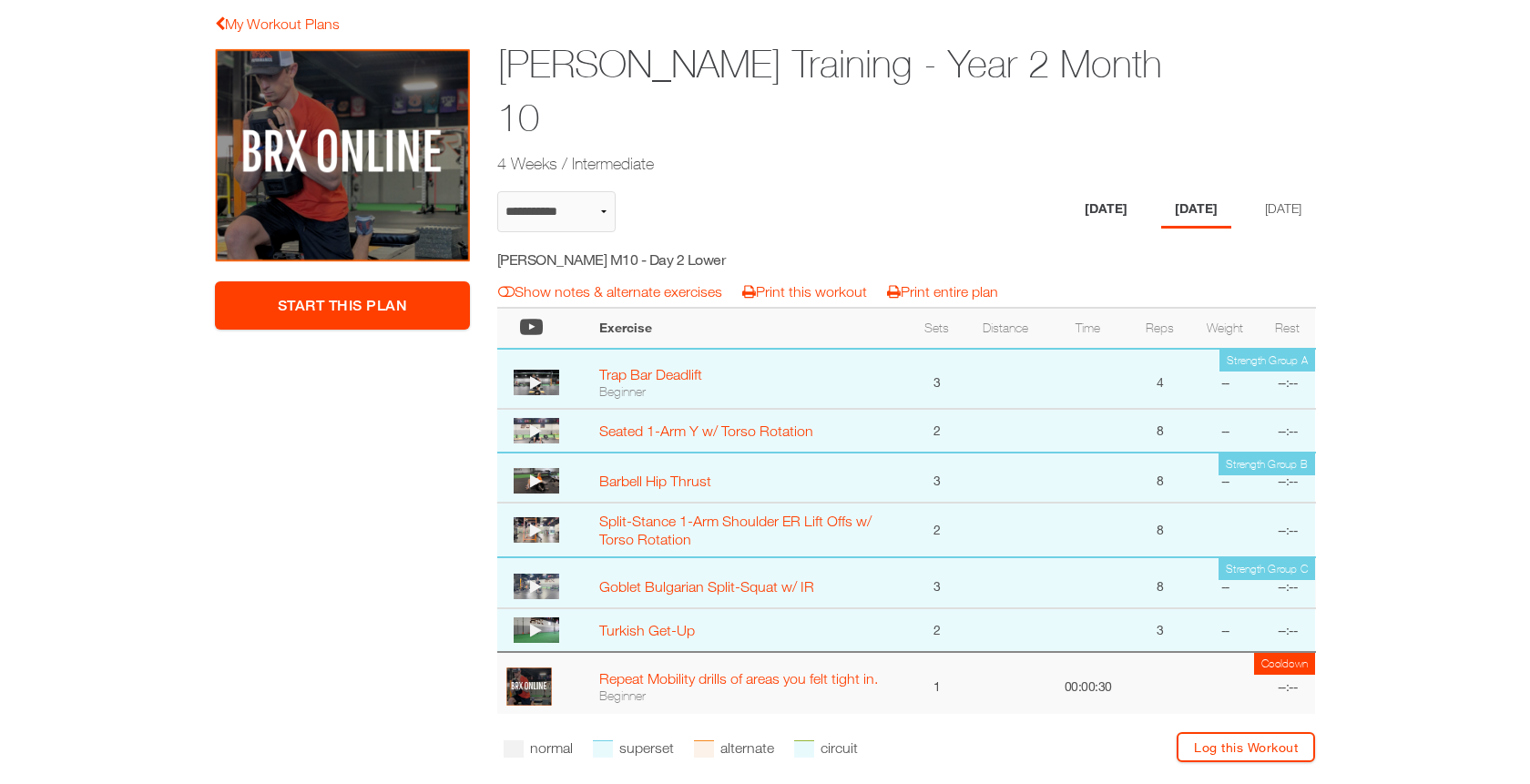
click at [1078, 192] on li "[DATE]" at bounding box center [1106, 210] width 70 height 37
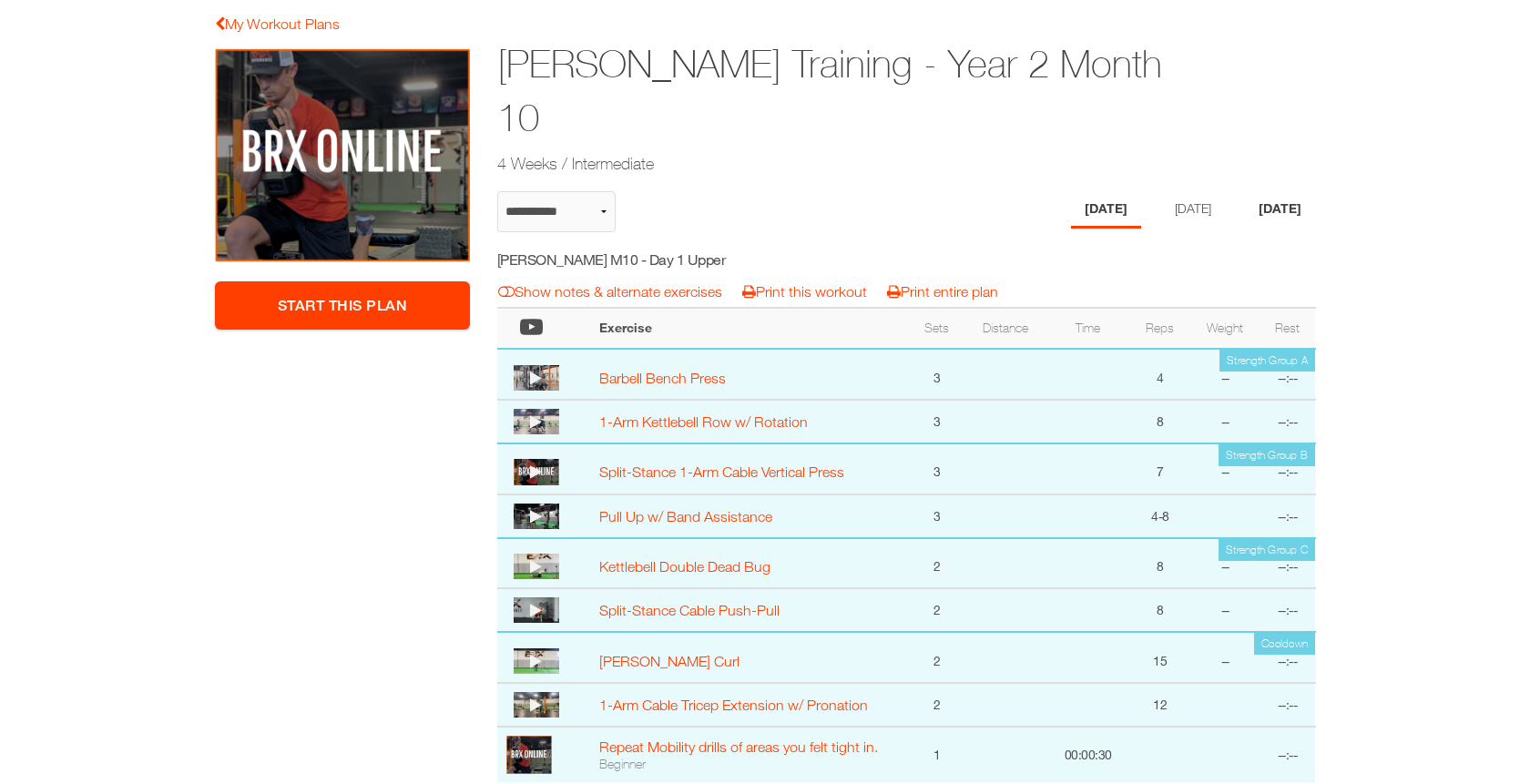
click at [1268, 192] on li "[DATE]" at bounding box center [1280, 210] width 70 height 37
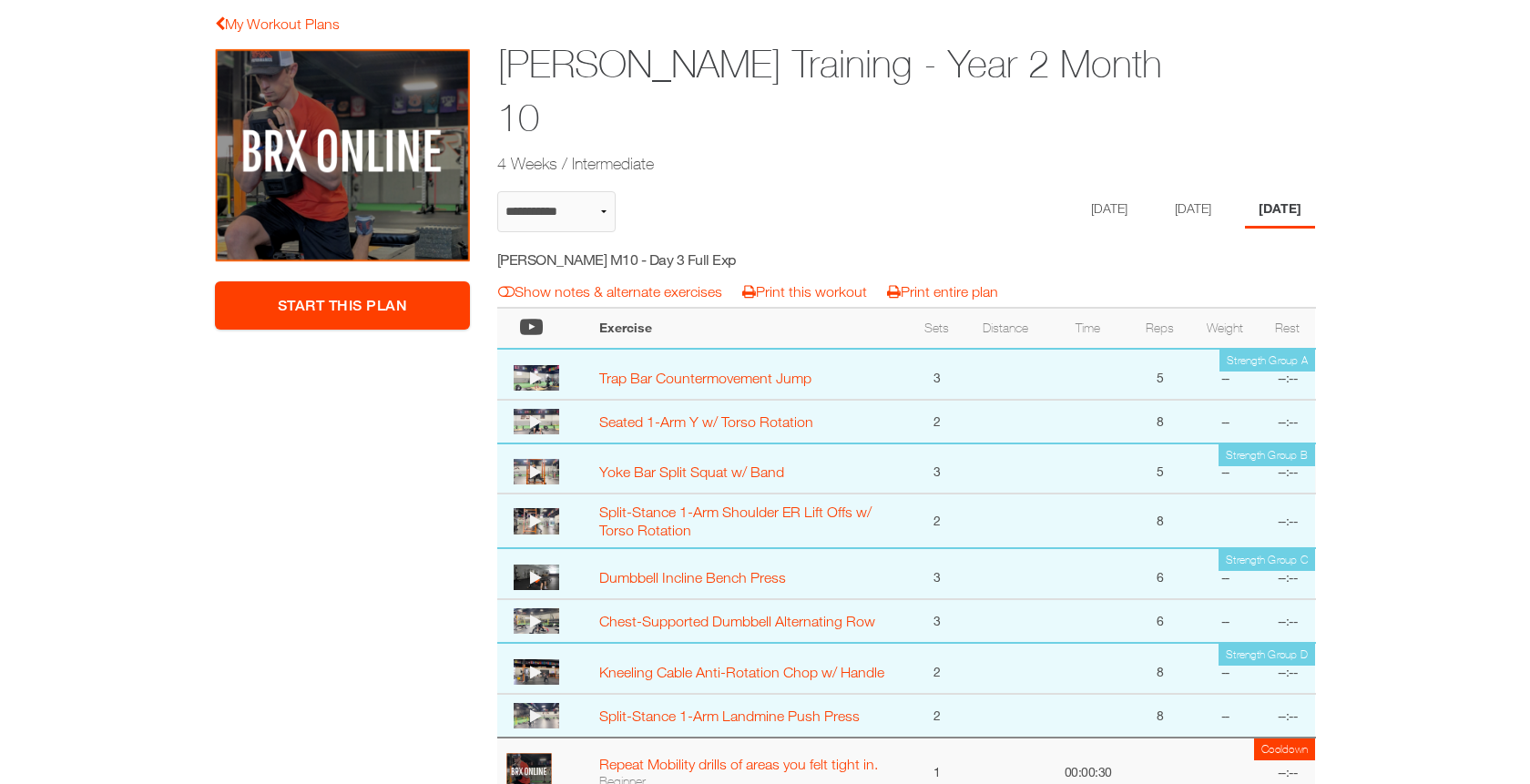
click at [651, 249] on h5 "Joel Jodoin M10 - Day 3 Full Exp" at bounding box center [660, 259] width 325 height 20
copy div "Joel Jodoin M10 - Day 3 Full Exp notes & alternates | Print Workout | Print Plan"
select select "**********"
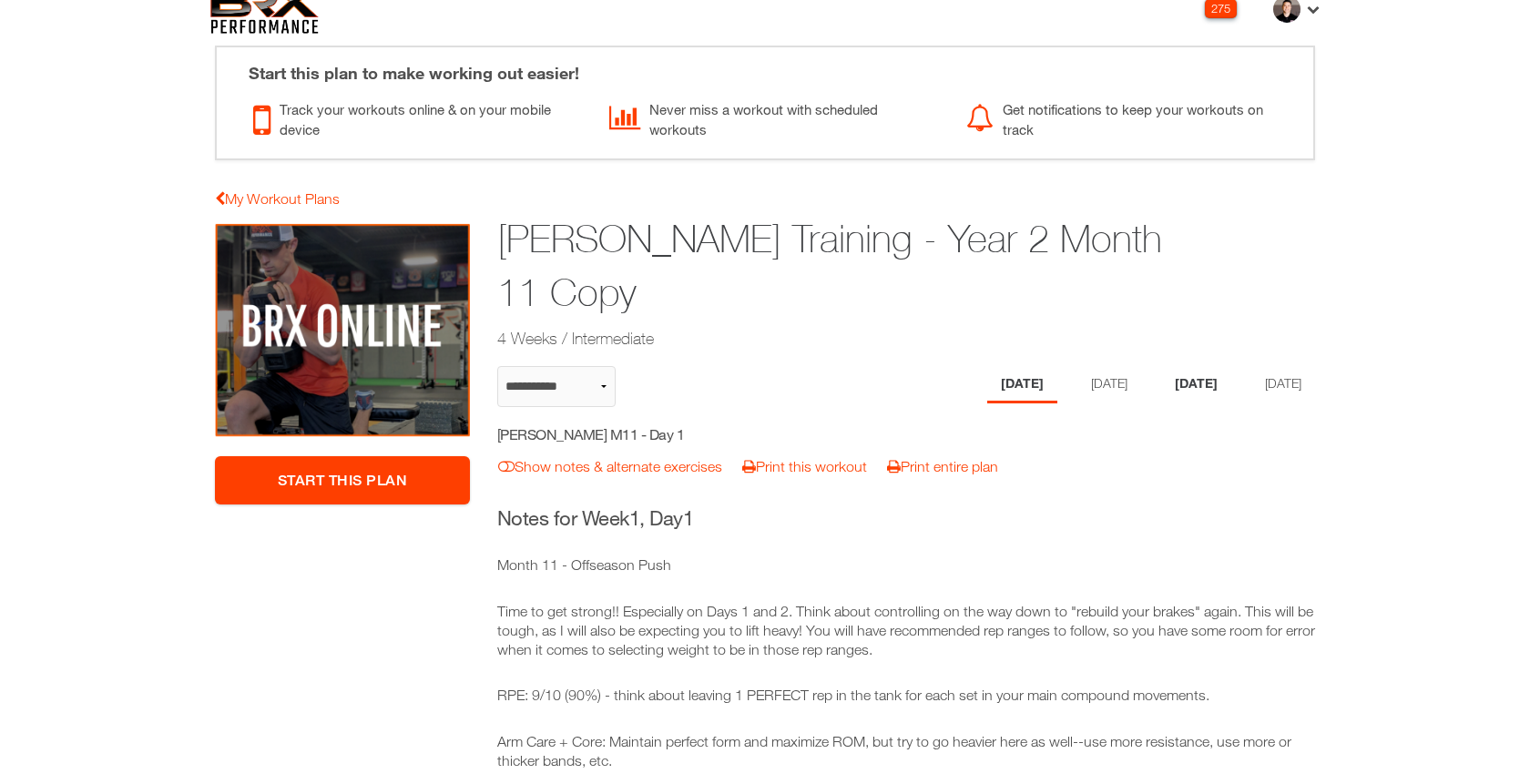
click at [1181, 384] on li "[DATE]" at bounding box center [1195, 385] width 70 height 37
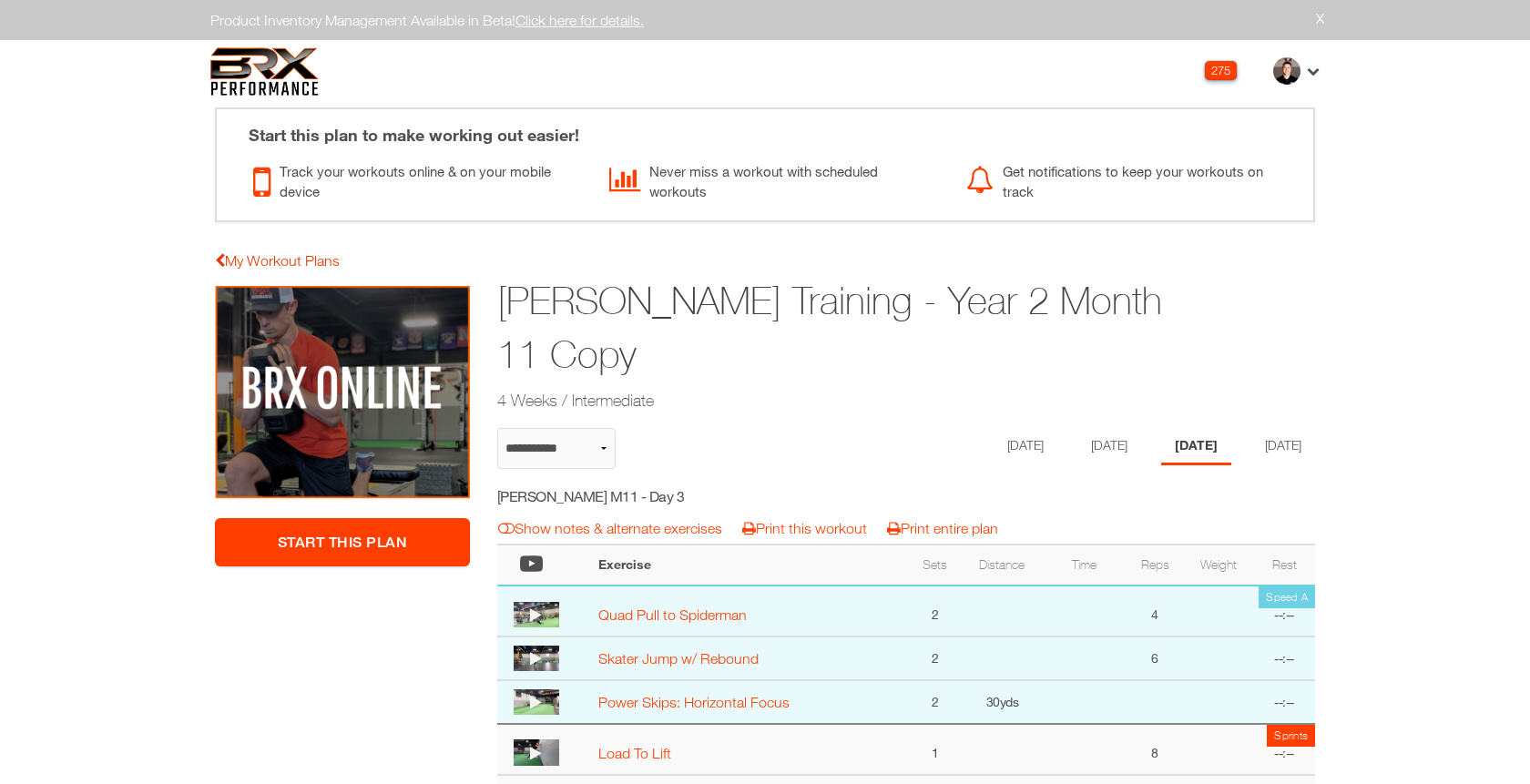
click at [318, 256] on link "My Workout Plans" at bounding box center [278, 261] width 125 height 17
select select "**********"
